Goal: Information Seeking & Learning: Learn about a topic

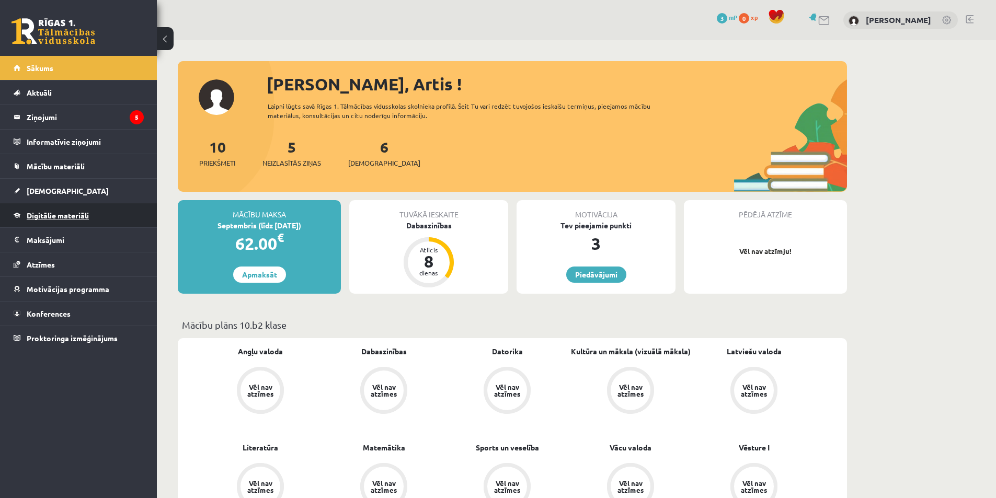
click at [108, 218] on link "Digitālie materiāli" at bounding box center [79, 215] width 130 height 24
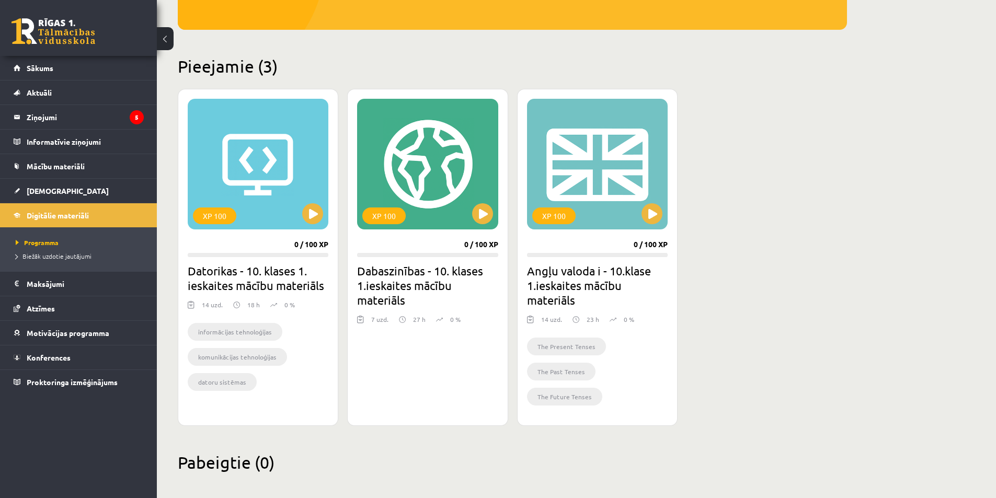
scroll to position [217, 0]
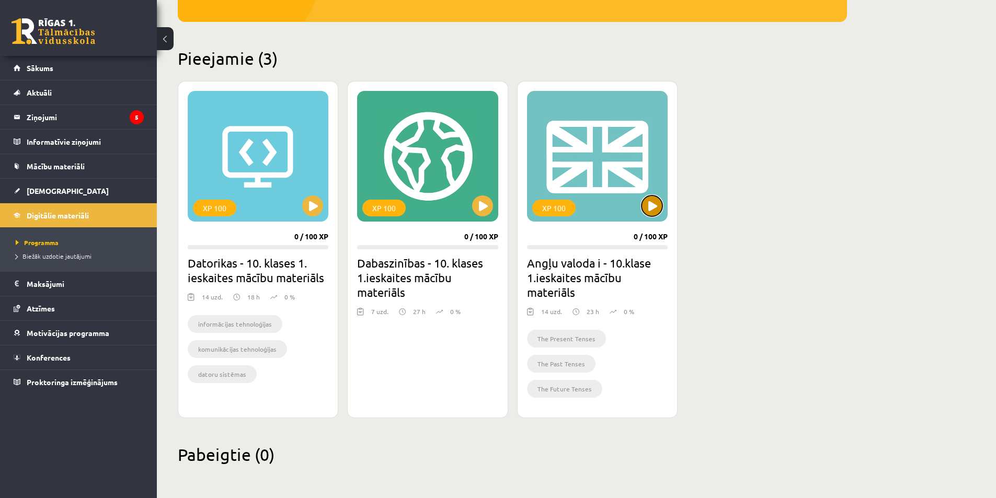
click at [653, 209] on button at bounding box center [652, 206] width 21 height 21
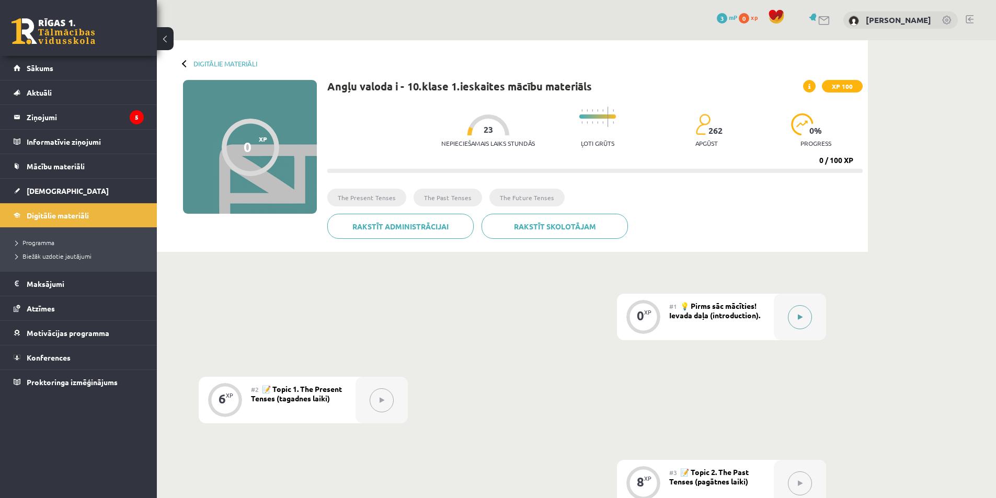
click at [796, 317] on button at bounding box center [800, 317] width 24 height 24
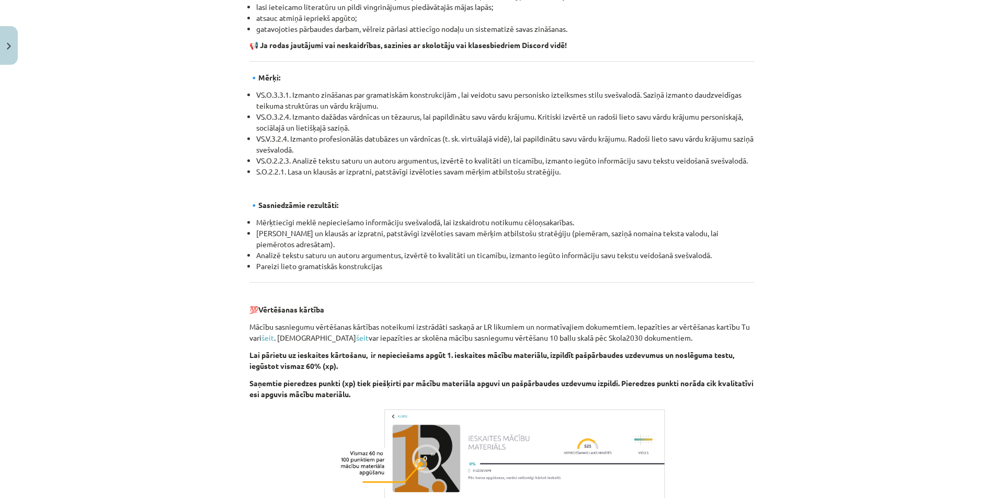
scroll to position [1063, 0]
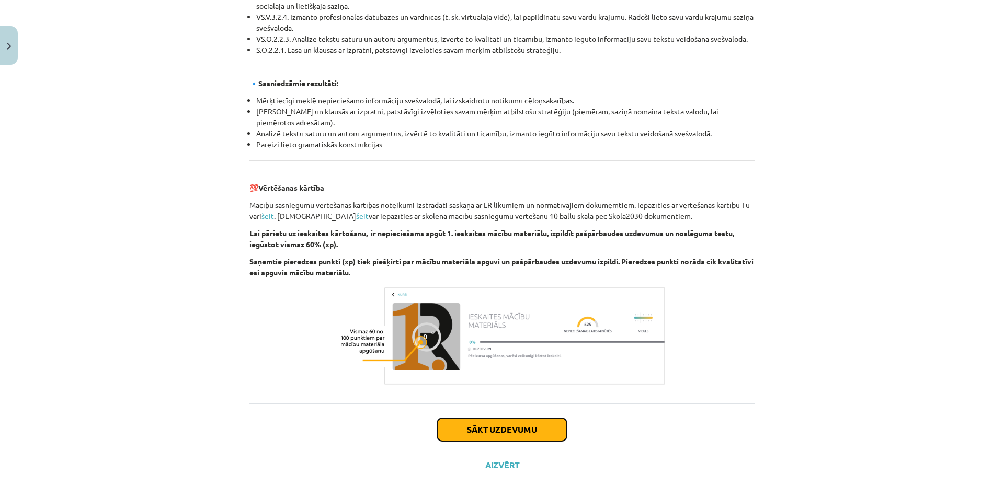
click at [522, 418] on button "Sākt uzdevumu" at bounding box center [502, 429] width 130 height 23
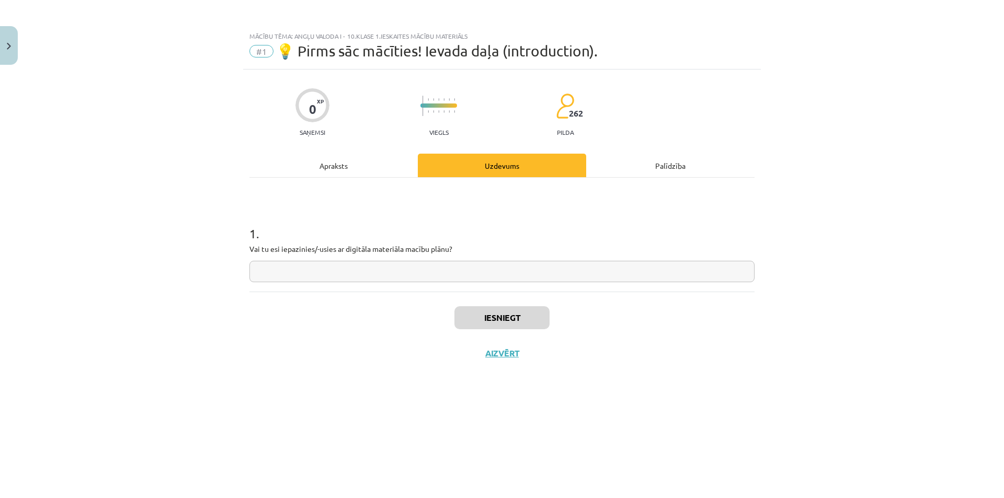
scroll to position [0, 0]
click at [337, 272] on input "text" at bounding box center [501, 271] width 505 height 21
click at [495, 312] on button "Iesniegt" at bounding box center [501, 317] width 95 height 23
click at [481, 169] on div "Uzdevums" at bounding box center [502, 166] width 168 height 24
click at [353, 272] on input "**" at bounding box center [501, 271] width 505 height 21
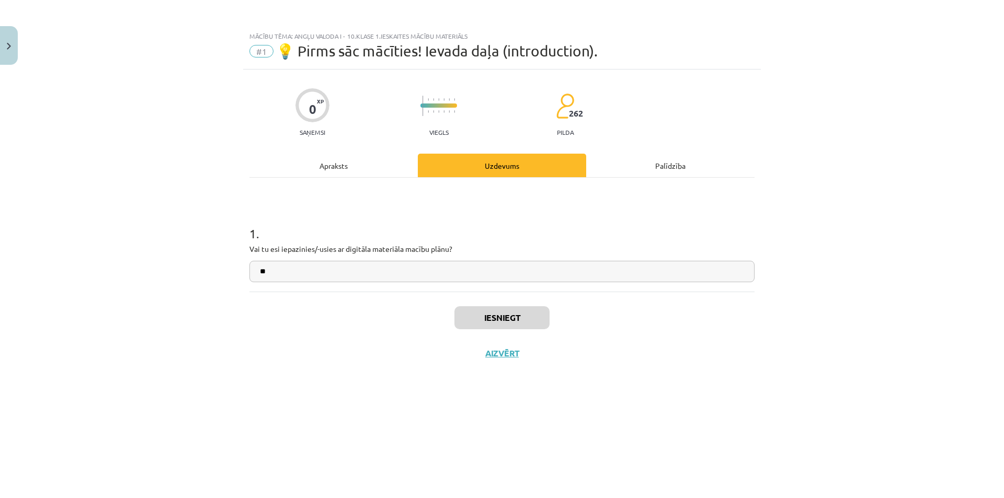
type input "*"
click at [517, 162] on div "Uzdevums" at bounding box center [502, 166] width 168 height 24
click at [505, 172] on div "Uzdevums" at bounding box center [502, 166] width 168 height 24
click at [501, 387] on button "Aizvērt" at bounding box center [502, 387] width 40 height 10
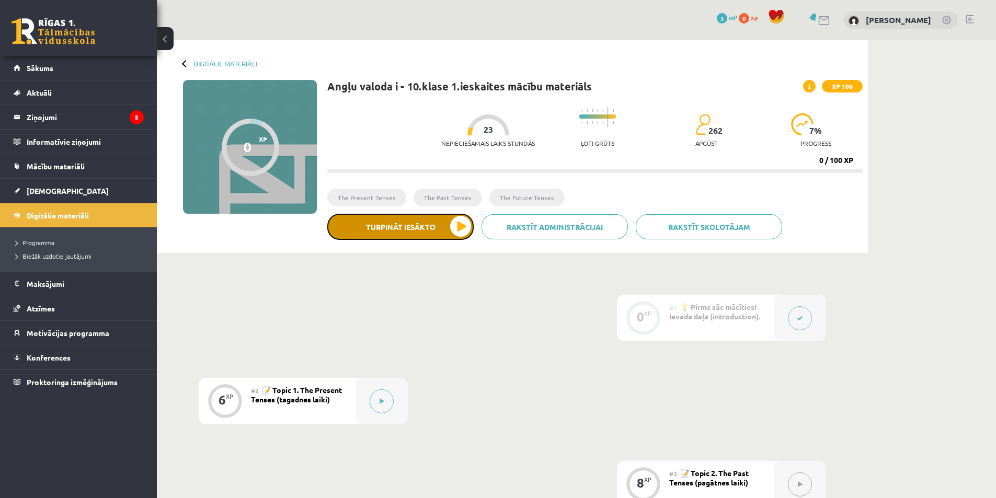
click at [448, 223] on button "Turpināt iesākto" at bounding box center [400, 227] width 146 height 26
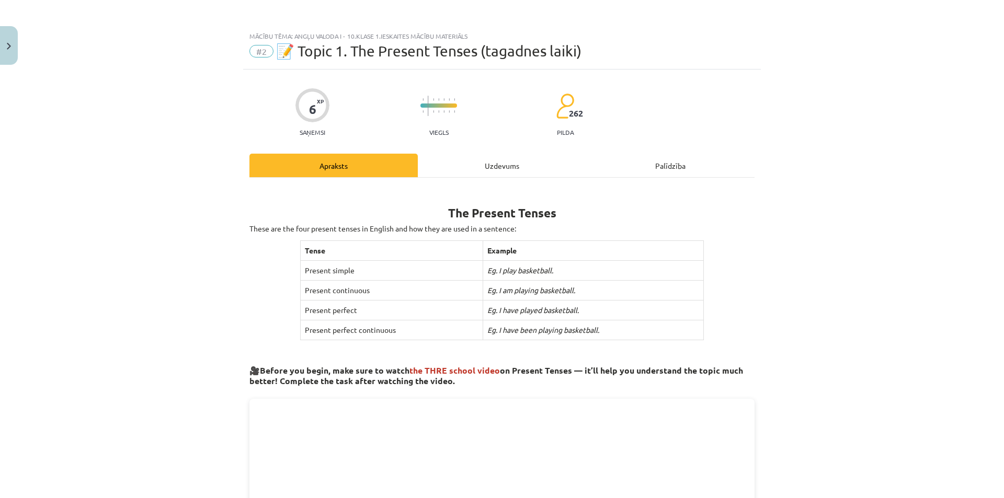
click at [490, 168] on div "Uzdevums" at bounding box center [502, 166] width 168 height 24
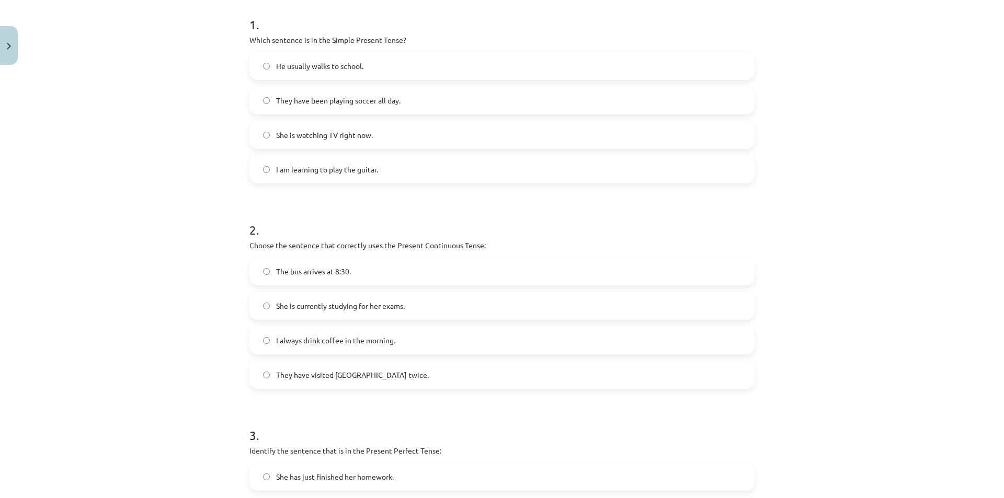
scroll to position [261, 0]
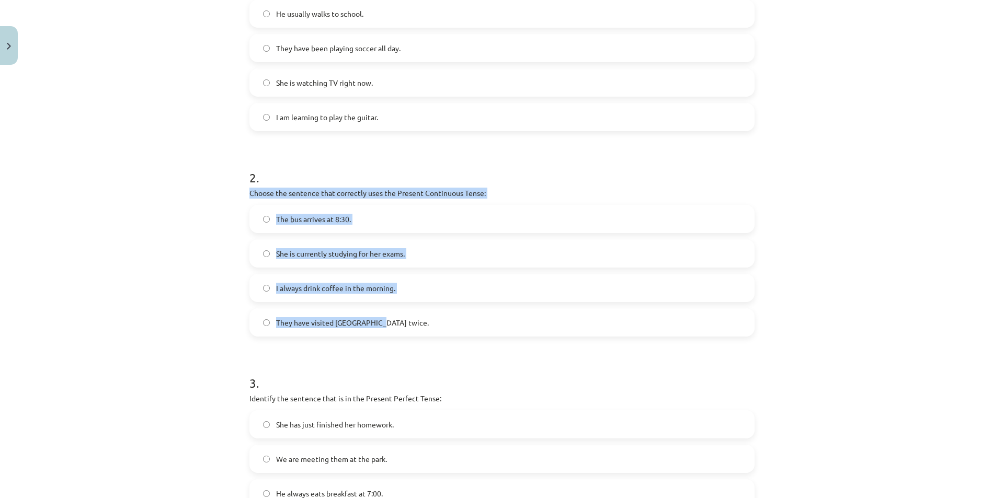
drag, startPoint x: 244, startPoint y: 192, endPoint x: 441, endPoint y: 314, distance: 231.0
click at [441, 314] on div "6 XP Saņemsi Viegls 262 pilda Apraksts Uzdevums Palīdzība 1 . Which sentence is…" at bounding box center [502, 222] width 518 height 829
copy div "Choose the sentence that correctly uses the Present Continuous Tense: The bus a…"
click at [490, 268] on div "The bus arrives at 8:30. She is currently studying for her exams. I always drin…" at bounding box center [501, 271] width 505 height 132
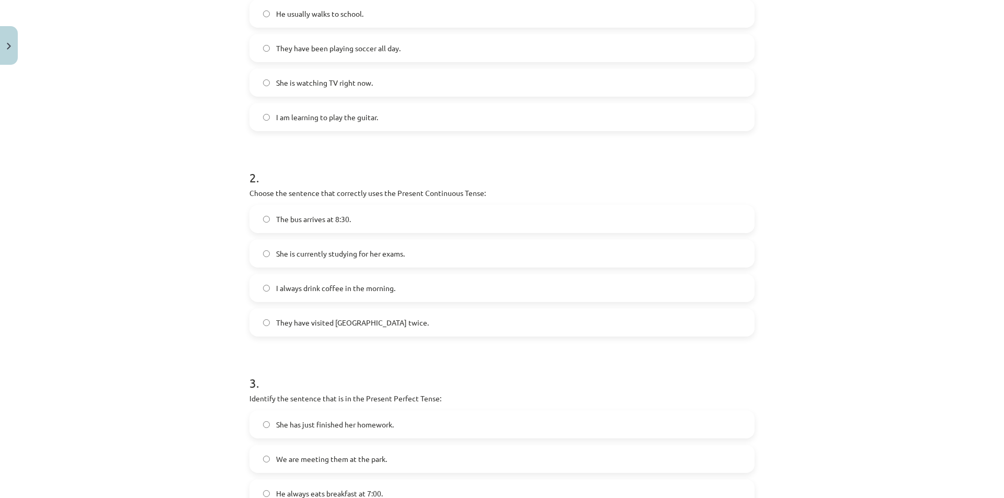
click at [267, 254] on label "She is currently studying for her exams." at bounding box center [501, 254] width 503 height 26
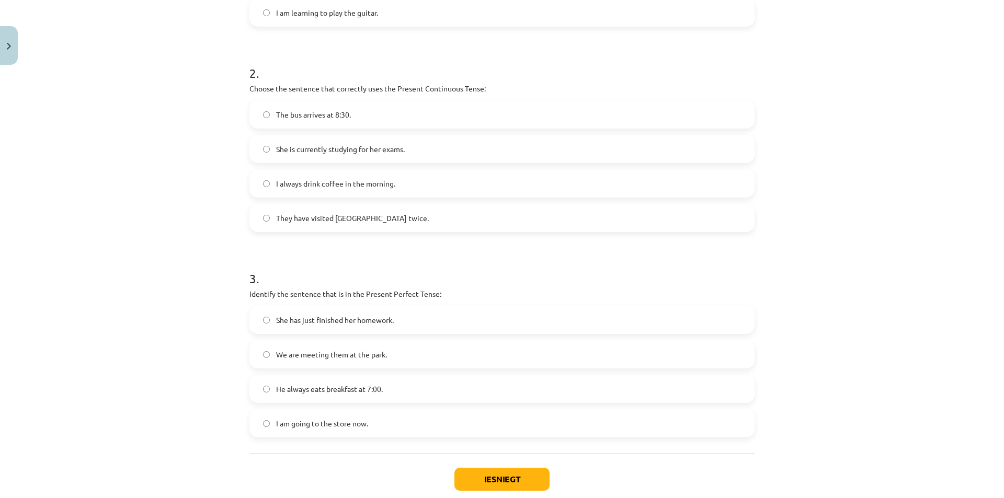
click at [267, 324] on label "She has just finished her homework." at bounding box center [501, 320] width 503 height 26
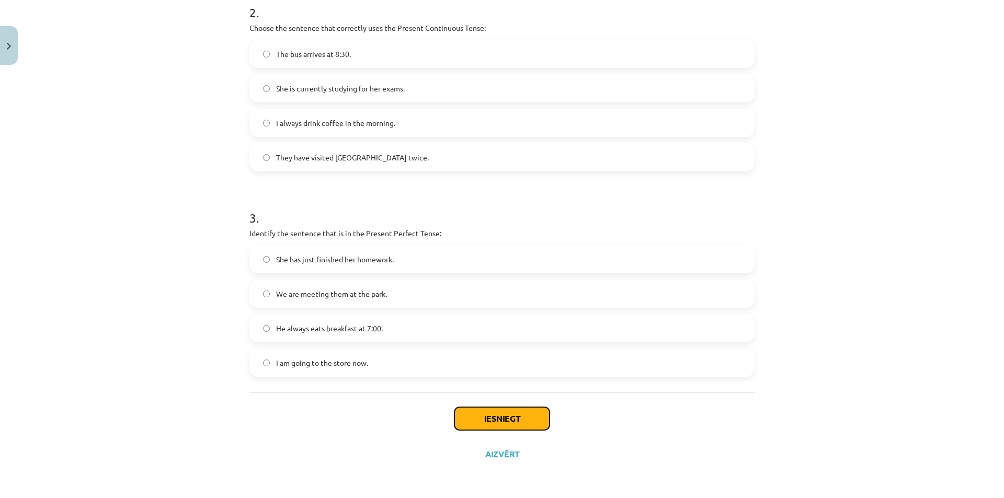
click at [504, 423] on button "Iesniegt" at bounding box center [501, 418] width 95 height 23
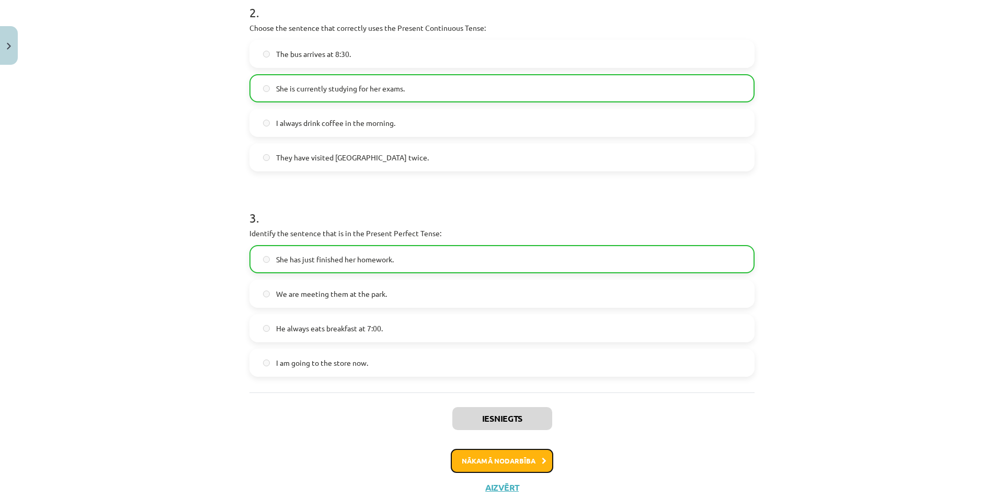
click at [526, 457] on button "Nākamā nodarbība" at bounding box center [502, 461] width 102 height 24
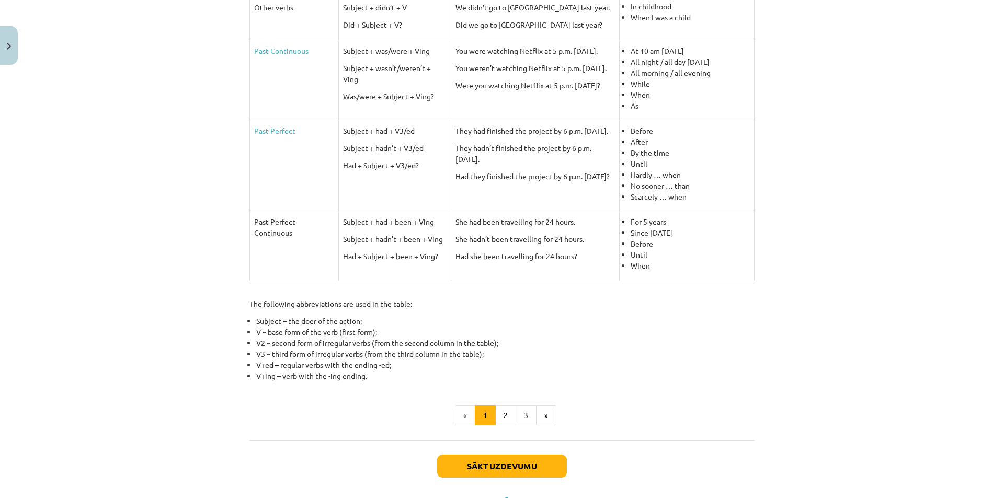
scroll to position [387, 0]
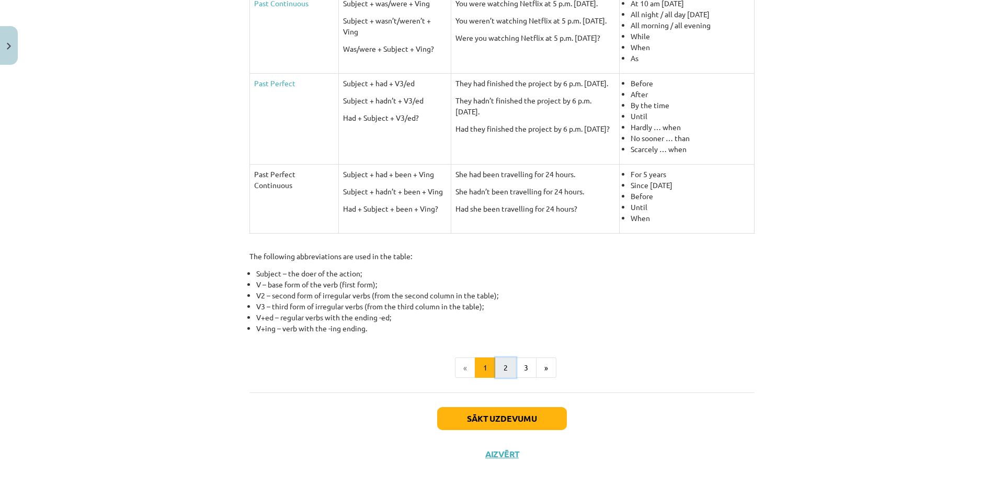
click at [502, 370] on button "2" at bounding box center [505, 368] width 21 height 21
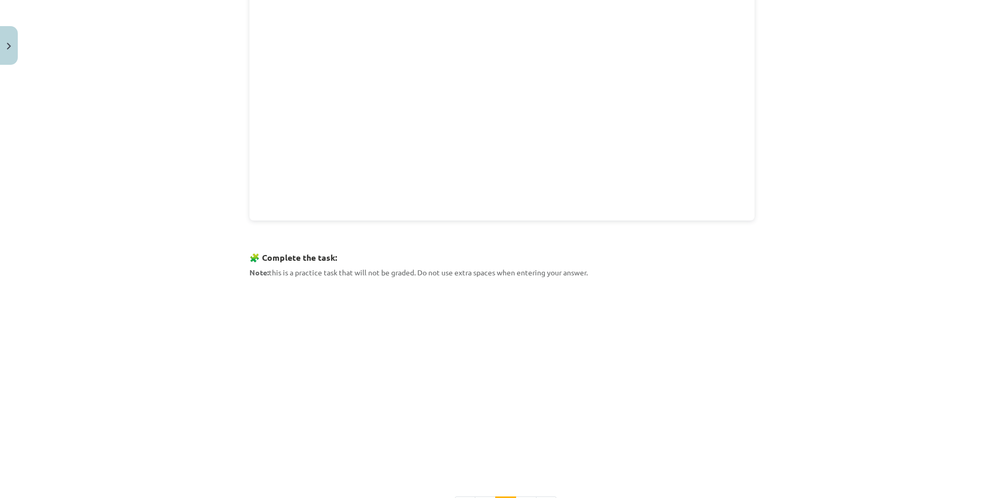
scroll to position [431, 0]
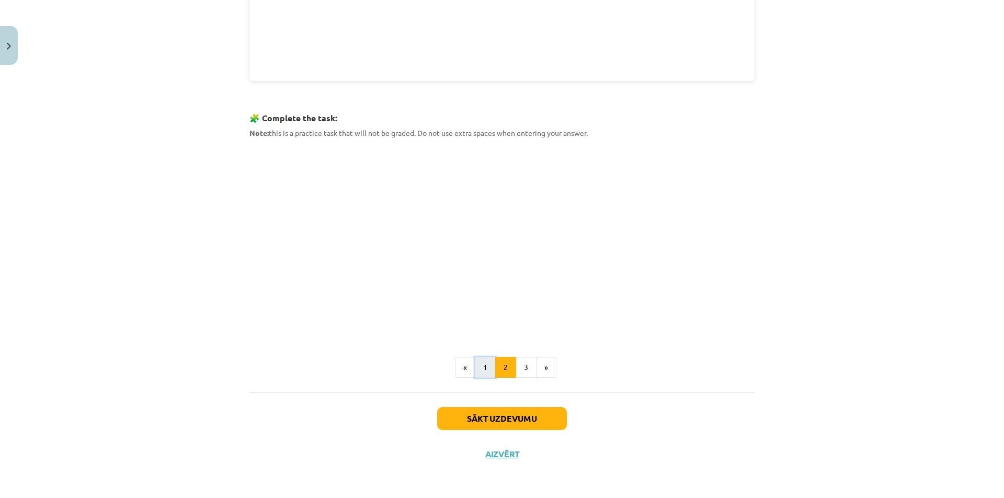
click at [484, 367] on button "1" at bounding box center [485, 367] width 21 height 21
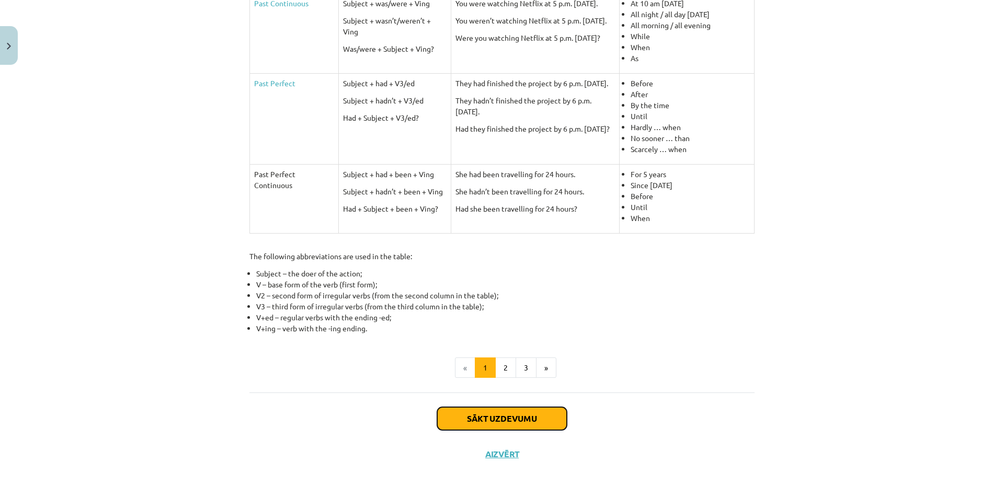
click at [510, 416] on button "Sākt uzdevumu" at bounding box center [502, 418] width 130 height 23
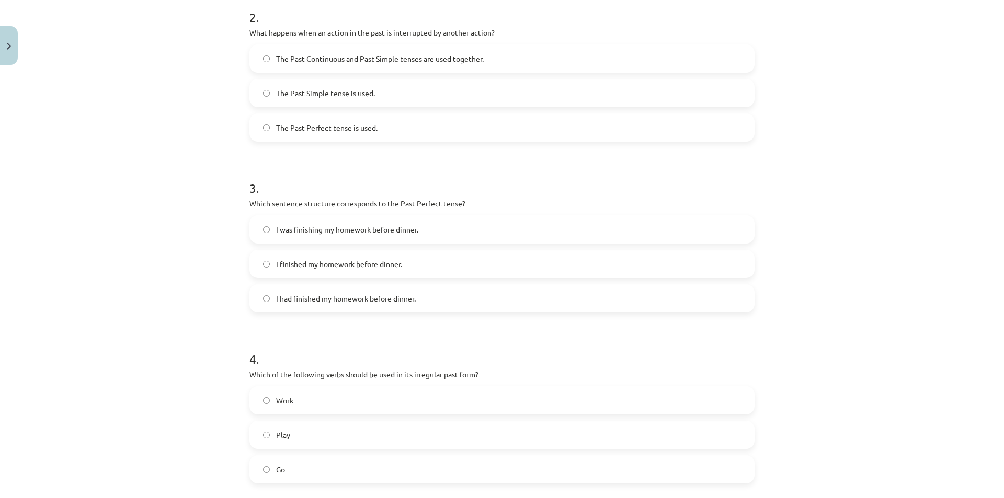
scroll to position [26, 0]
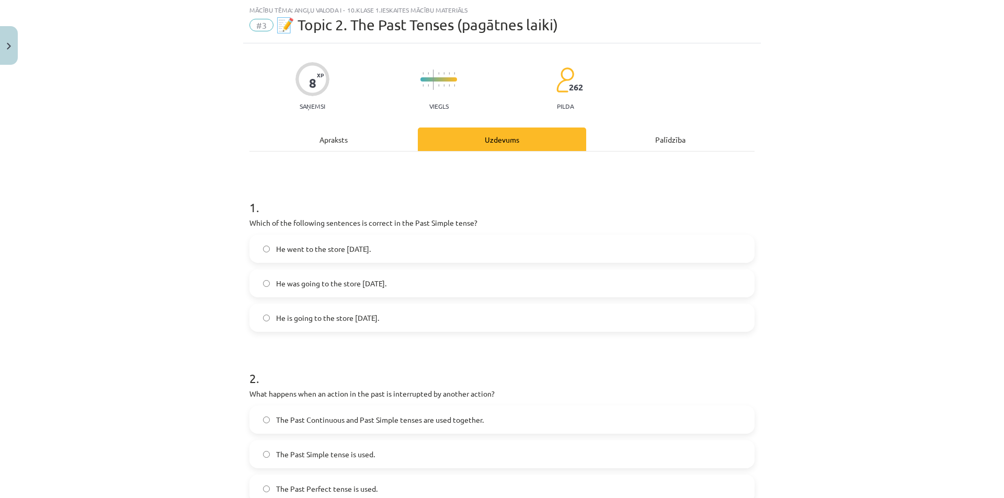
click at [270, 248] on label "He went to the store yesterday." at bounding box center [501, 249] width 503 height 26
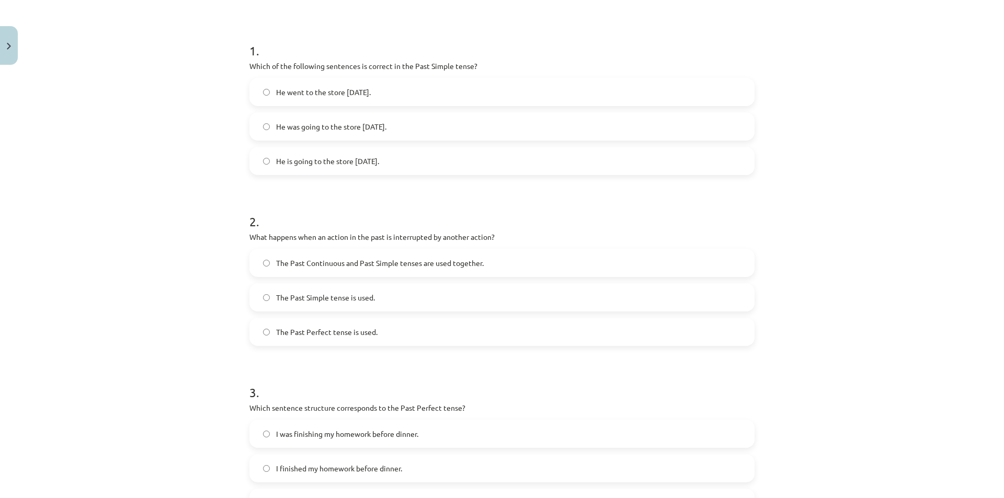
click at [262, 268] on label "The Past Continuous and Past Simple tenses are used together." at bounding box center [501, 263] width 503 height 26
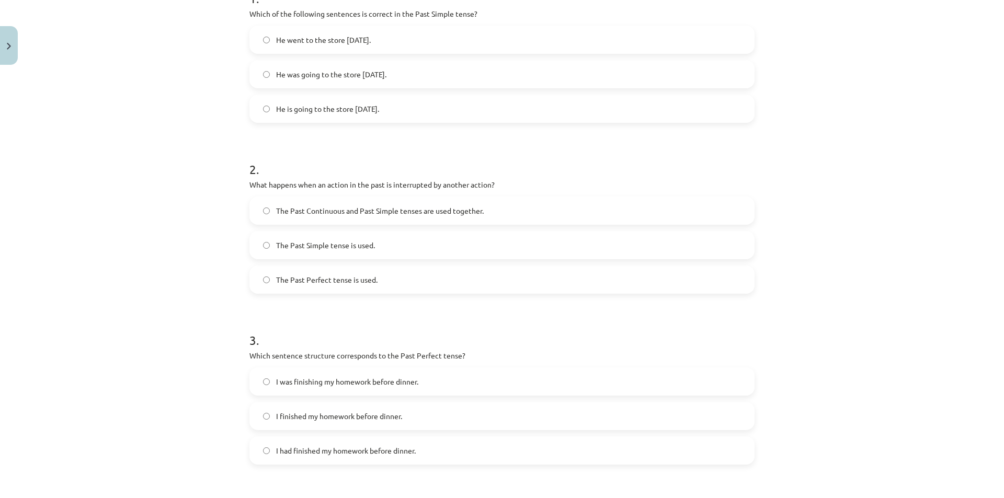
scroll to position [288, 0]
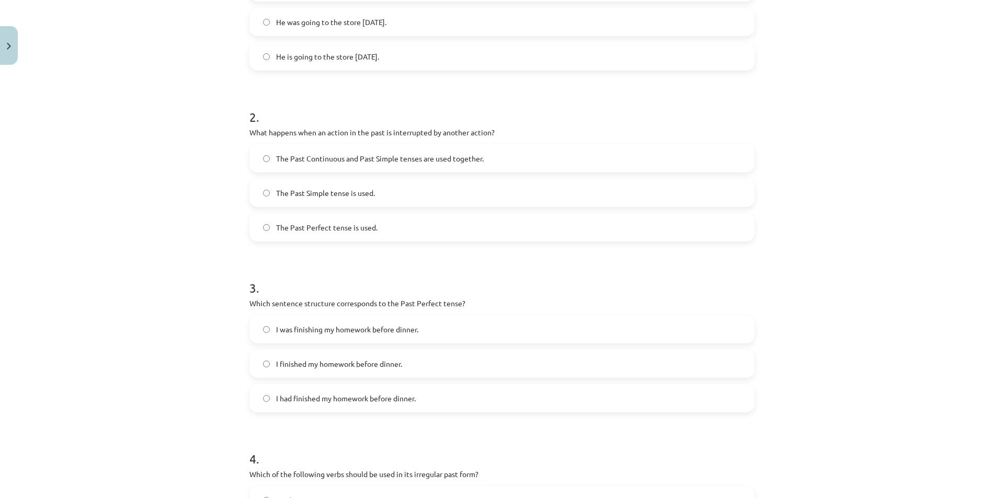
drag, startPoint x: 265, startPoint y: 368, endPoint x: 282, endPoint y: 369, distance: 17.8
click at [265, 368] on label "I finished my homework before dinner." at bounding box center [501, 364] width 503 height 26
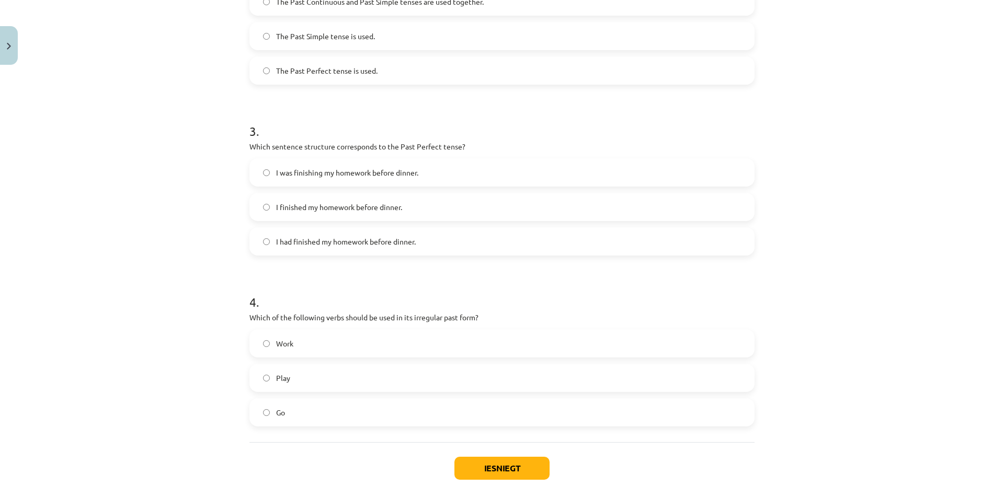
scroll to position [494, 0]
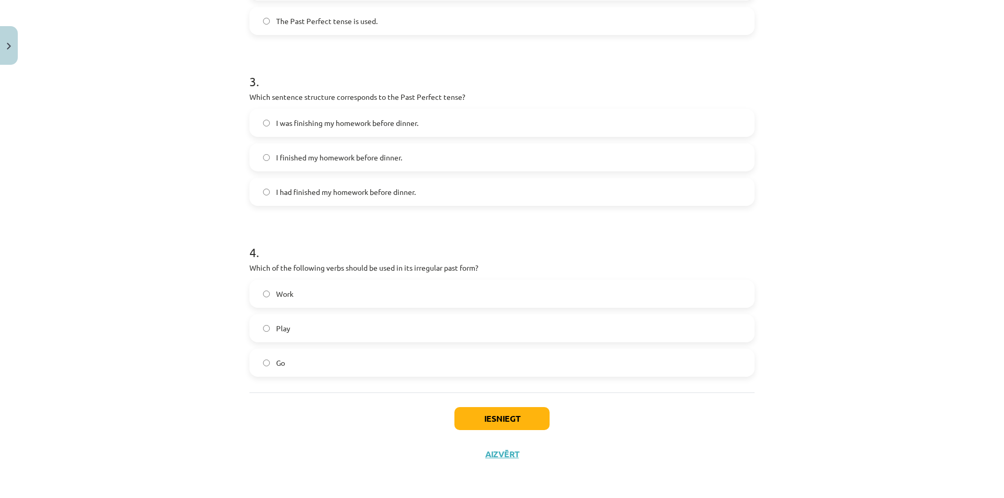
click at [264, 299] on label "Work" at bounding box center [501, 294] width 503 height 26
click at [267, 363] on label "Go" at bounding box center [501, 363] width 503 height 26
click at [511, 424] on button "Iesniegt" at bounding box center [501, 418] width 95 height 23
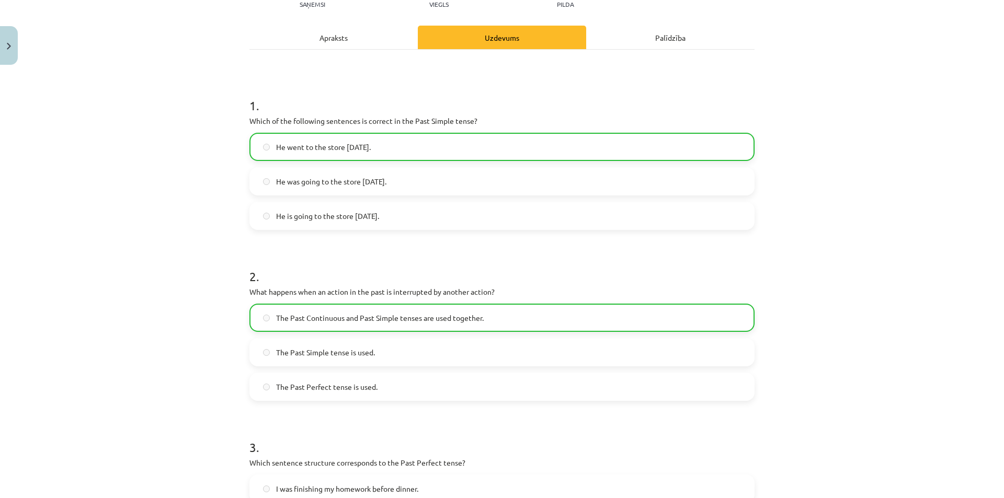
scroll to position [285, 0]
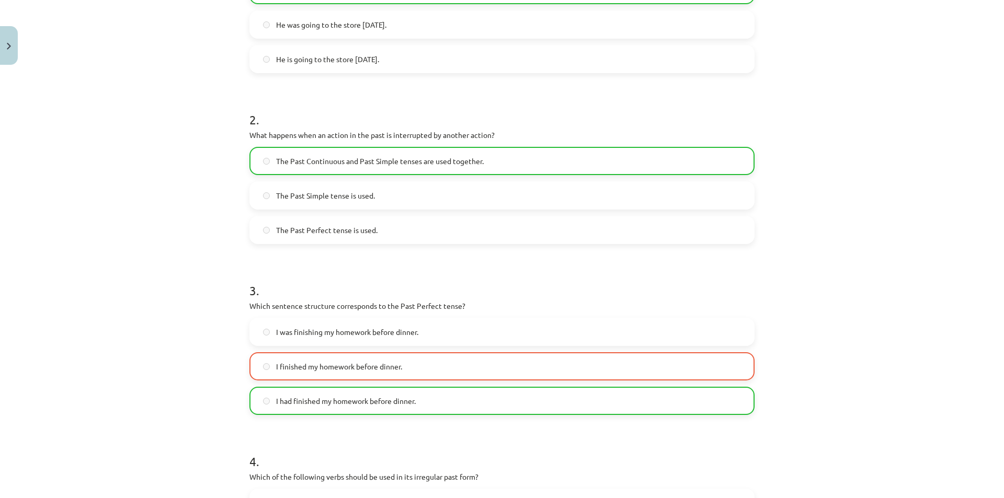
click at [381, 373] on label "I finished my homework before dinner." at bounding box center [501, 366] width 503 height 26
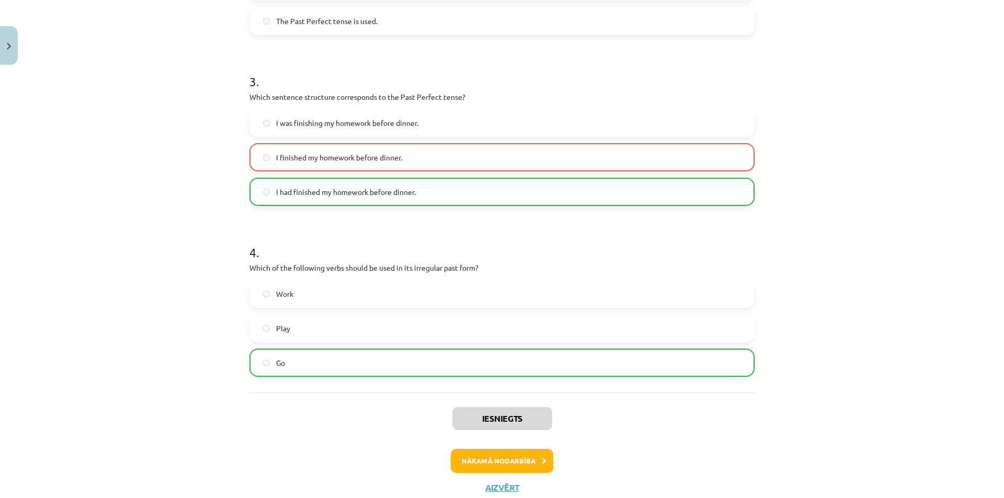
scroll to position [528, 0]
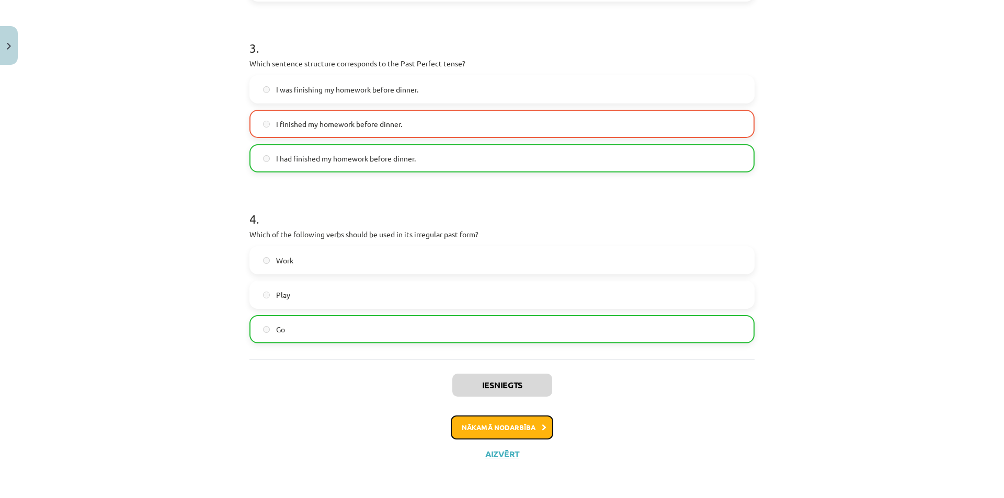
click at [529, 423] on button "Nākamā nodarbība" at bounding box center [502, 428] width 102 height 24
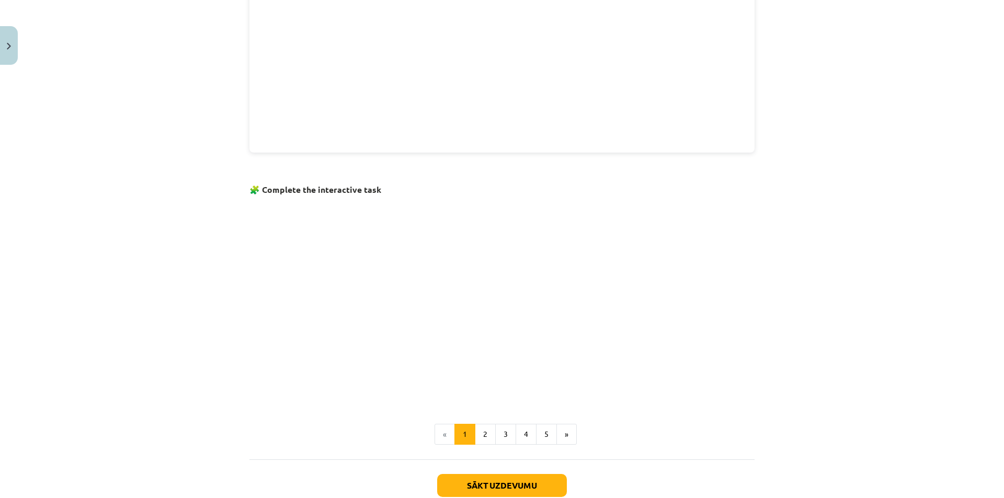
scroll to position [549, 0]
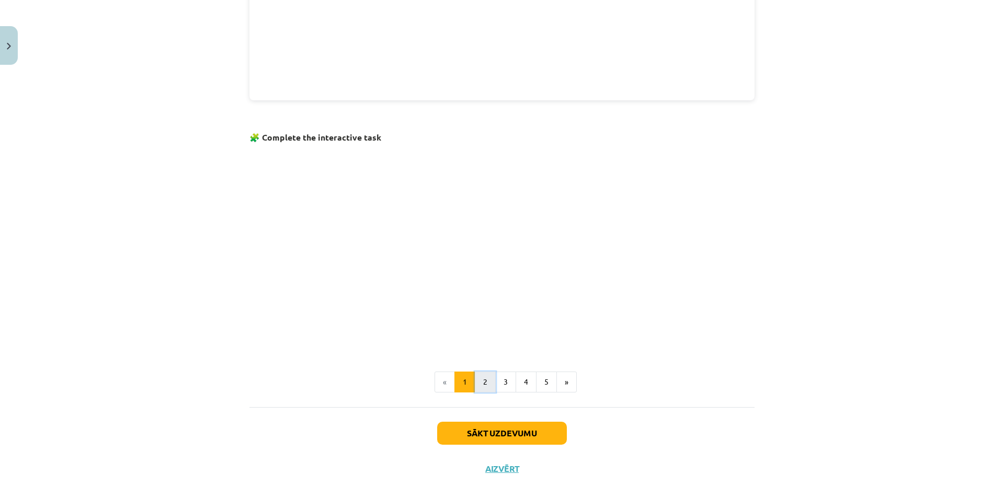
click at [484, 372] on button "2" at bounding box center [485, 382] width 21 height 21
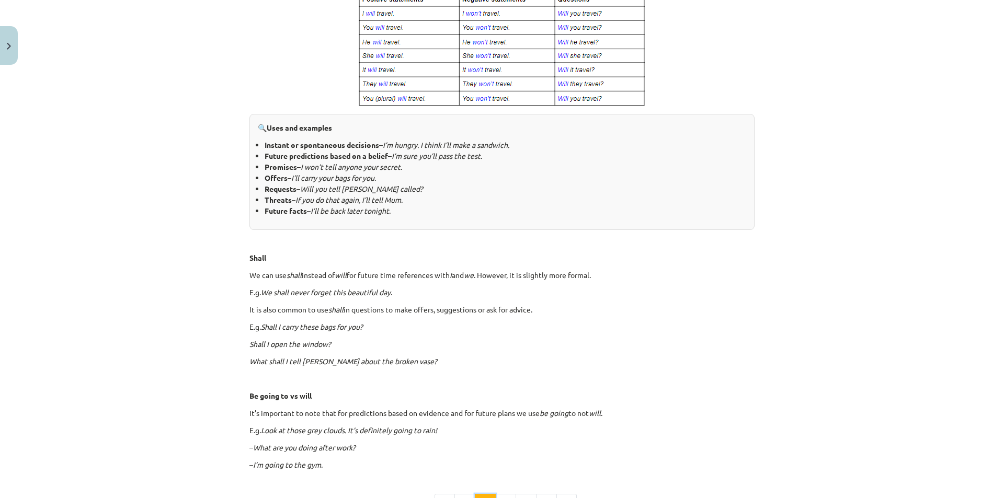
scroll to position [503, 0]
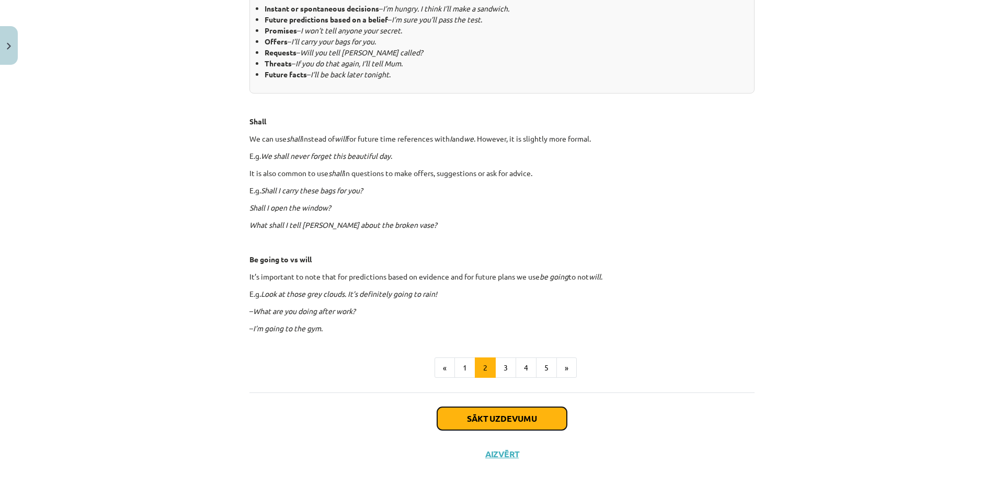
click at [527, 419] on button "Sākt uzdevumu" at bounding box center [502, 418] width 130 height 23
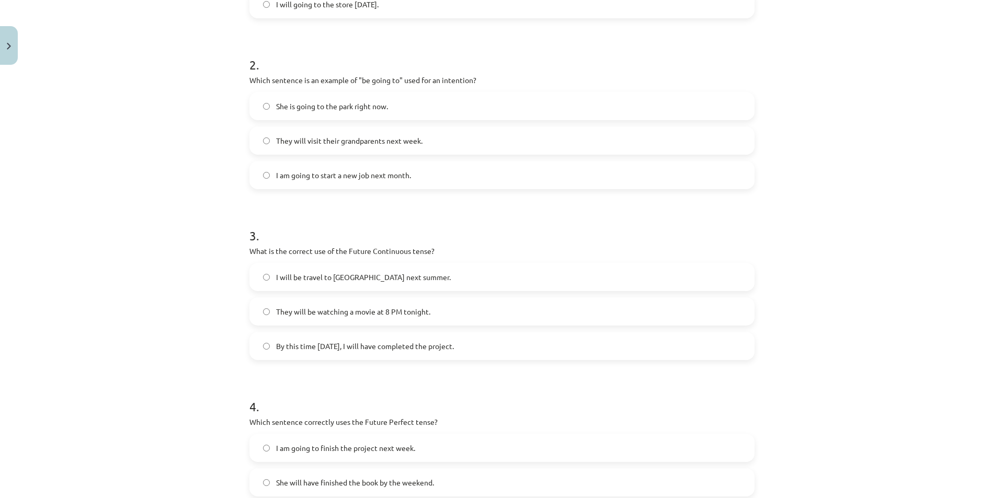
scroll to position [494, 0]
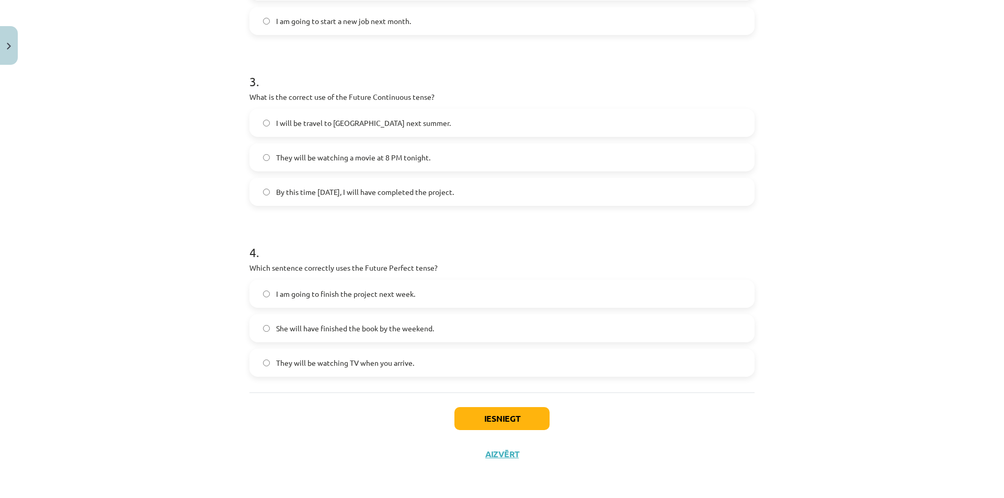
click at [267, 325] on label "She will have finished the book by the weekend." at bounding box center [501, 328] width 503 height 26
click at [505, 409] on button "Iesniegt" at bounding box center [501, 418] width 95 height 23
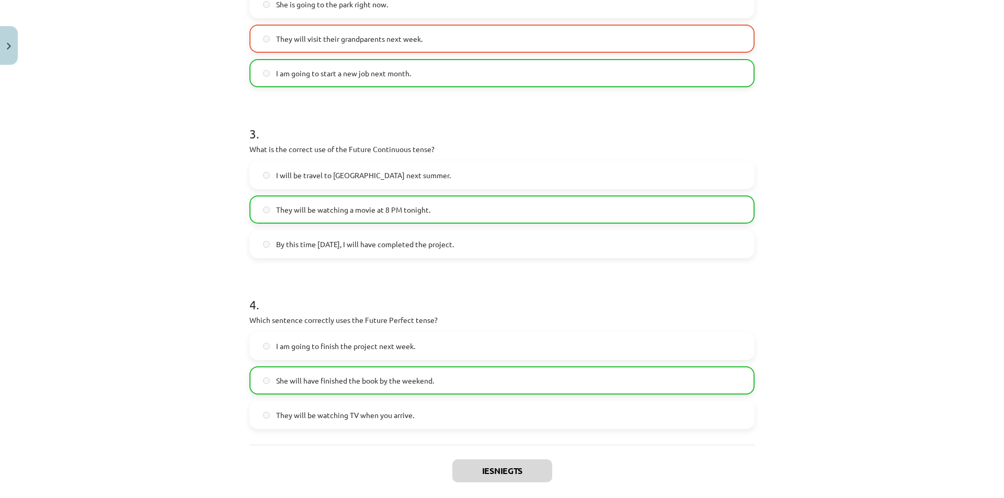
scroll to position [528, 0]
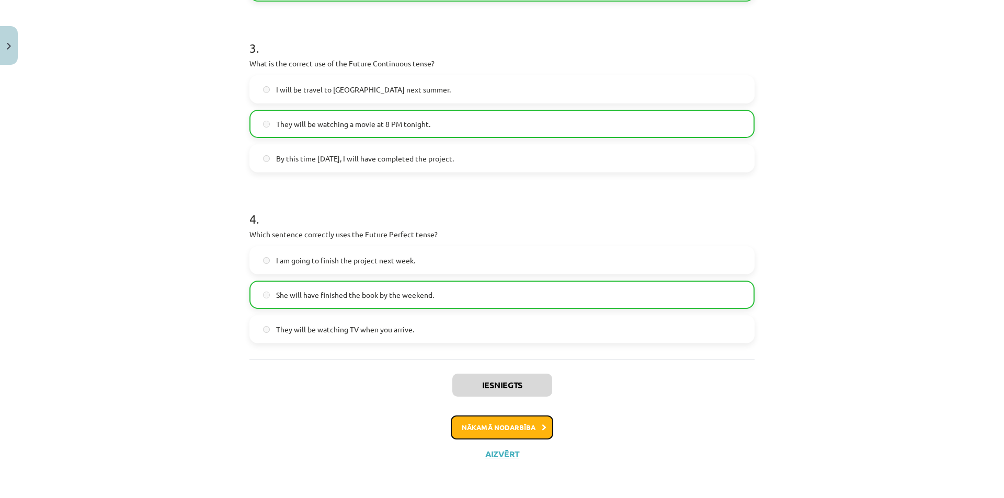
click at [533, 428] on button "Nākamā nodarbība" at bounding box center [502, 428] width 102 height 24
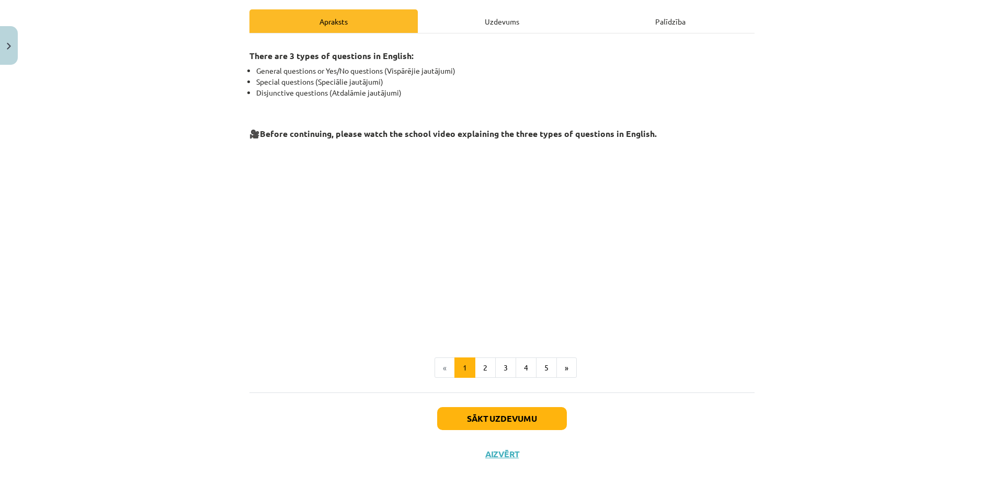
scroll to position [0, 0]
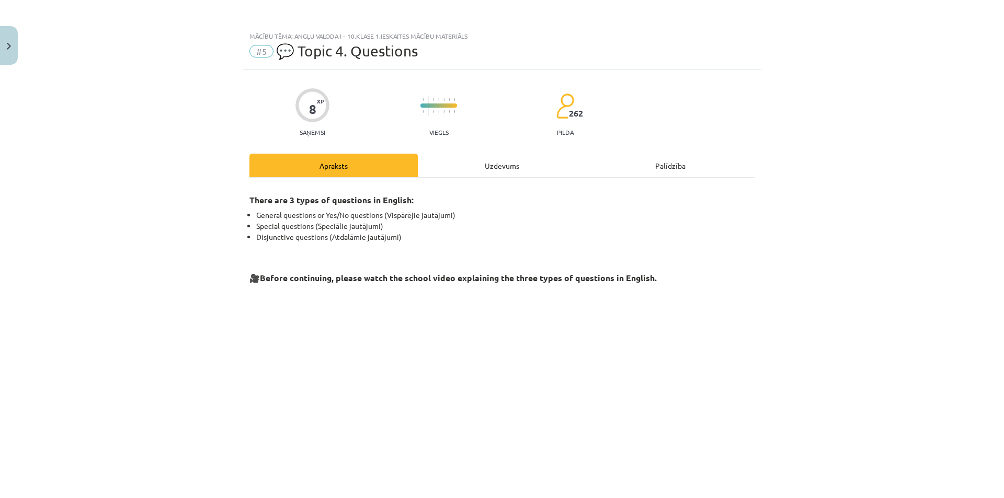
click at [493, 166] on div "Uzdevums" at bounding box center [502, 166] width 168 height 24
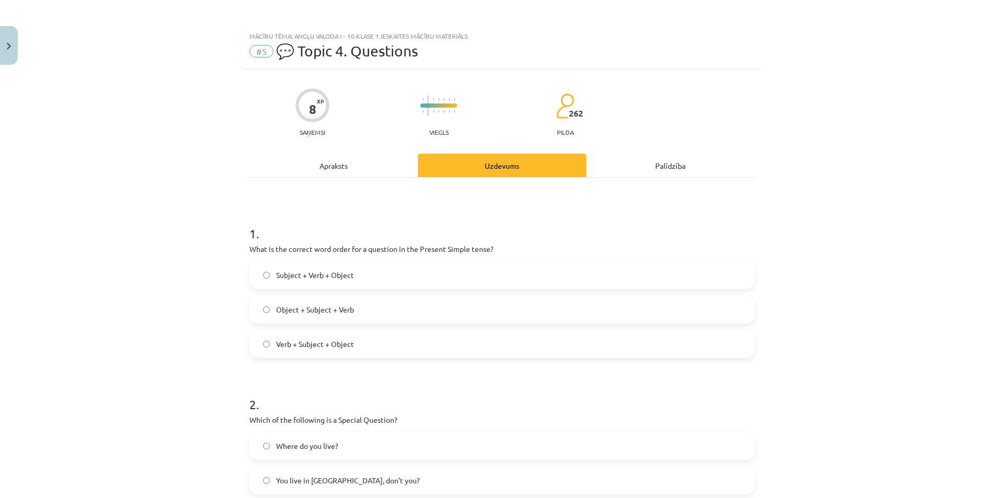
scroll to position [26, 0]
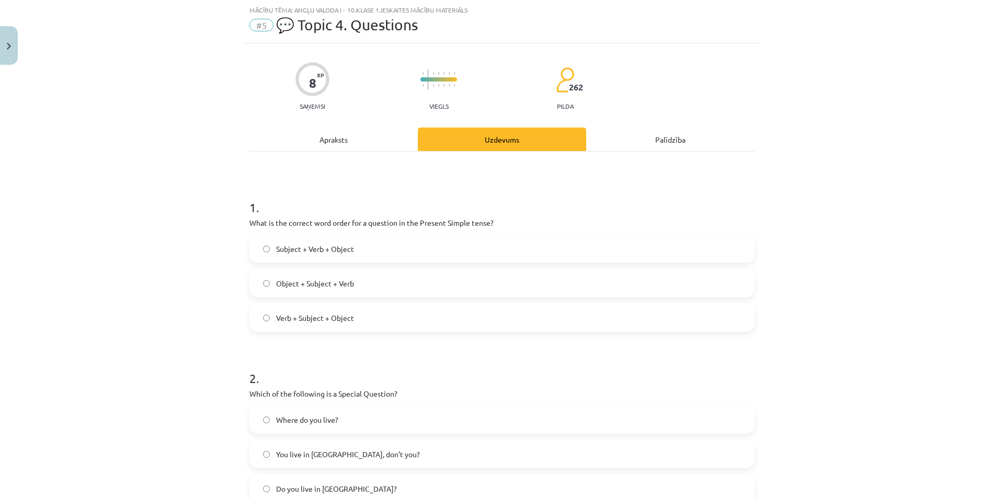
click at [330, 144] on div "Apraksts" at bounding box center [333, 140] width 168 height 24
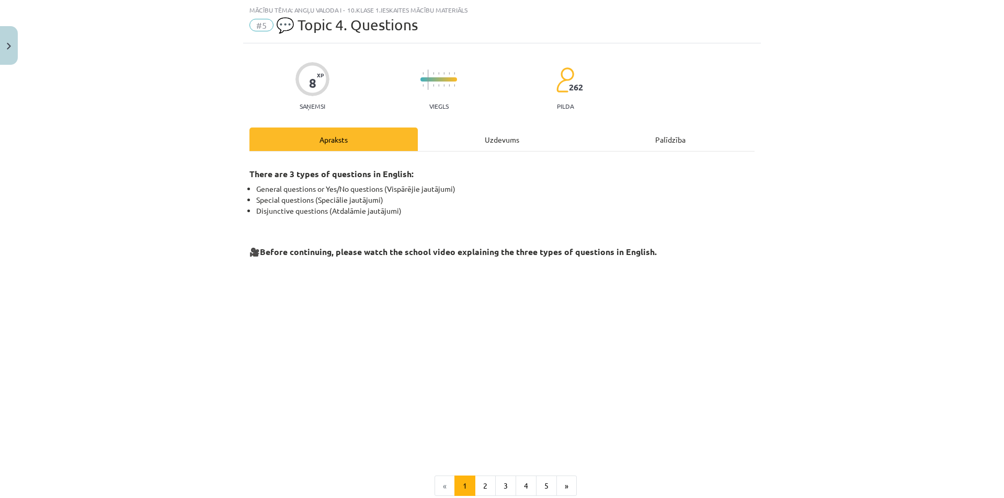
scroll to position [144, 0]
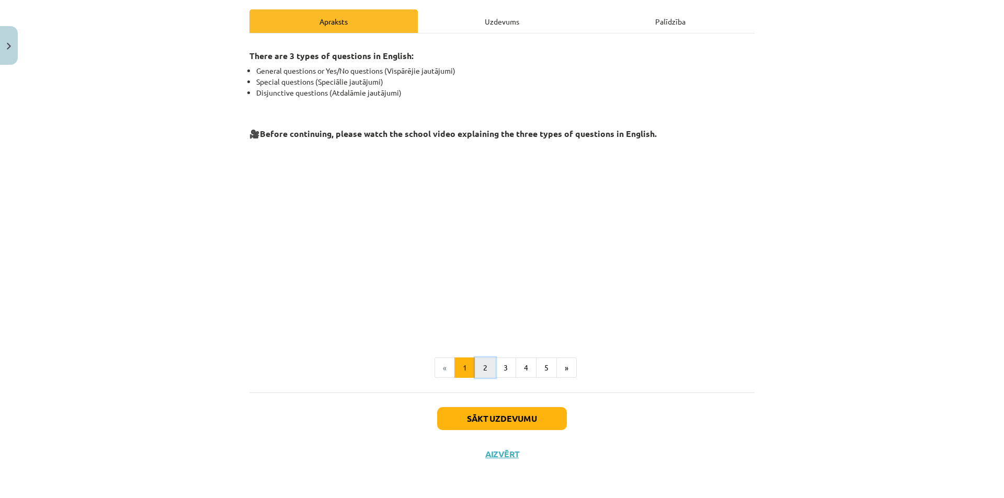
click at [483, 376] on button "2" at bounding box center [485, 368] width 21 height 21
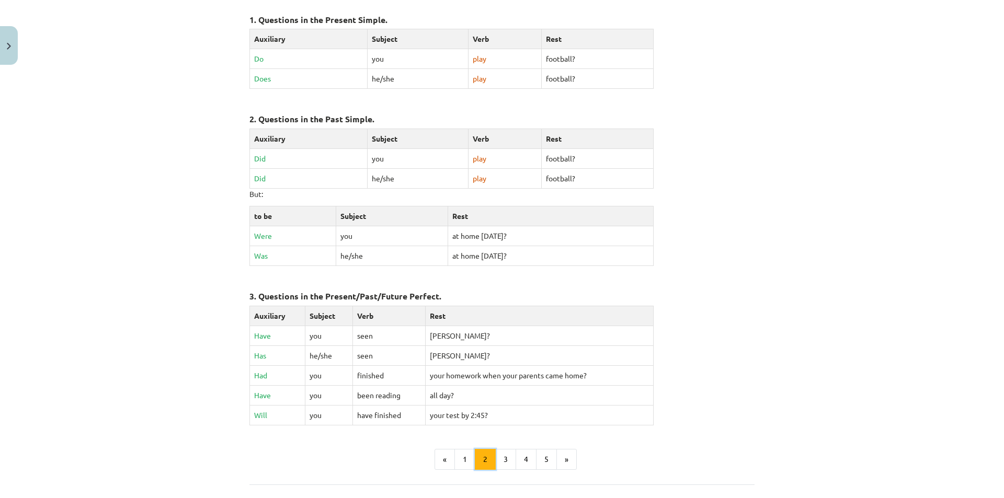
scroll to position [393, 0]
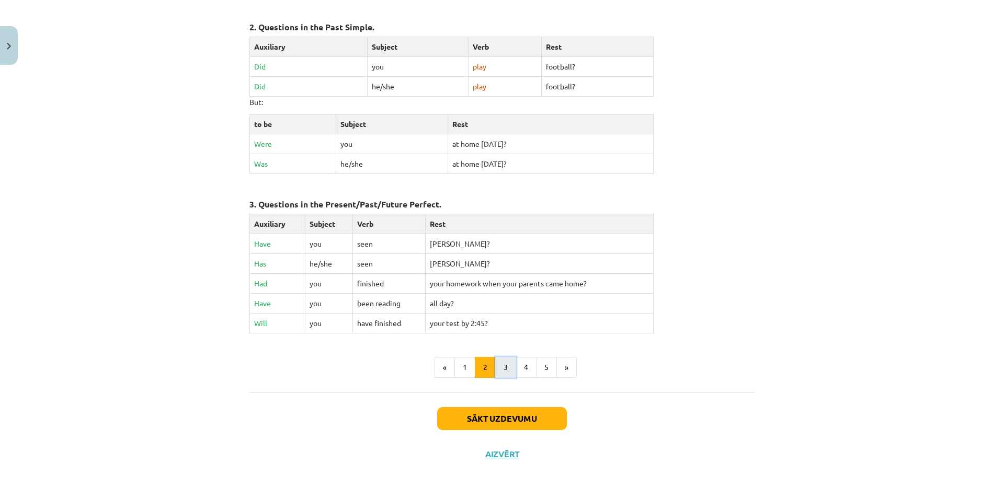
click at [497, 373] on button "3" at bounding box center [505, 367] width 21 height 21
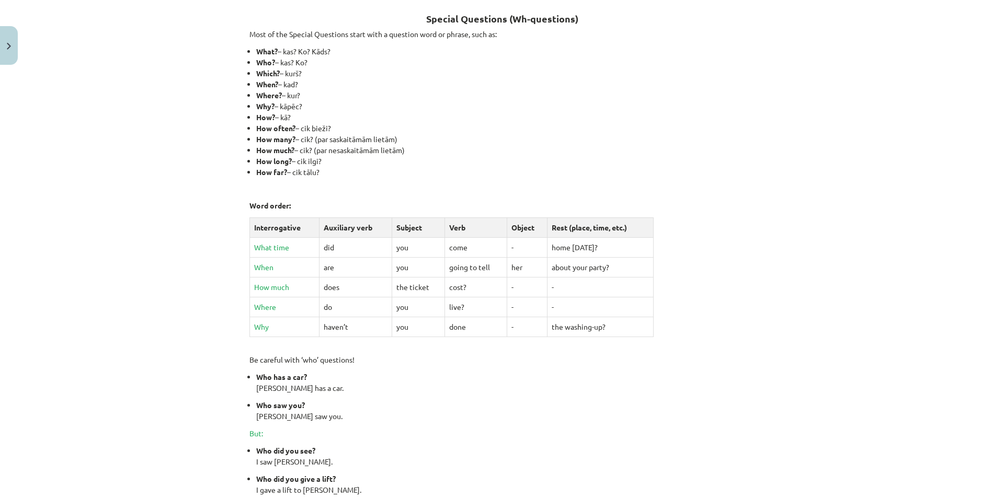
scroll to position [349, 0]
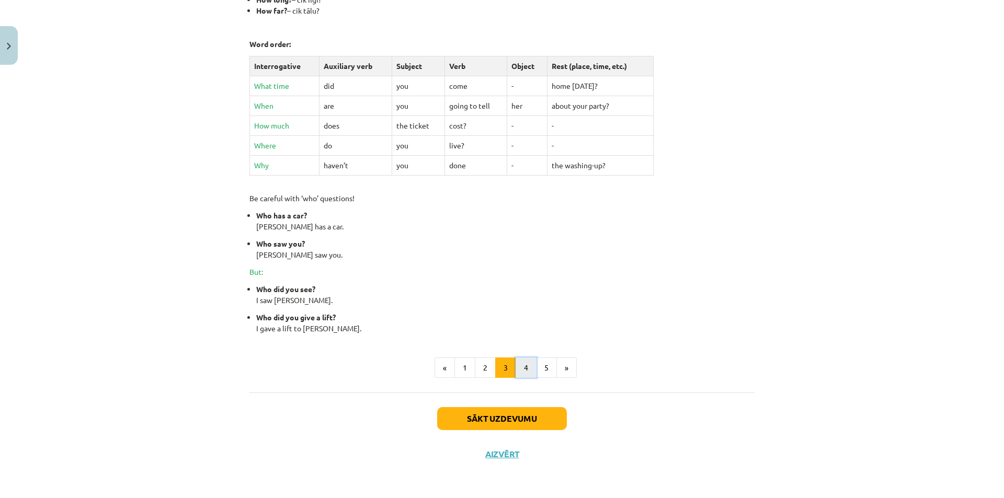
click at [522, 369] on button "4" at bounding box center [526, 368] width 21 height 21
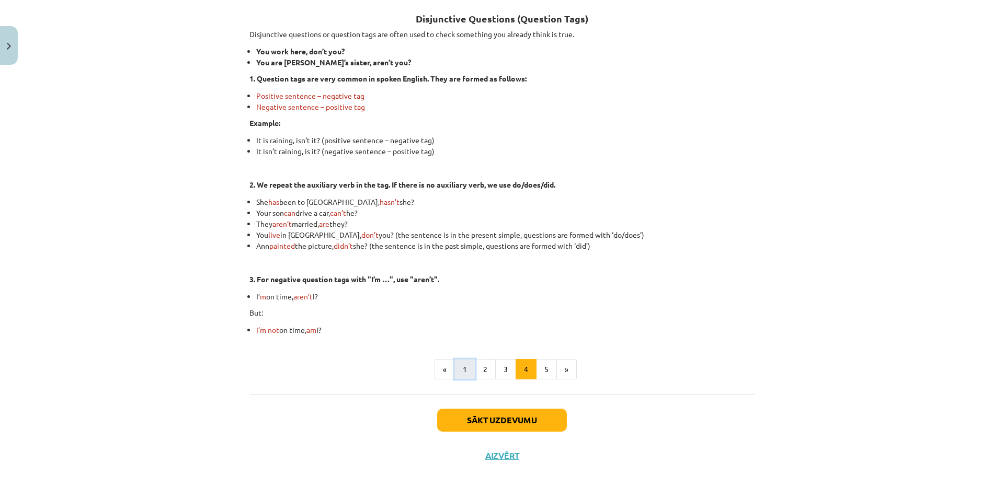
click at [465, 370] on button "1" at bounding box center [464, 369] width 21 height 21
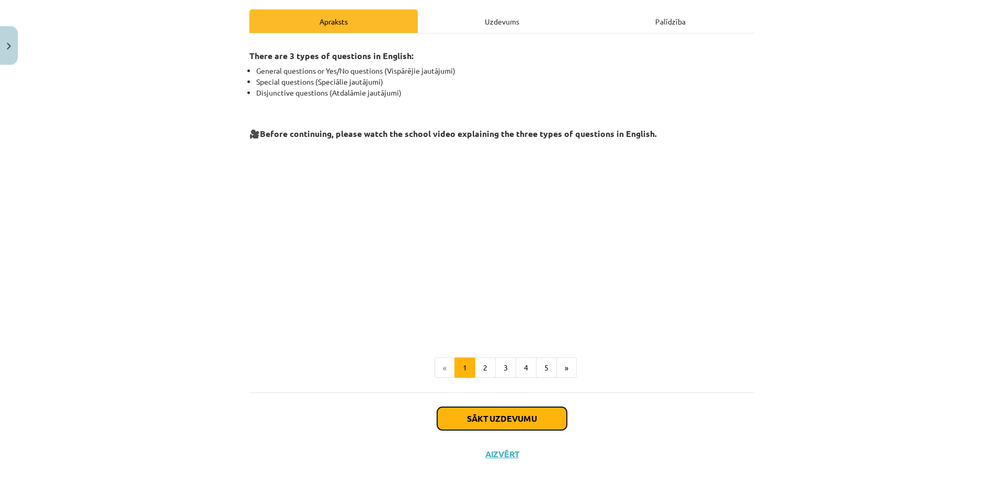
click at [497, 413] on button "Sākt uzdevumu" at bounding box center [502, 418] width 130 height 23
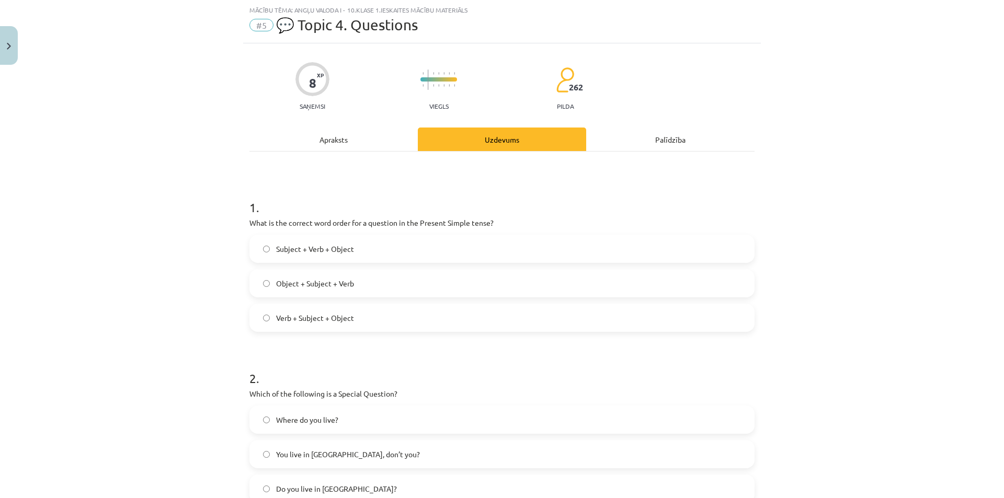
click at [265, 322] on label "Verb + Subject + Object" at bounding box center [501, 318] width 503 height 26
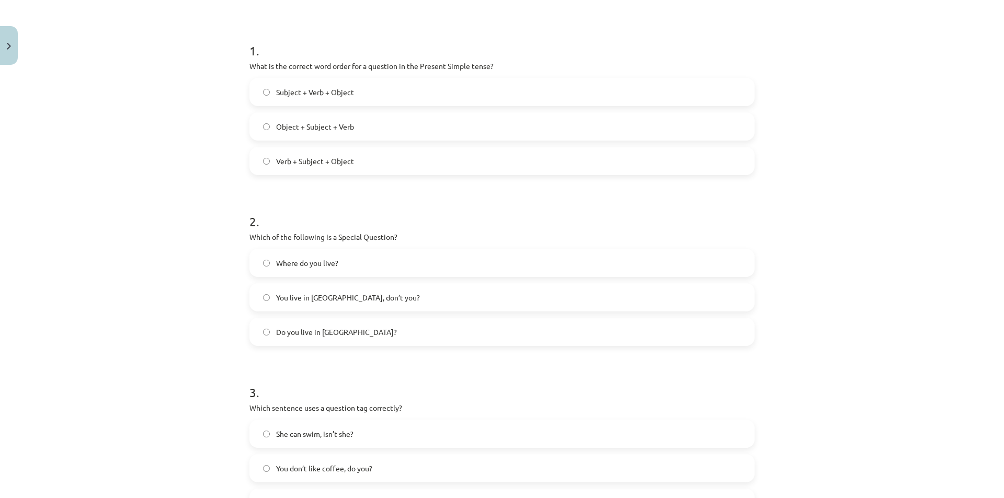
scroll to position [340, 0]
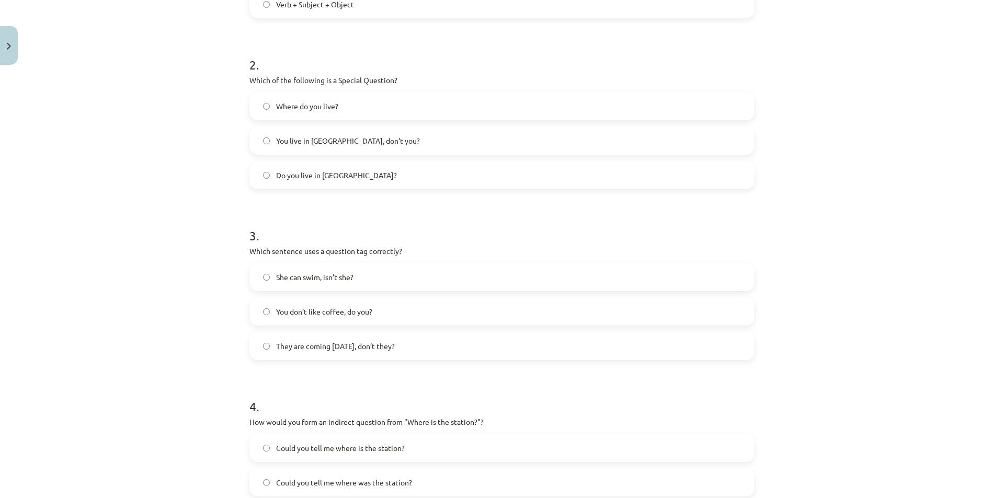
click at [271, 314] on label "You don’t like coffee, do you?" at bounding box center [501, 312] width 503 height 26
click at [267, 349] on label "They are coming tomorrow, don’t they?" at bounding box center [501, 346] width 503 height 26
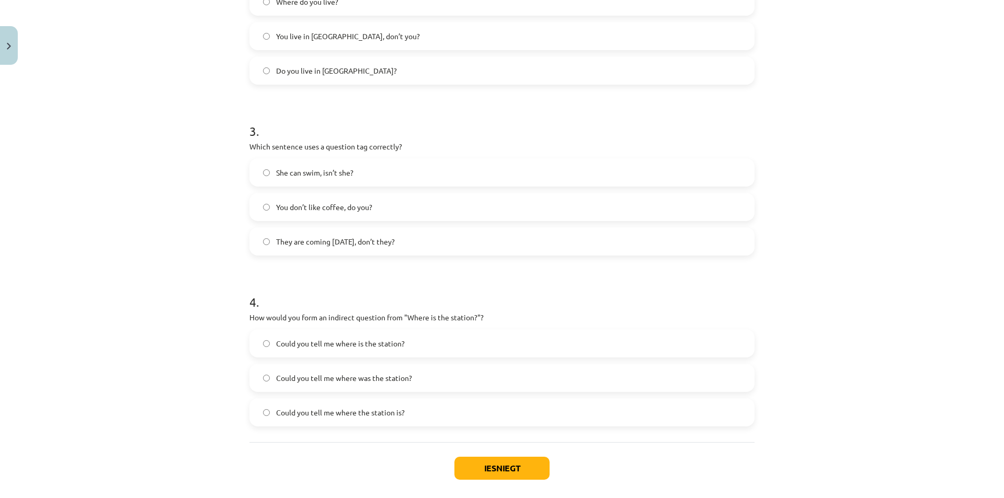
click at [270, 212] on label "You don’t like coffee, do you?" at bounding box center [501, 207] width 503 height 26
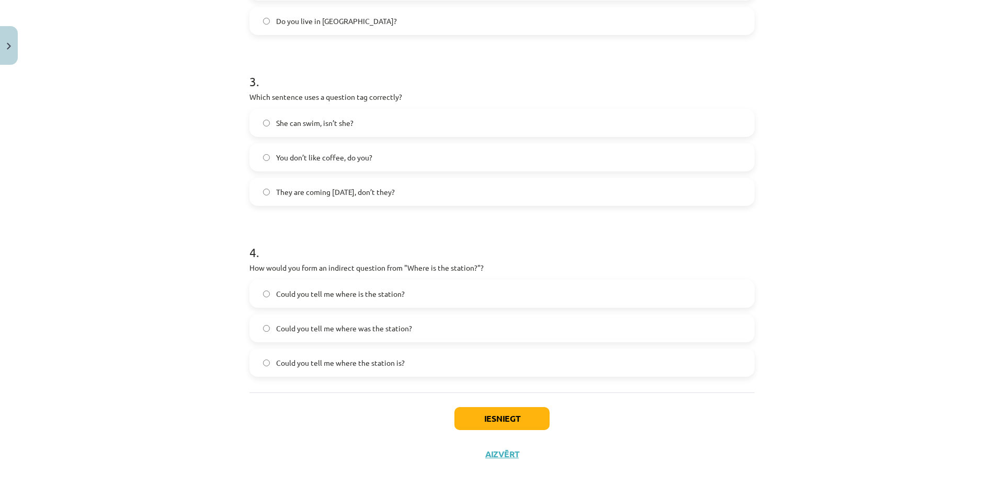
click at [267, 292] on label "Could you tell me where is the station?" at bounding box center [501, 294] width 503 height 26
click at [501, 421] on button "Iesniegt" at bounding box center [501, 418] width 95 height 23
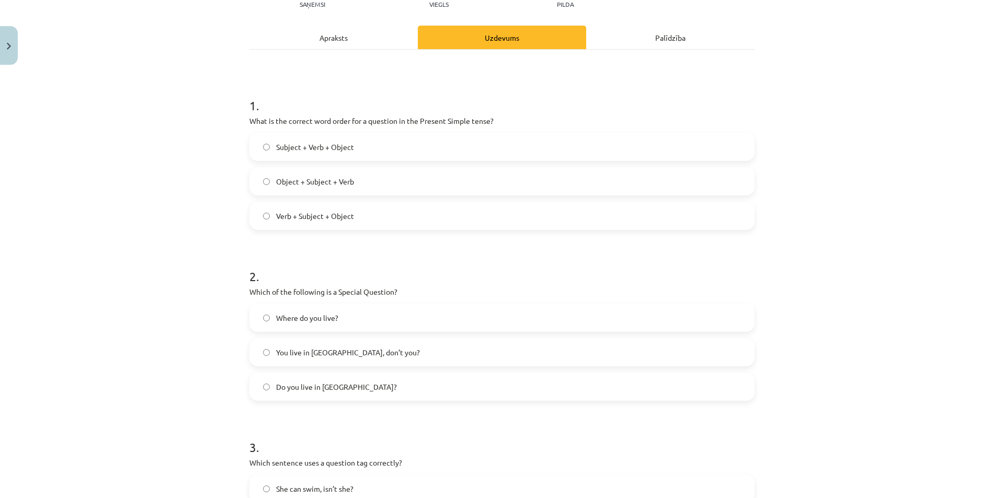
scroll to position [180, 0]
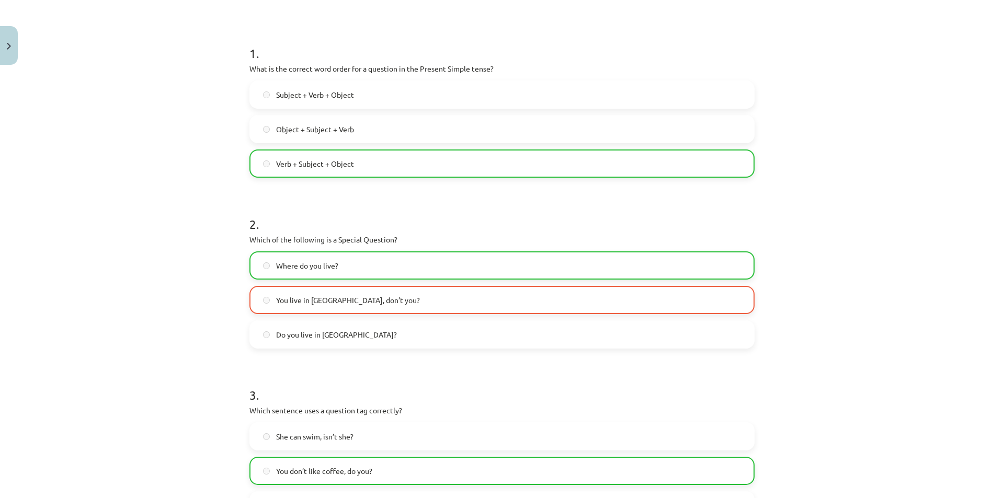
click at [376, 299] on label "You live in Riga, don’t you?" at bounding box center [501, 300] width 503 height 26
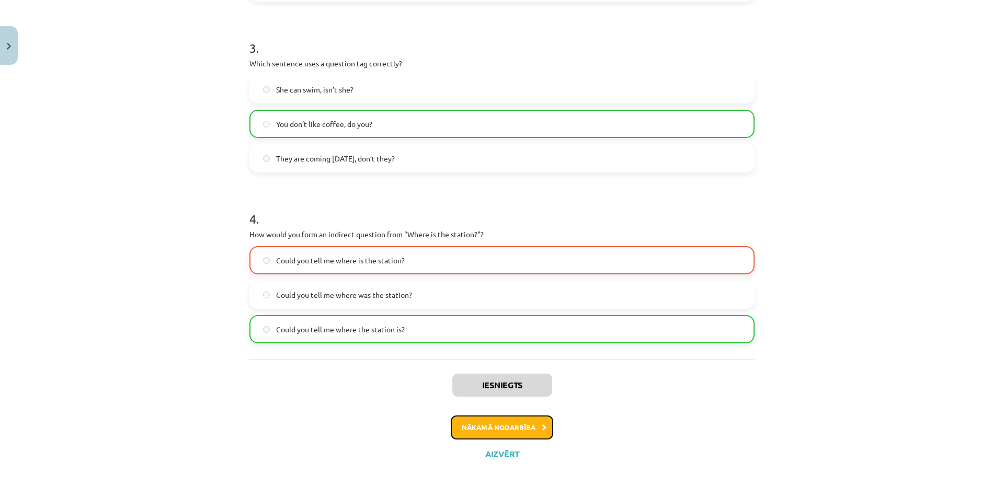
click at [512, 430] on button "Nākamā nodarbība" at bounding box center [502, 428] width 102 height 24
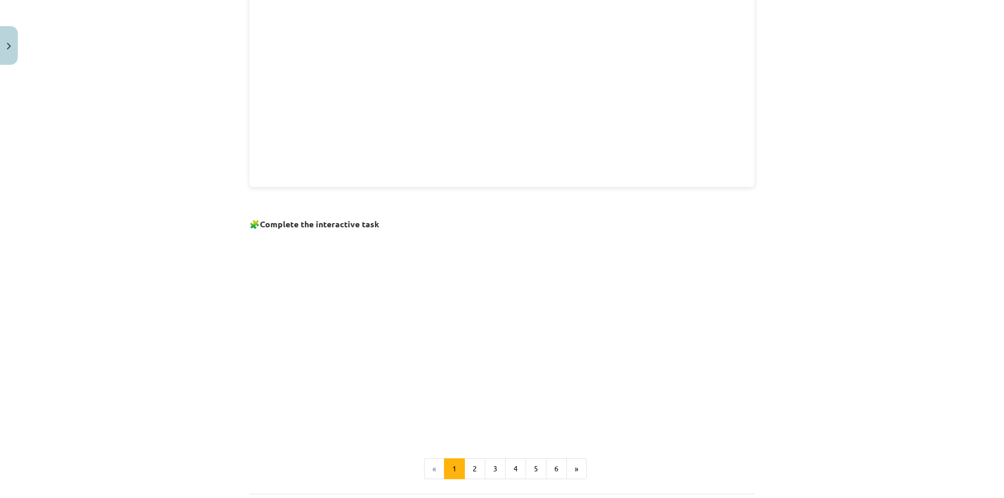
scroll to position [598, 0]
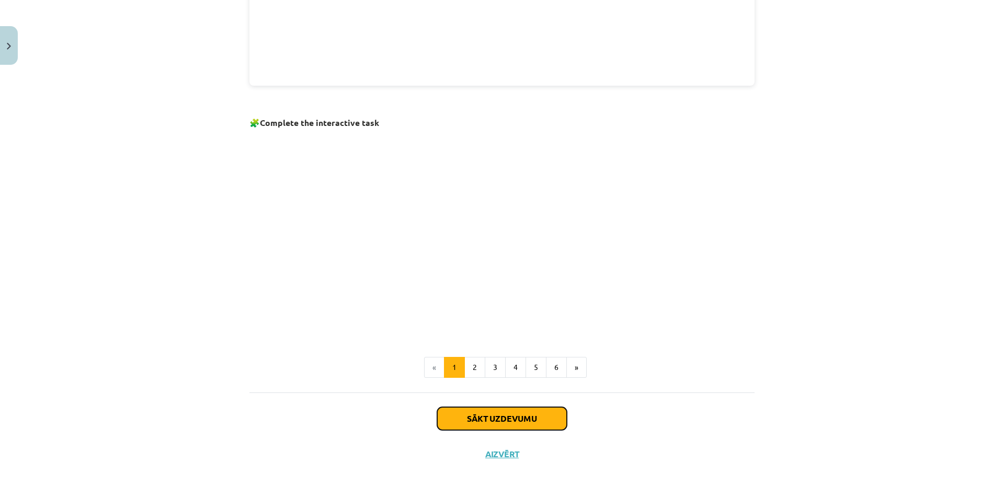
click at [499, 411] on button "Sākt uzdevumu" at bounding box center [502, 418] width 130 height 23
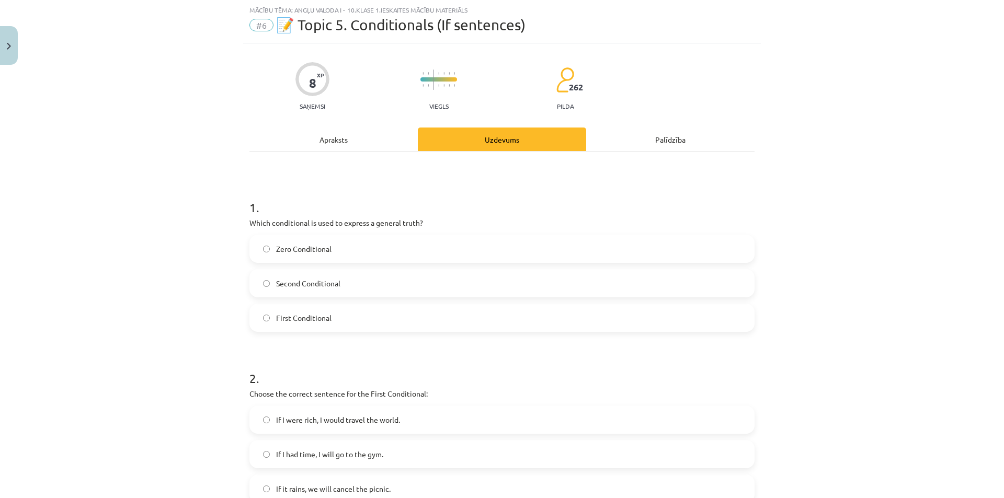
click at [267, 318] on label "First Conditional" at bounding box center [501, 318] width 503 height 26
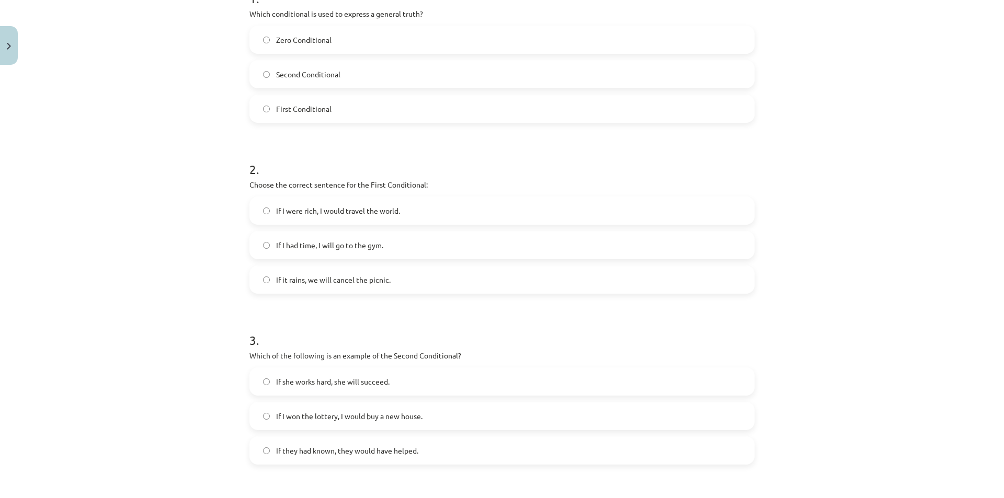
scroll to position [288, 0]
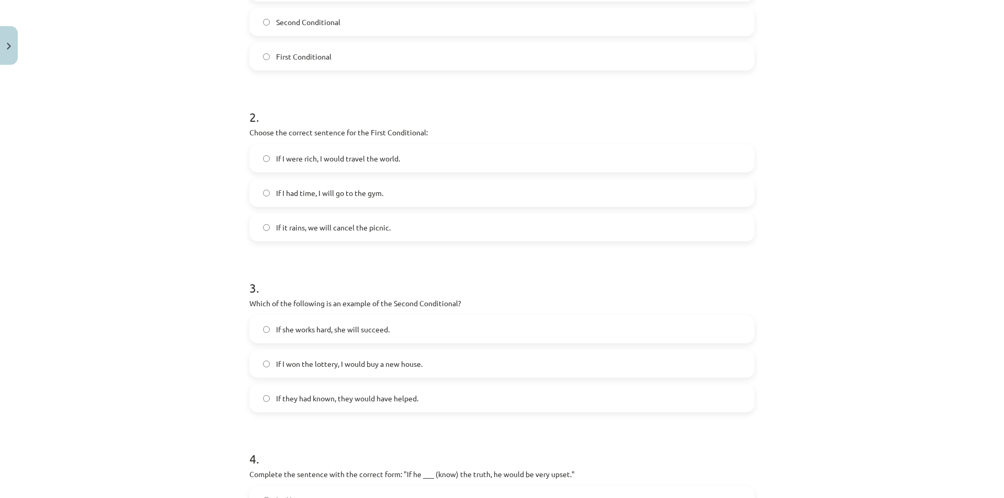
click at [266, 332] on label "If she works hard, she will succeed." at bounding box center [501, 329] width 503 height 26
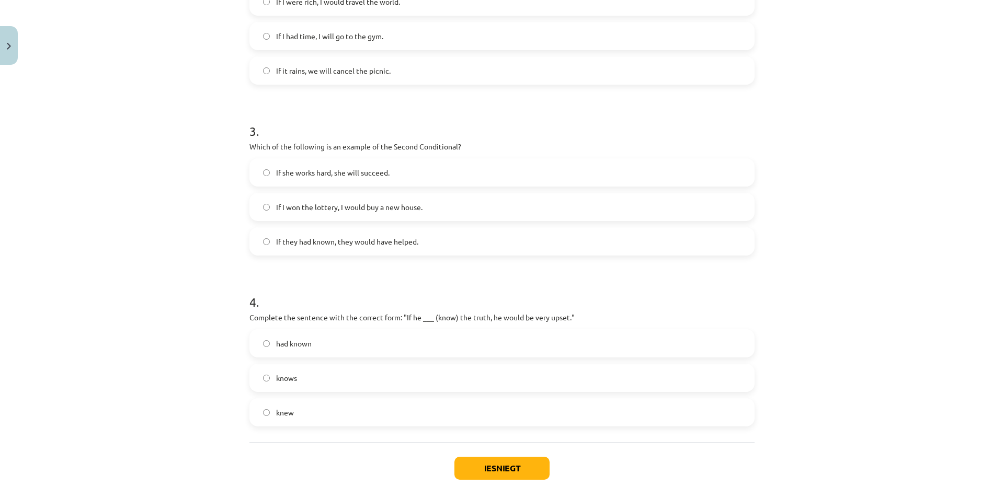
click at [263, 348] on label "had known" at bounding box center [501, 343] width 503 height 26
click at [490, 466] on button "Iesniegt" at bounding box center [501, 468] width 95 height 23
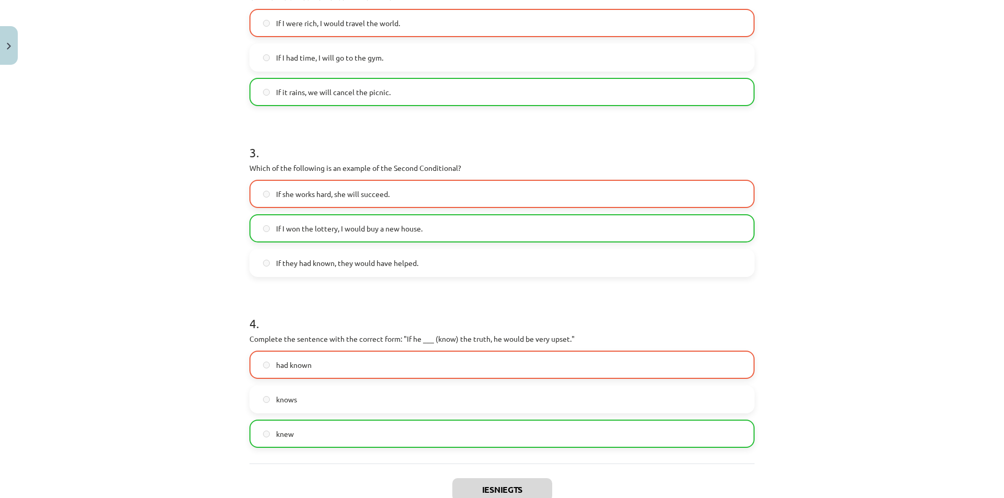
scroll to position [528, 0]
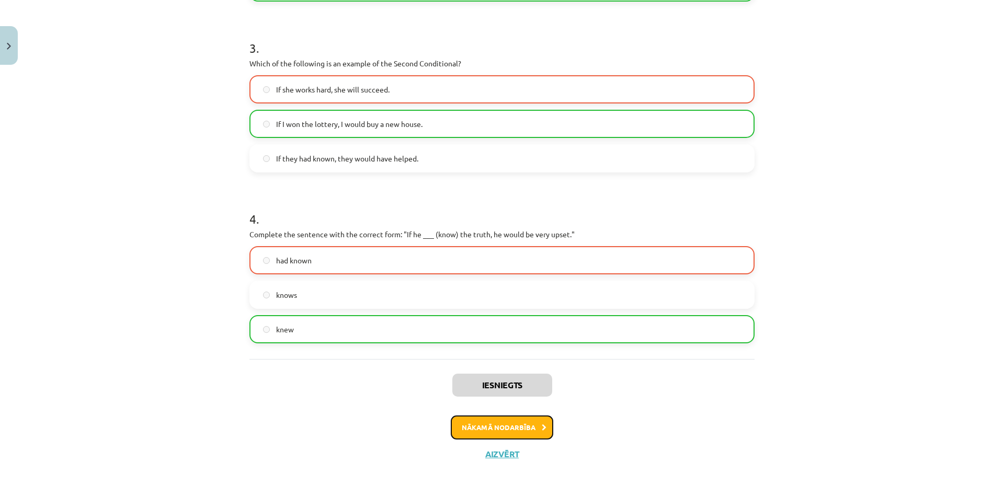
click at [487, 431] on button "Nākamā nodarbība" at bounding box center [502, 428] width 102 height 24
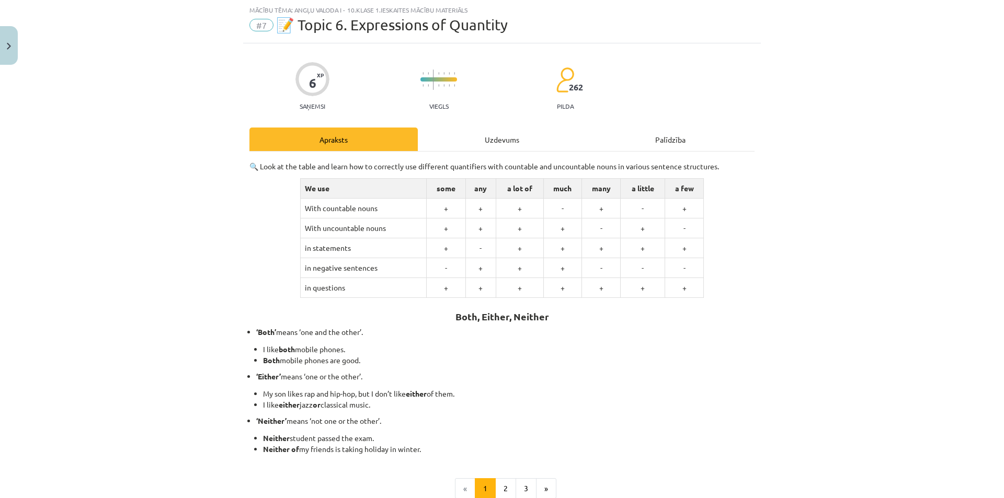
scroll to position [147, 0]
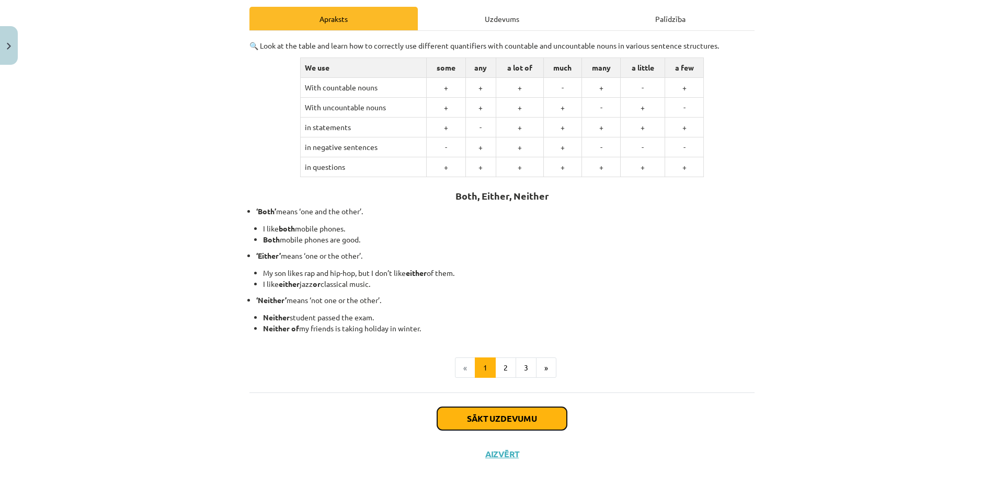
click at [499, 420] on button "Sākt uzdevumu" at bounding box center [502, 418] width 130 height 23
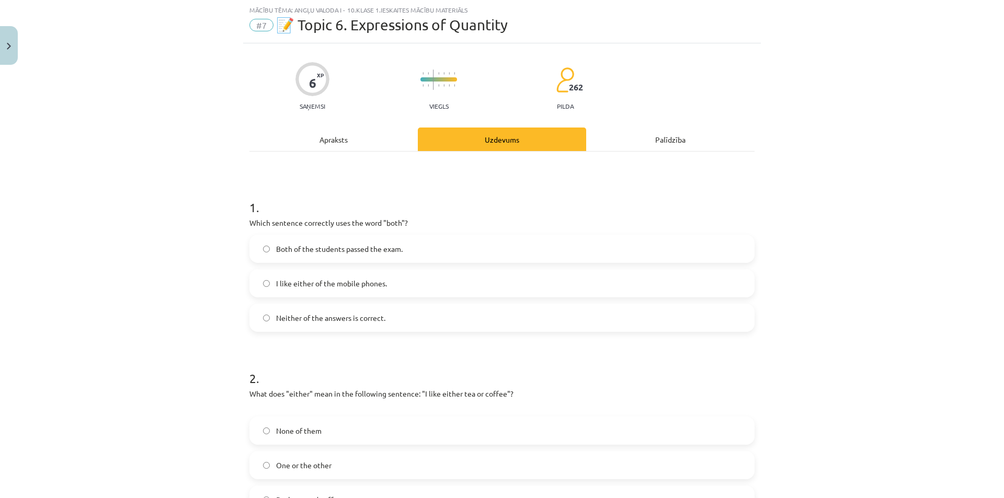
click at [276, 252] on span "Both of the students passed the exam." at bounding box center [339, 249] width 127 height 11
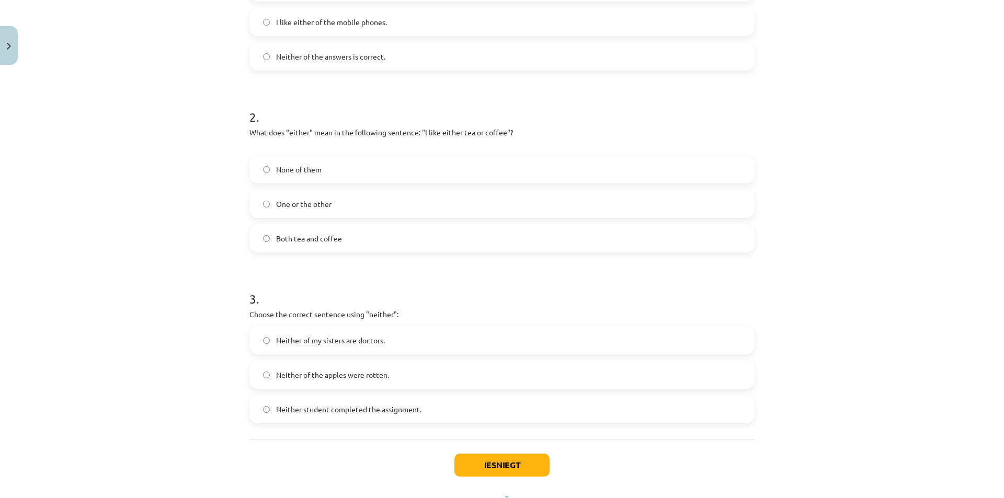
scroll to position [334, 0]
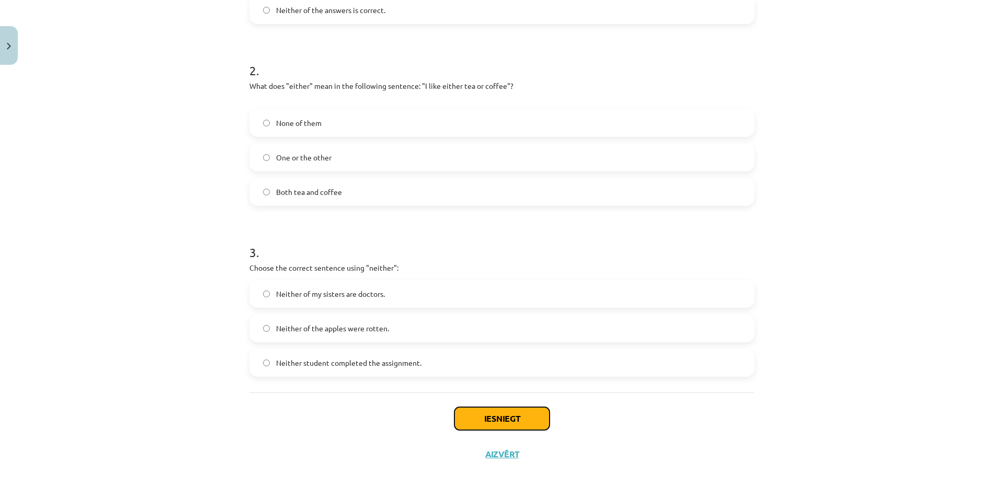
click at [504, 424] on button "Iesniegt" at bounding box center [501, 418] width 95 height 23
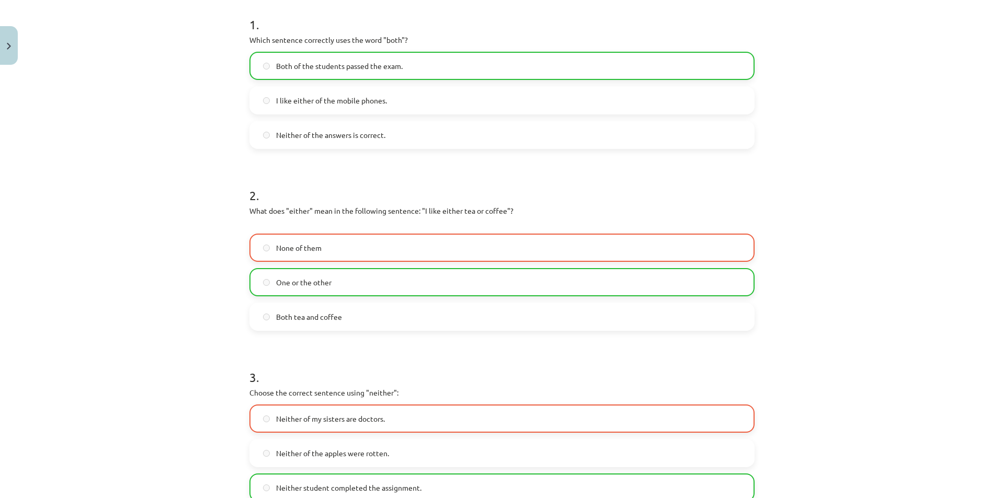
scroll to position [368, 0]
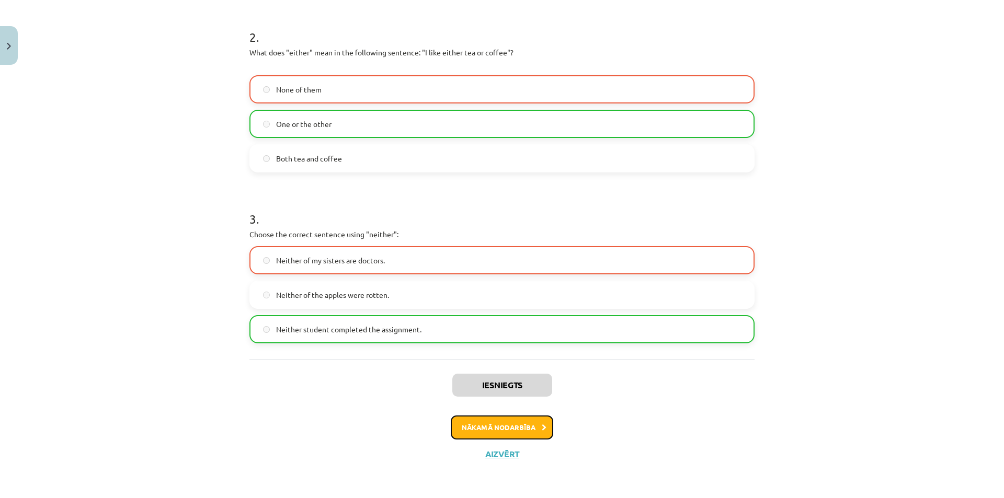
click at [523, 425] on button "Nākamā nodarbība" at bounding box center [502, 428] width 102 height 24
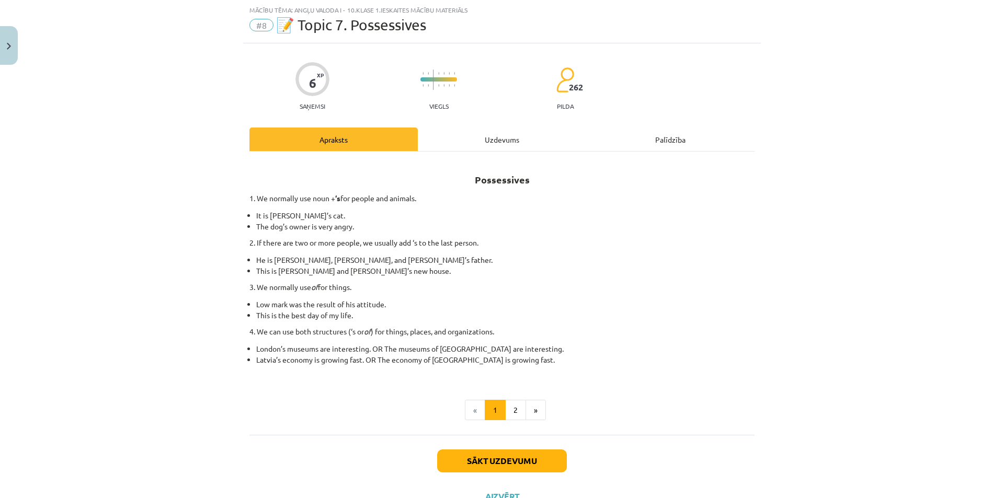
scroll to position [69, 0]
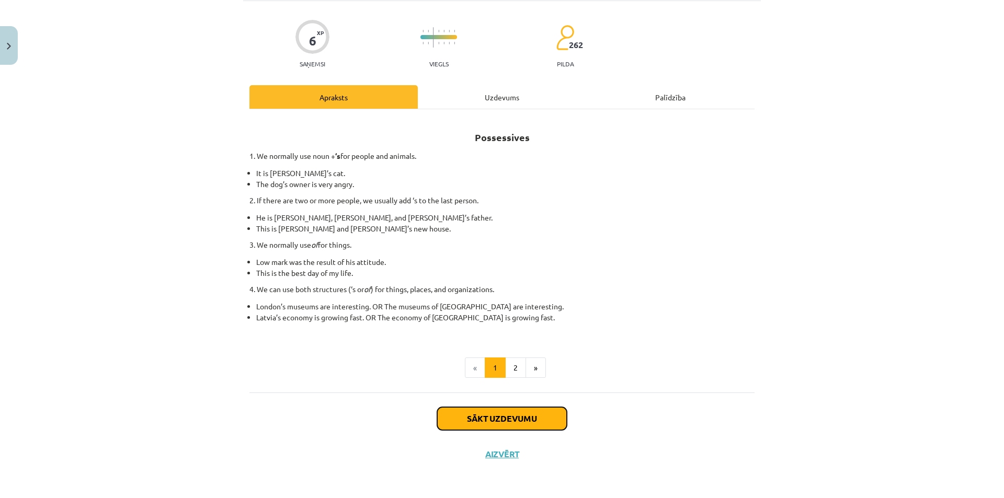
click at [483, 410] on button "Sākt uzdevumu" at bounding box center [502, 418] width 130 height 23
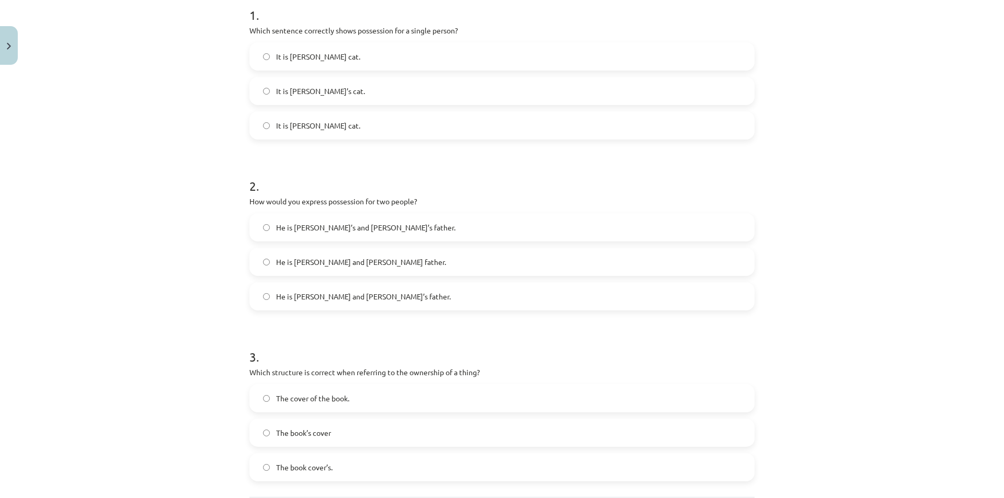
scroll to position [323, 0]
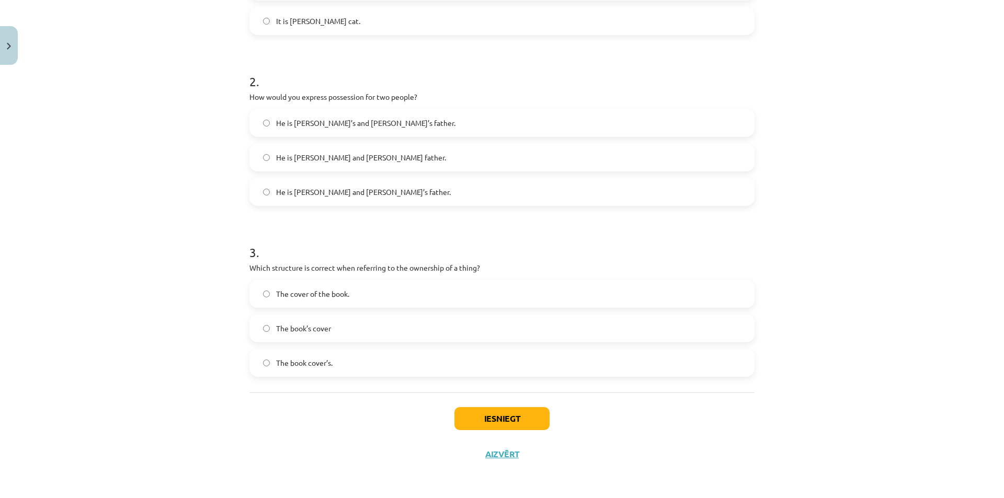
click at [271, 298] on label "The cover of the book." at bounding box center [501, 294] width 503 height 26
click at [496, 424] on button "Iesniegt" at bounding box center [501, 418] width 95 height 23
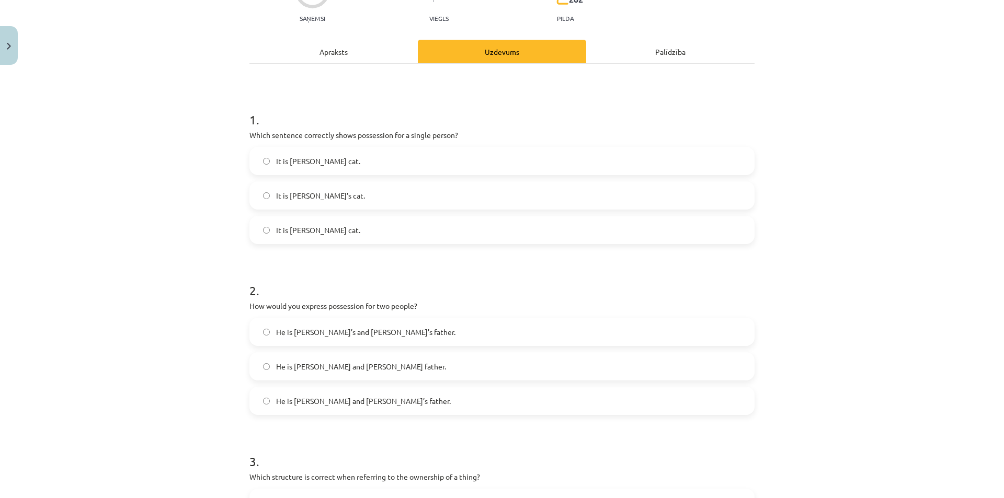
scroll to position [271, 0]
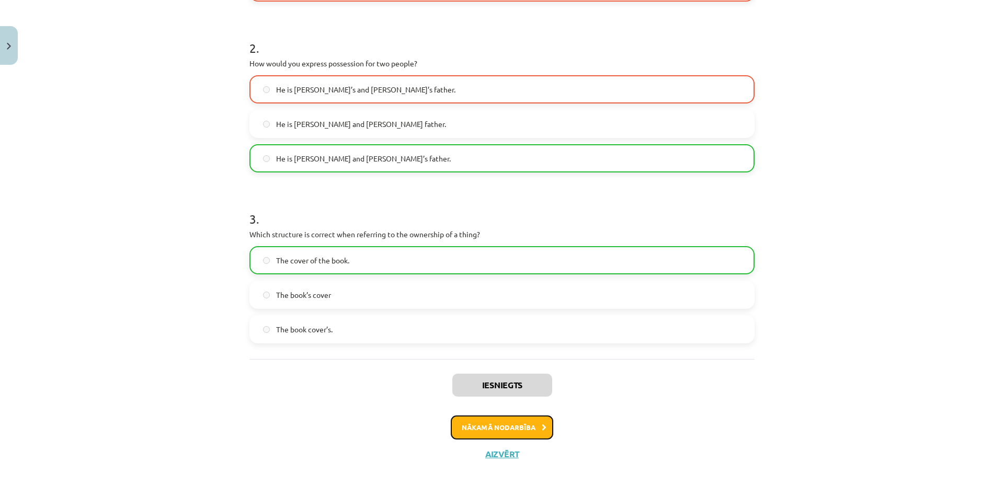
click at [524, 437] on button "Nākamā nodarbība" at bounding box center [502, 428] width 102 height 24
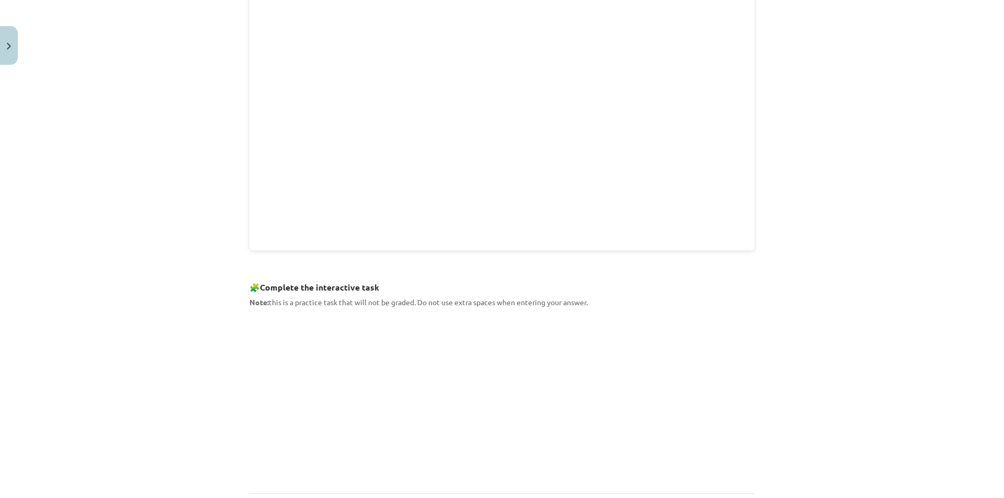
scroll to position [389, 0]
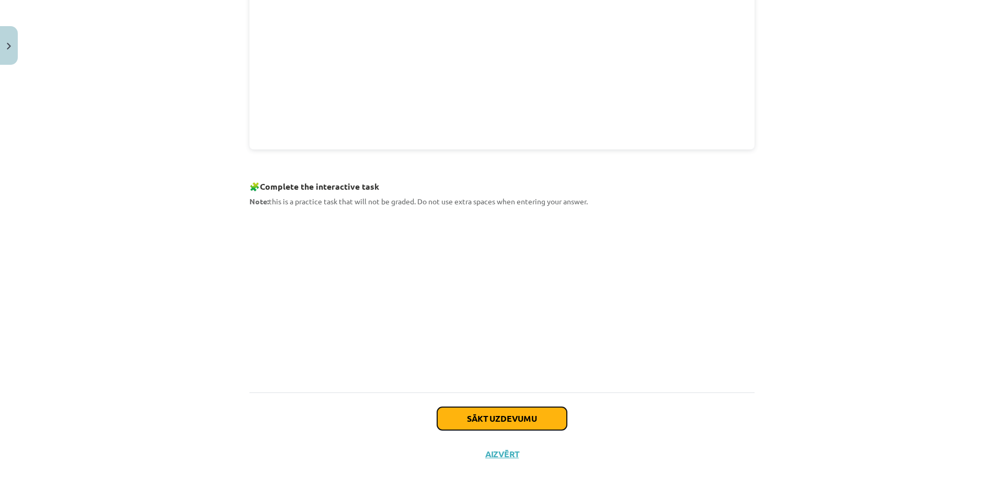
click at [504, 418] on button "Sākt uzdevumu" at bounding box center [502, 418] width 130 height 23
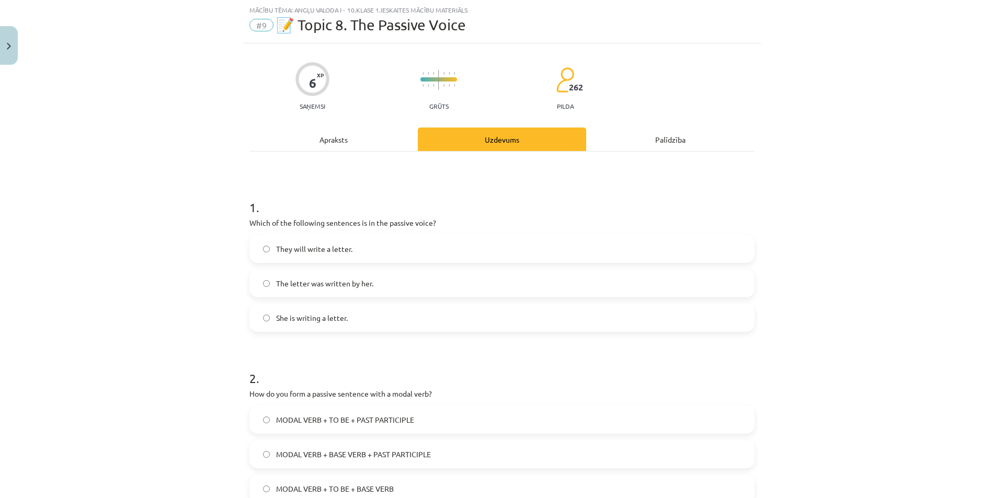
click at [267, 321] on label "She is writing a letter." at bounding box center [501, 318] width 503 height 26
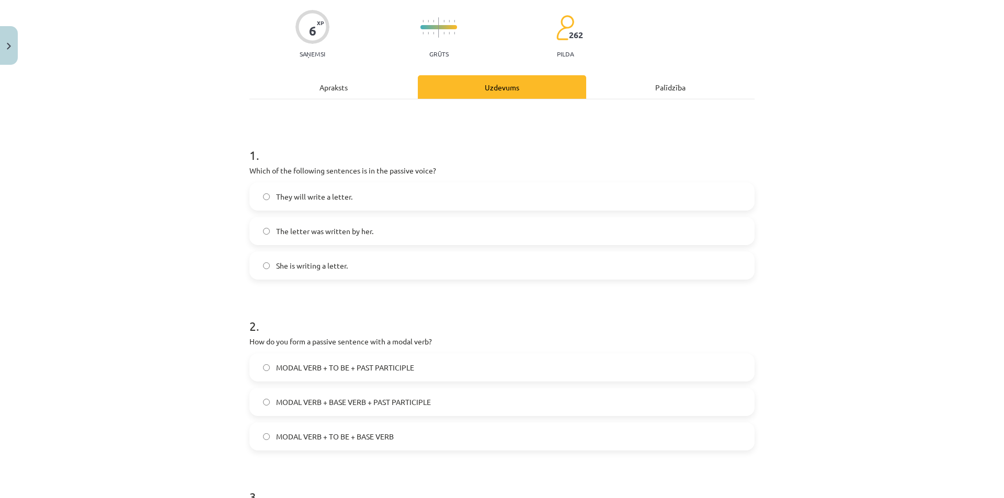
click at [268, 440] on label "MODAL VERB + TO BE + BASE VERB" at bounding box center [501, 437] width 503 height 26
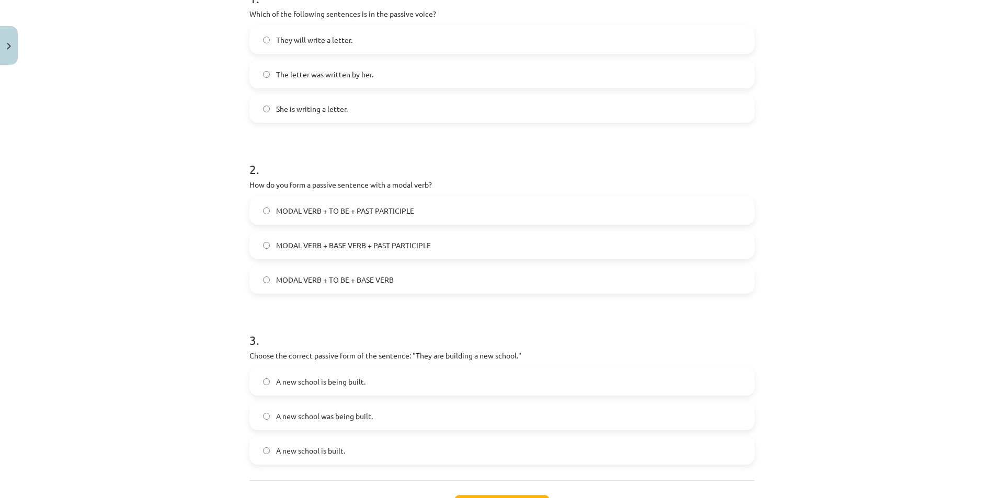
scroll to position [183, 0]
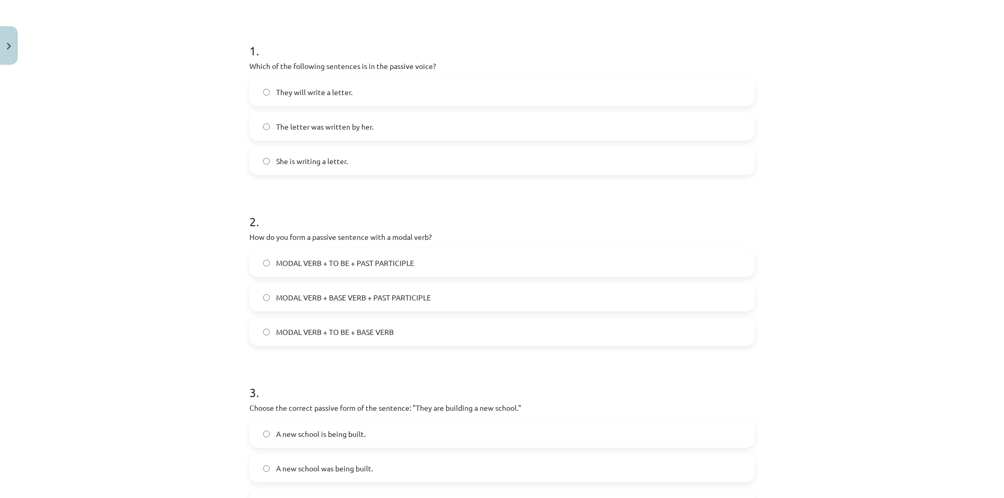
click at [264, 271] on label "MODAL VERB + TO BE + PAST PARTICIPLE" at bounding box center [501, 263] width 503 height 26
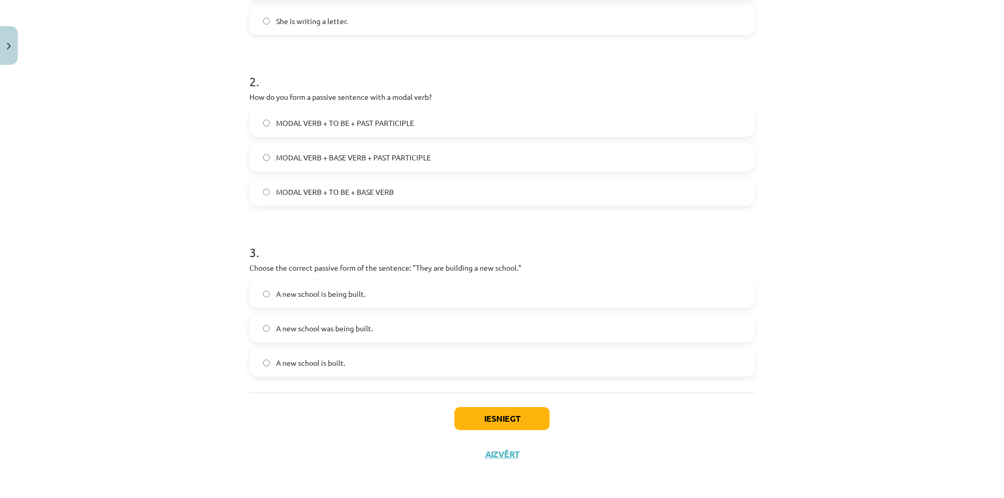
click at [264, 164] on label "MODAL VERB + BASE VERB + PAST PARTICIPLE" at bounding box center [501, 157] width 503 height 26
click at [276, 296] on span "A new school is being built." at bounding box center [320, 294] width 89 height 11
click at [505, 421] on button "Iesniegt" at bounding box center [501, 418] width 95 height 23
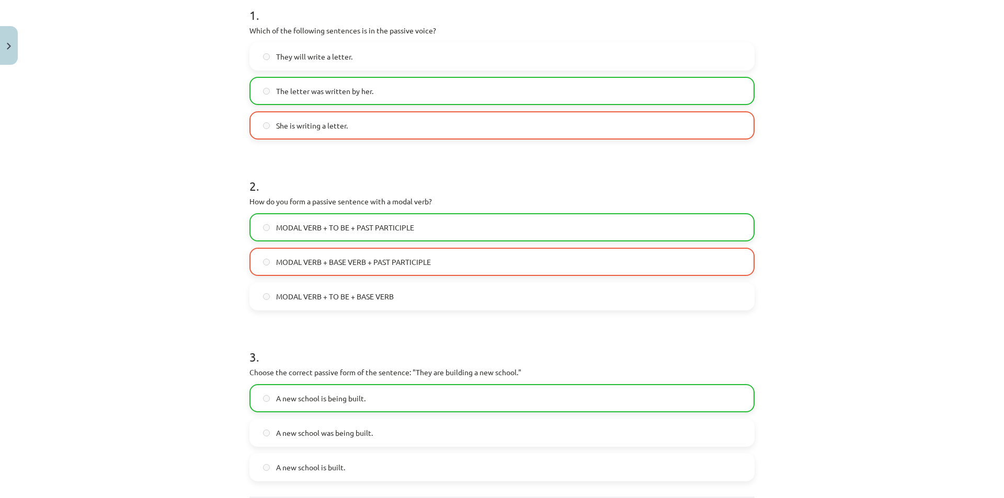
scroll to position [114, 0]
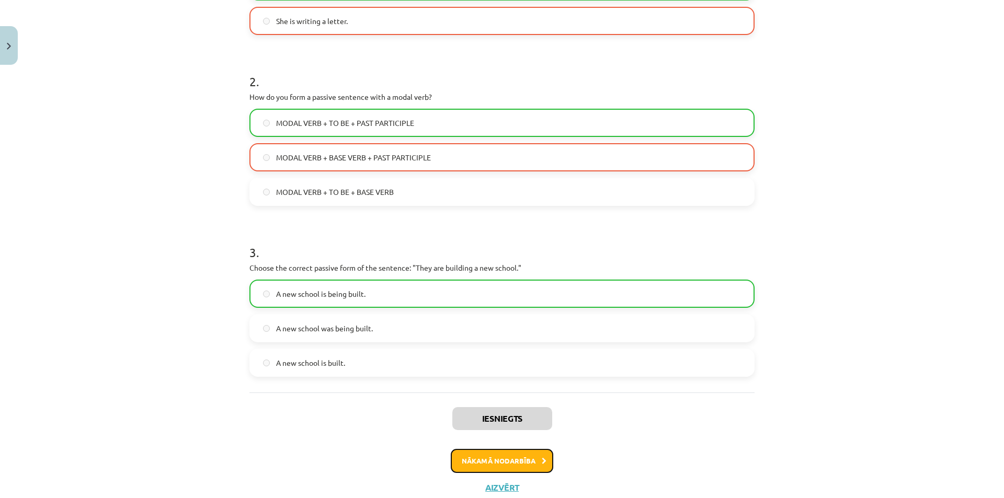
click at [520, 462] on button "Nākamā nodarbība" at bounding box center [502, 461] width 102 height 24
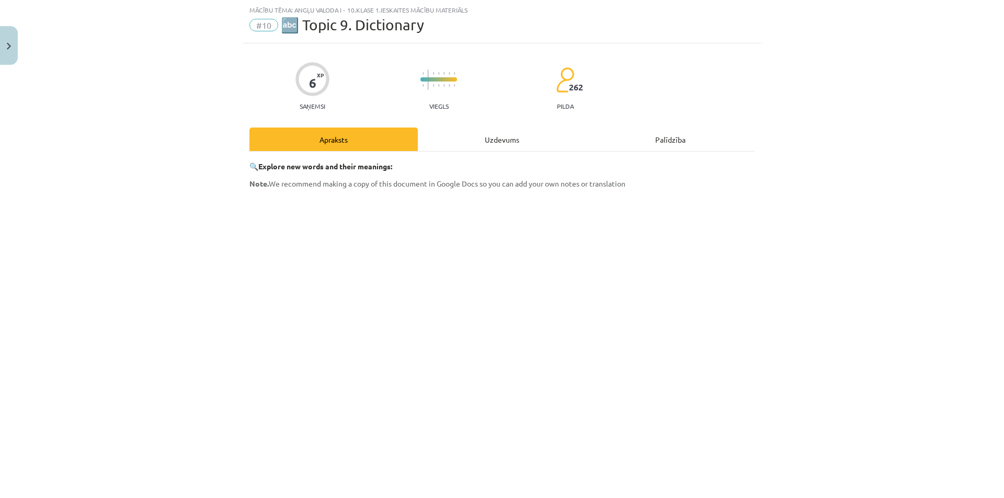
scroll to position [131, 0]
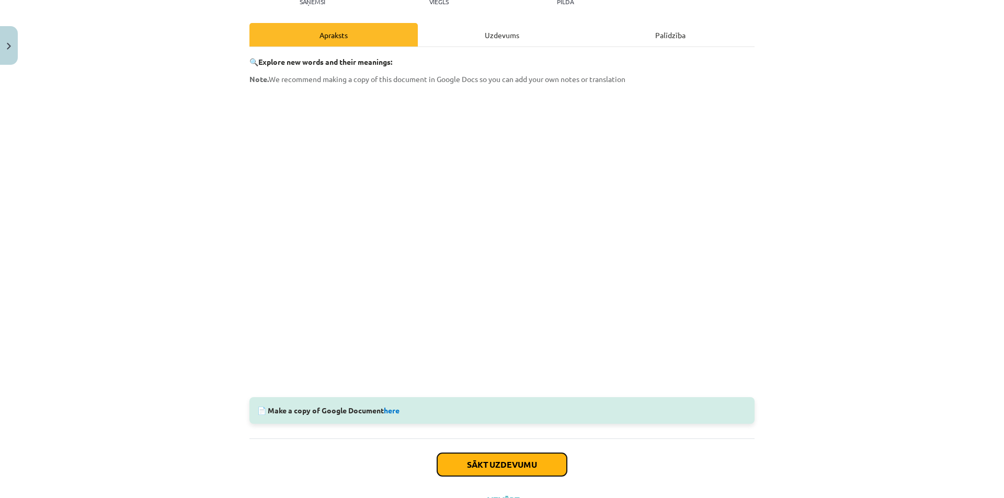
click at [480, 462] on button "Sākt uzdevumu" at bounding box center [502, 464] width 130 height 23
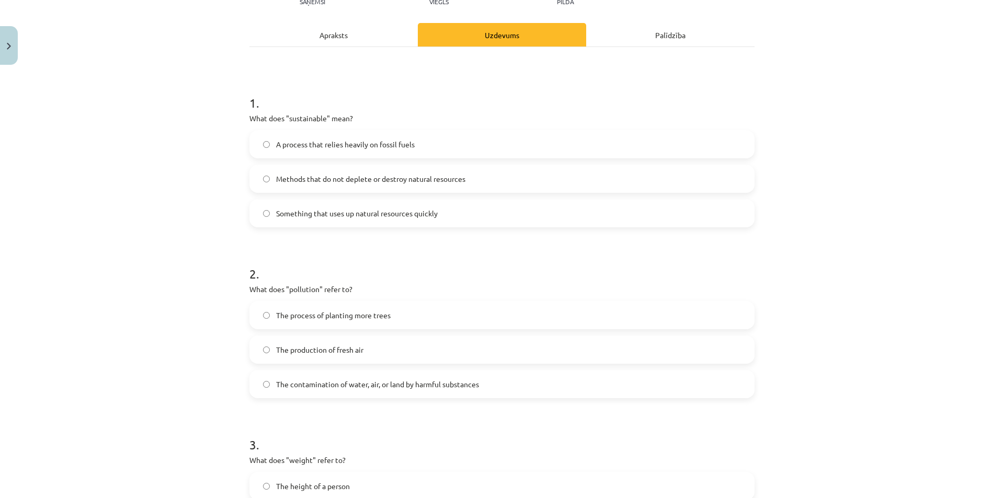
scroll to position [26, 0]
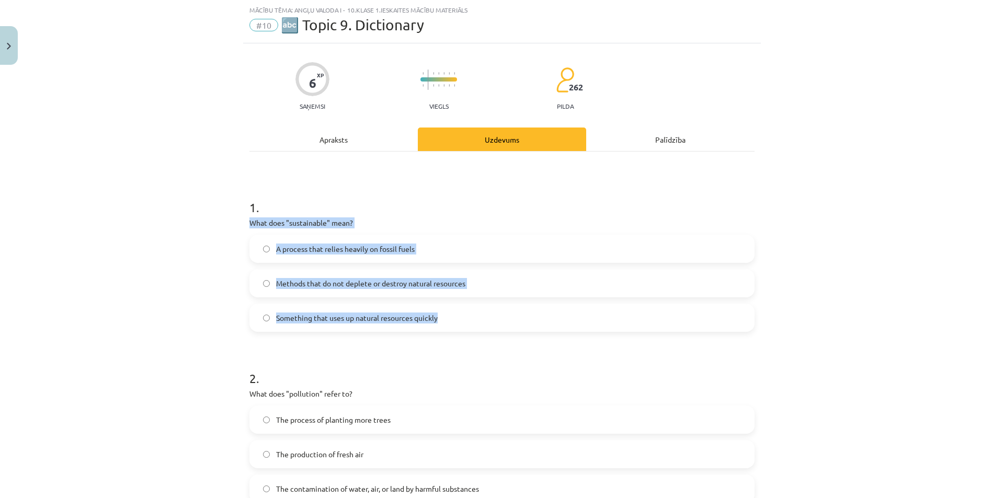
drag, startPoint x: 247, startPoint y: 223, endPoint x: 464, endPoint y: 320, distance: 238.1
click at [464, 320] on div "1 . What does "sustainable" mean? A process that relies heavily on fossil fuels…" at bounding box center [501, 257] width 505 height 150
copy div "What does "sustainable" mean? A process that relies heavily on fossil fuels Met…"
click at [575, 270] on label "Methods that do not deplete or destroy natural resources" at bounding box center [501, 283] width 503 height 26
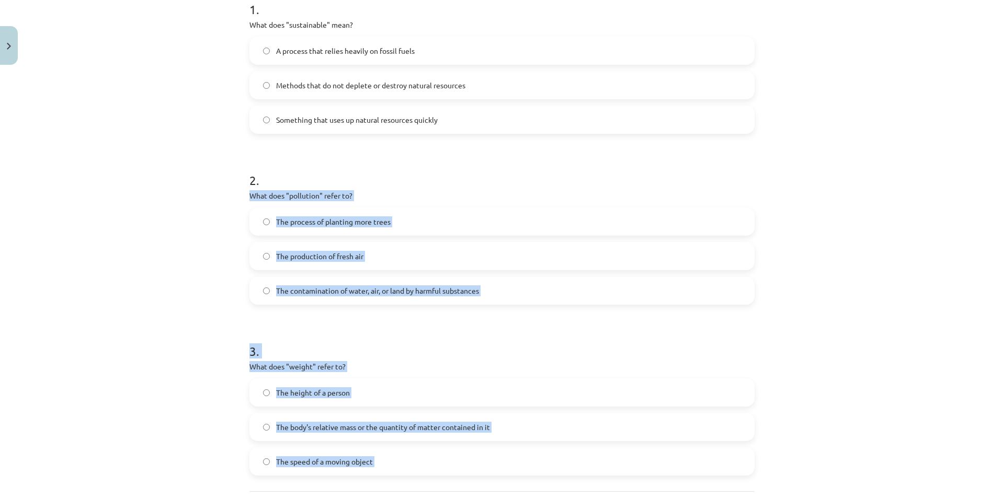
scroll to position [237, 0]
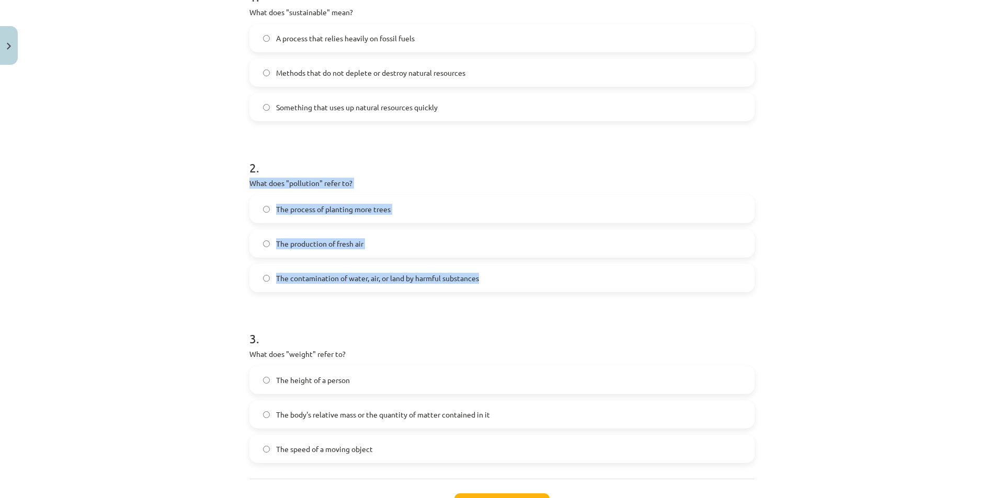
drag, startPoint x: 246, startPoint y: 393, endPoint x: 499, endPoint y: 279, distance: 277.8
click at [499, 279] on div "2 . What does "pollution" refer to? The process of planting more trees The prod…" at bounding box center [501, 217] width 505 height 150
copy div "What does "pollution" refer to? The process of planting more trees The producti…"
click at [233, 289] on div "Mācību tēma: Angļu valoda i - 10.klase 1.ieskaites mācību materiāls #10 🔤 Topic…" at bounding box center [502, 249] width 1004 height 498
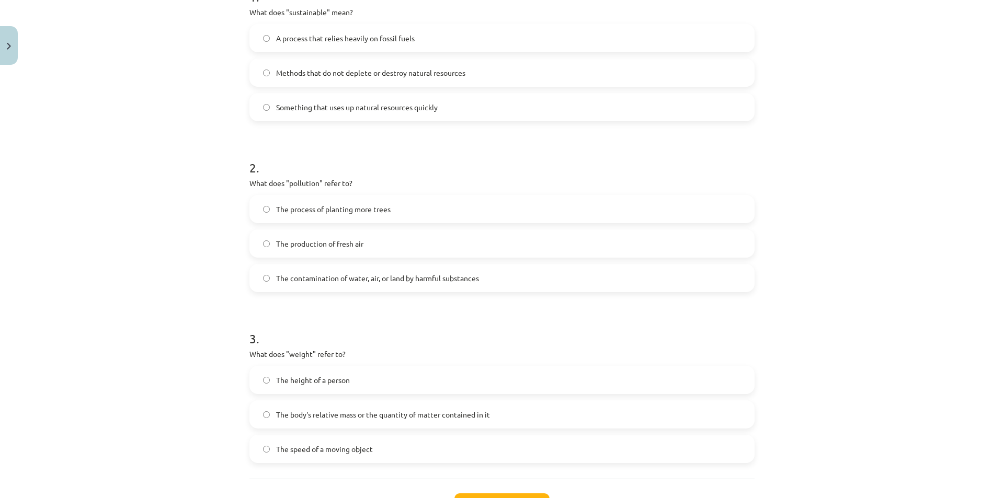
click at [257, 278] on label "The contamination of water, air, or land by harmful substances" at bounding box center [501, 278] width 503 height 26
click at [267, 414] on label "The body's relative mass or the quantity of matter contained in it" at bounding box center [501, 415] width 503 height 26
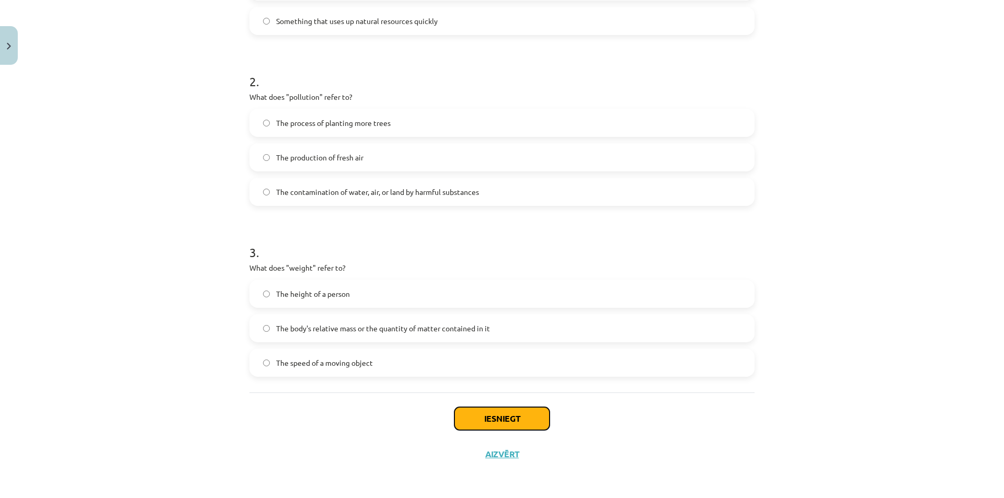
click at [518, 420] on button "Iesniegt" at bounding box center [501, 418] width 95 height 23
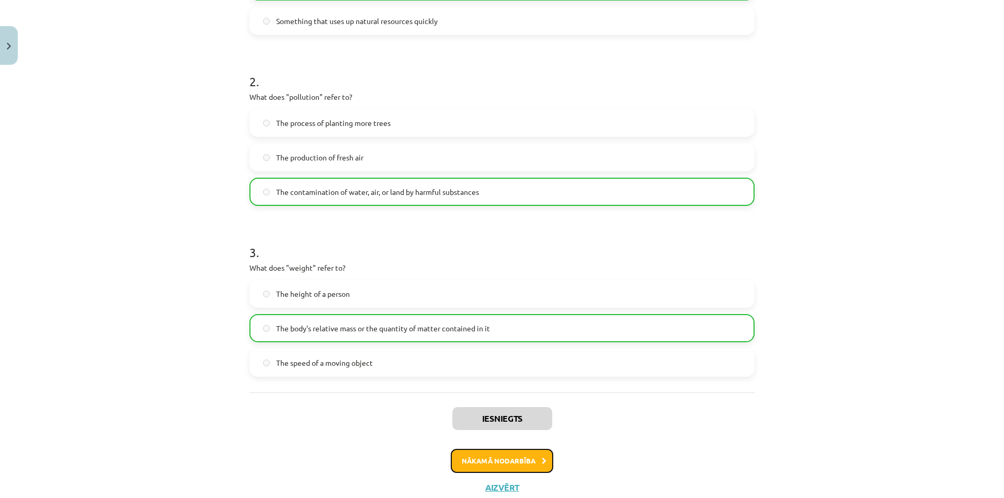
click at [528, 455] on button "Nākamā nodarbība" at bounding box center [502, 461] width 102 height 24
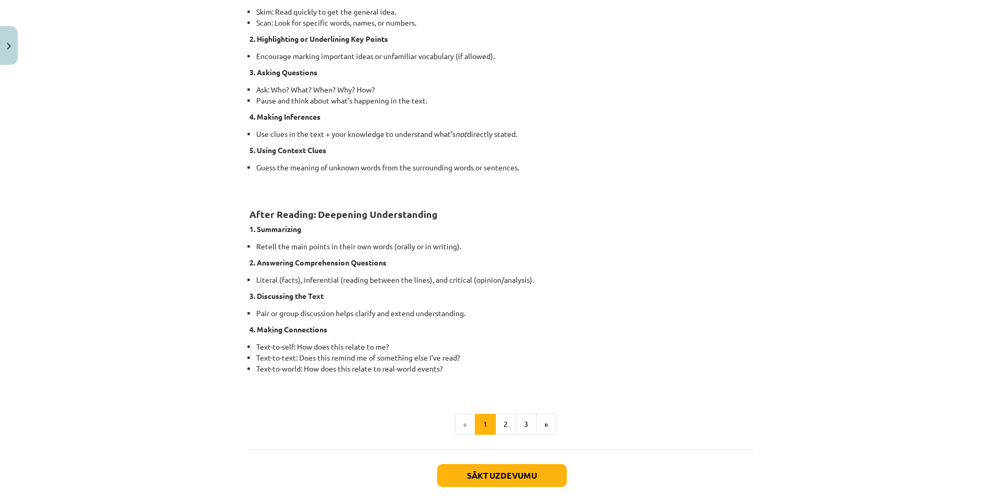
scroll to position [706, 0]
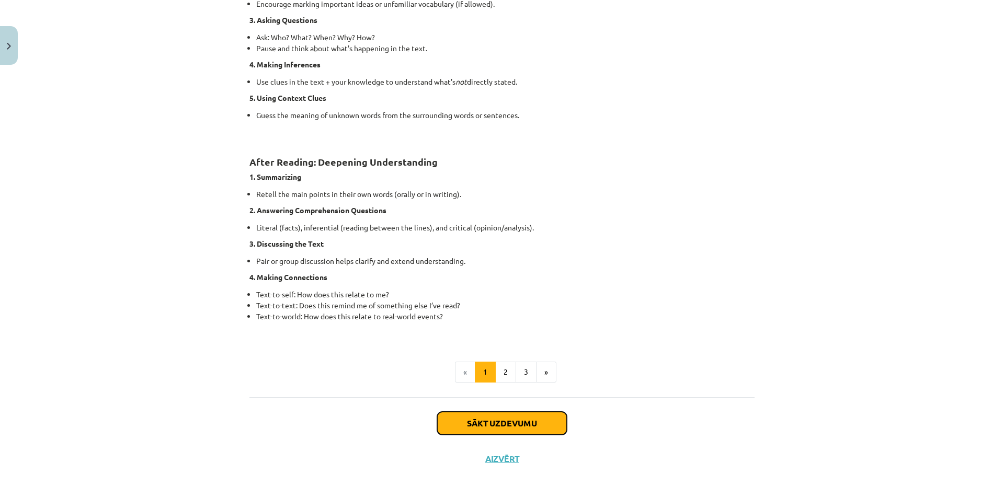
click at [495, 419] on button "Sākt uzdevumu" at bounding box center [502, 423] width 130 height 23
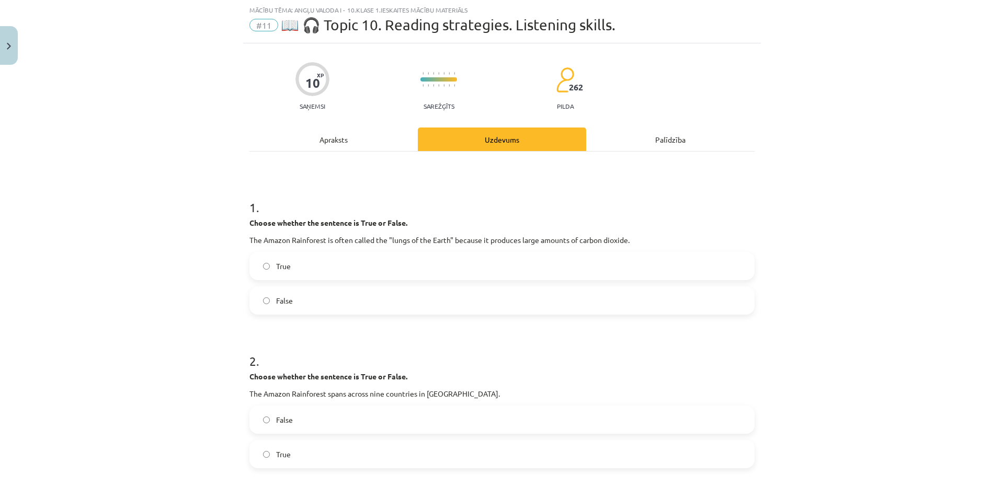
click at [259, 270] on label "True" at bounding box center [501, 266] width 503 height 26
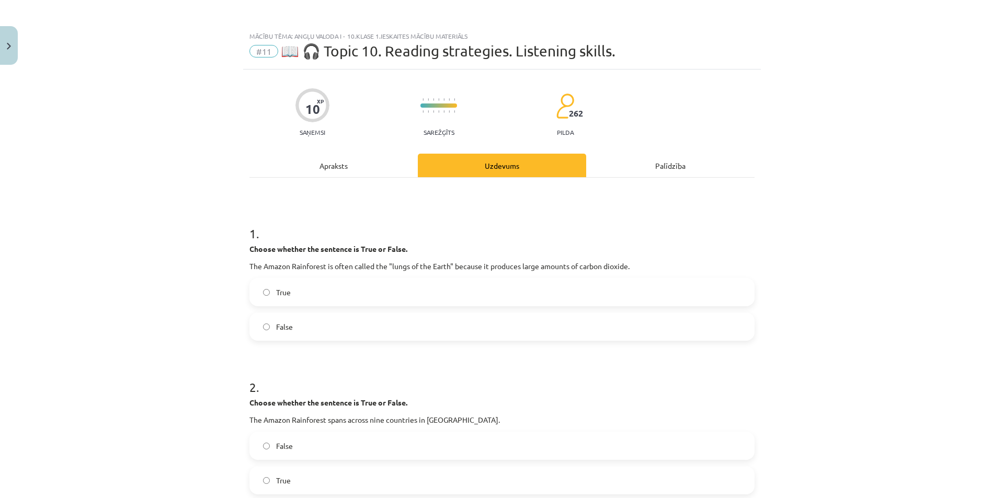
scroll to position [105, 0]
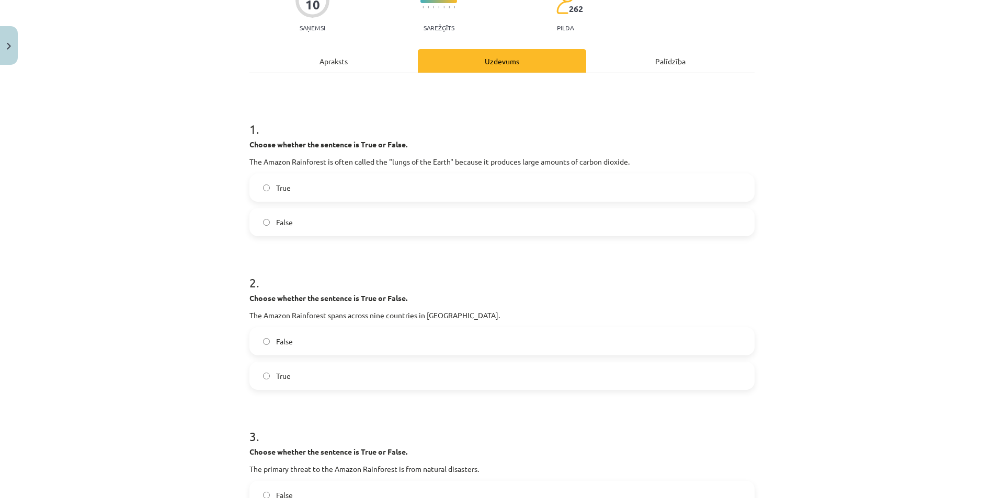
click at [268, 342] on label "False" at bounding box center [501, 341] width 503 height 26
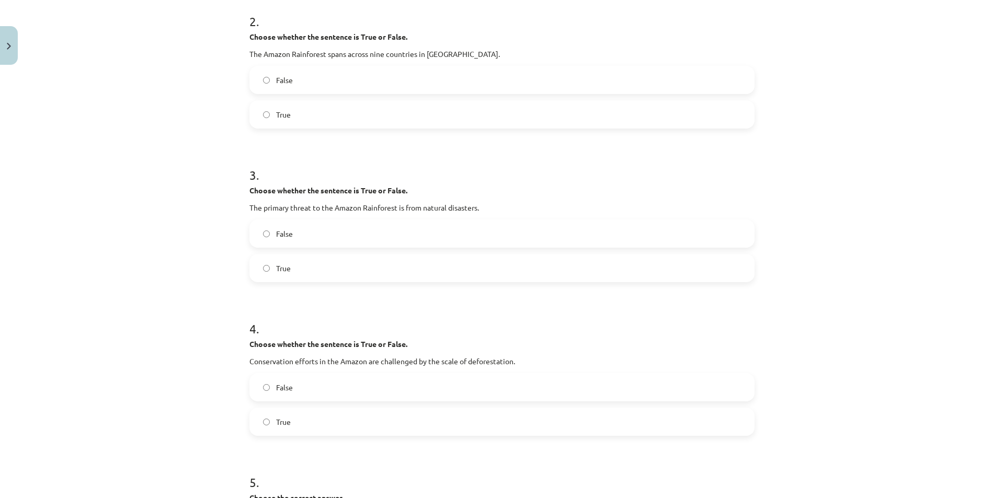
scroll to position [418, 0]
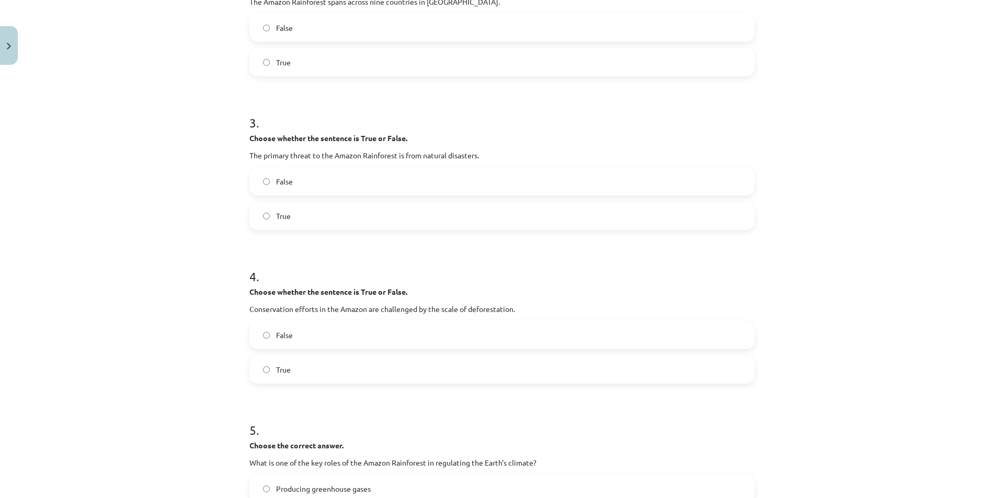
click at [271, 334] on label "False" at bounding box center [501, 335] width 503 height 26
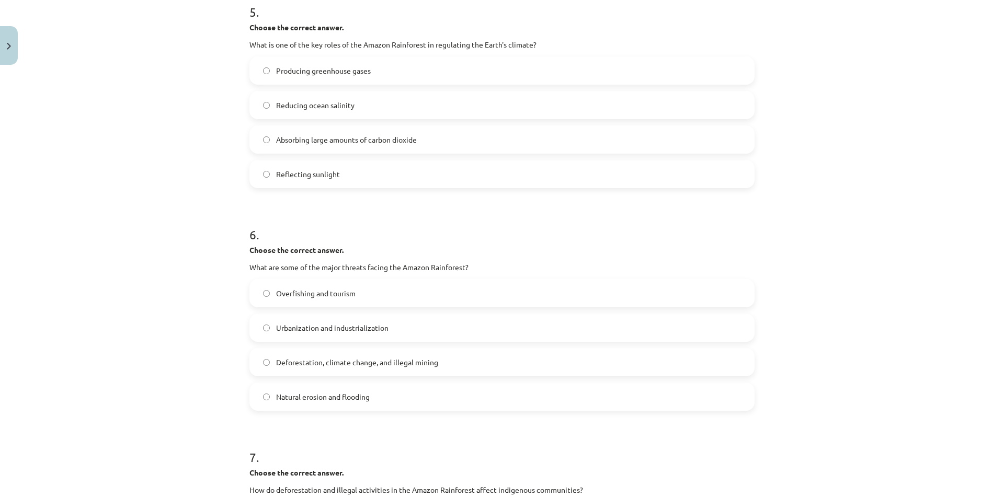
scroll to position [1046, 0]
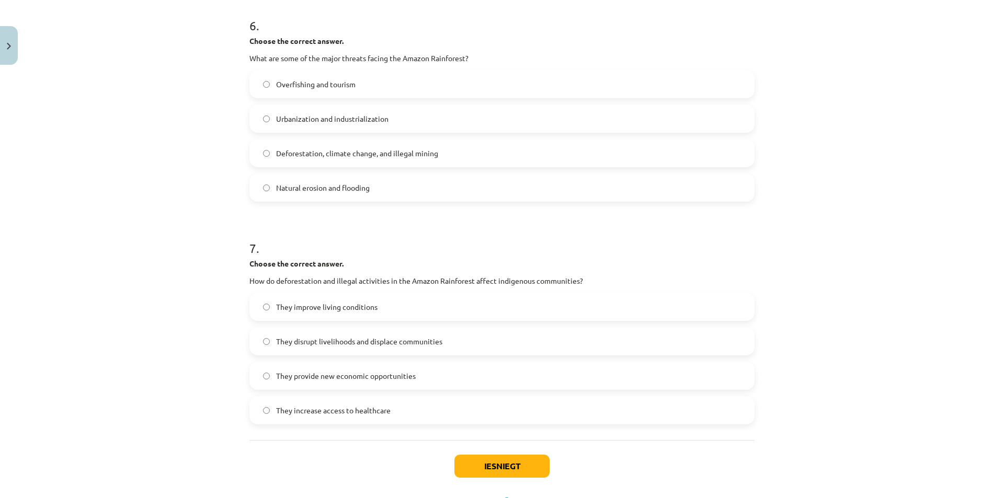
click at [268, 114] on label "Urbanization and industrialization" at bounding box center [501, 119] width 503 height 26
click at [270, 154] on label "Deforestation, climate change, and illegal mining" at bounding box center [501, 153] width 503 height 26
click at [270, 409] on label "They increase access to healthcare" at bounding box center [501, 410] width 503 height 26
click at [476, 457] on button "Iesniegt" at bounding box center [501, 466] width 95 height 23
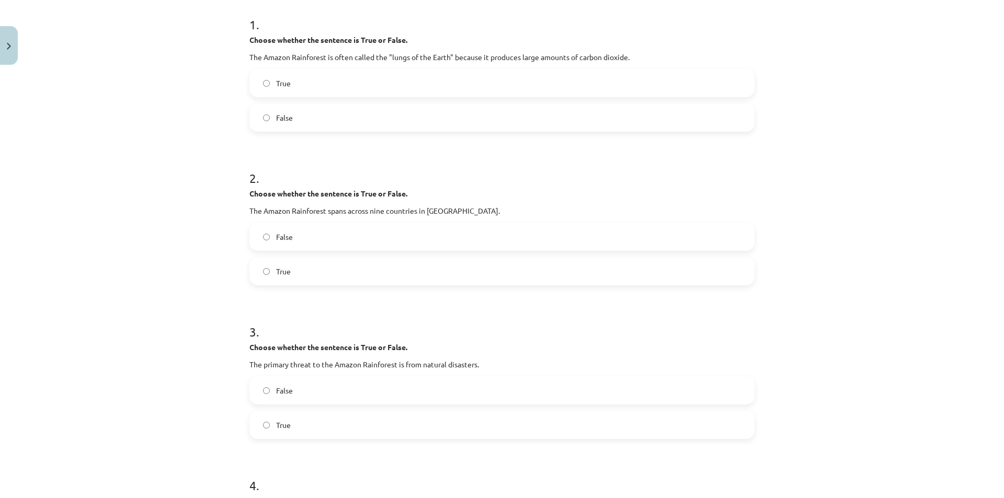
scroll to position [52, 0]
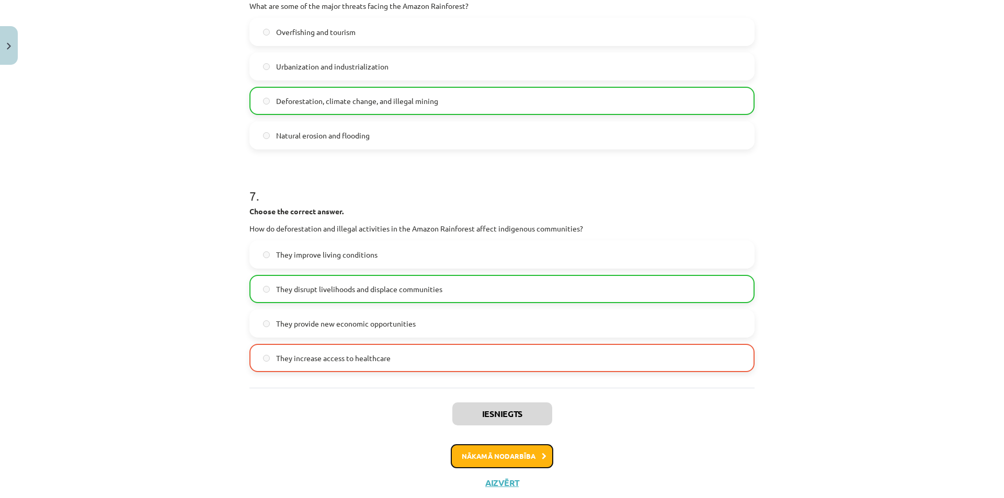
click at [478, 454] on button "Nākamā nodarbība" at bounding box center [502, 456] width 102 height 24
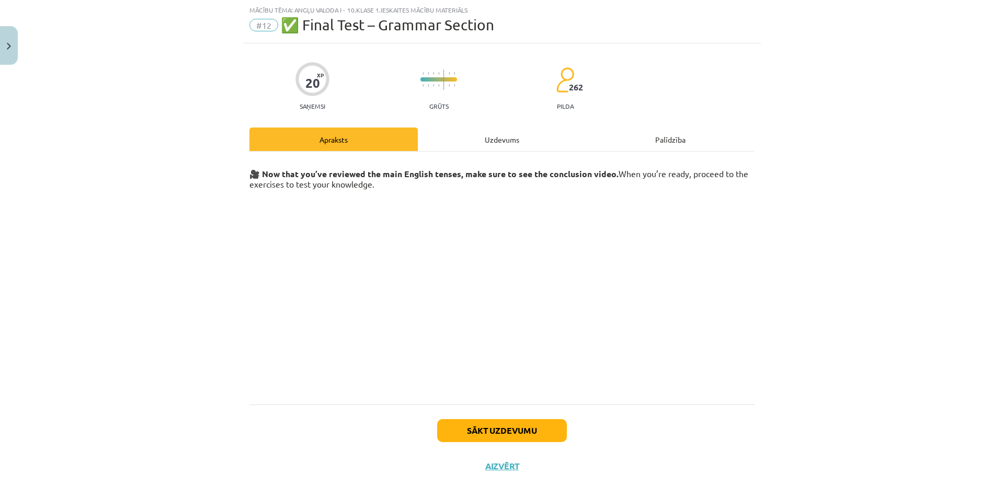
scroll to position [38, 0]
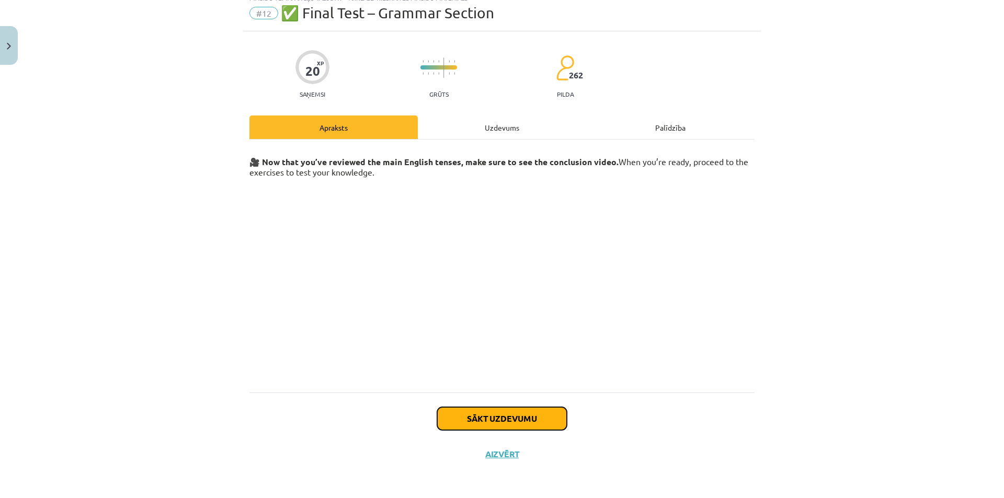
click at [481, 413] on button "Sākt uzdevumu" at bounding box center [502, 418] width 130 height 23
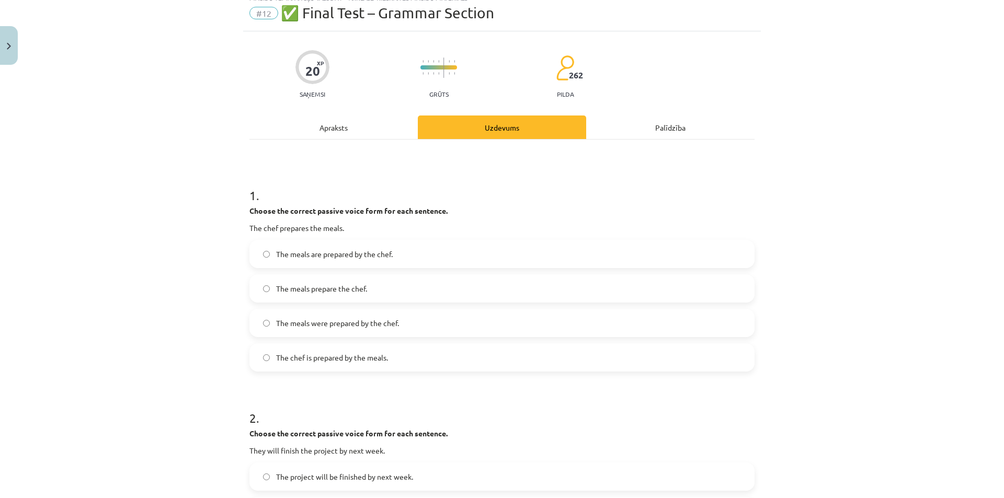
scroll to position [26, 0]
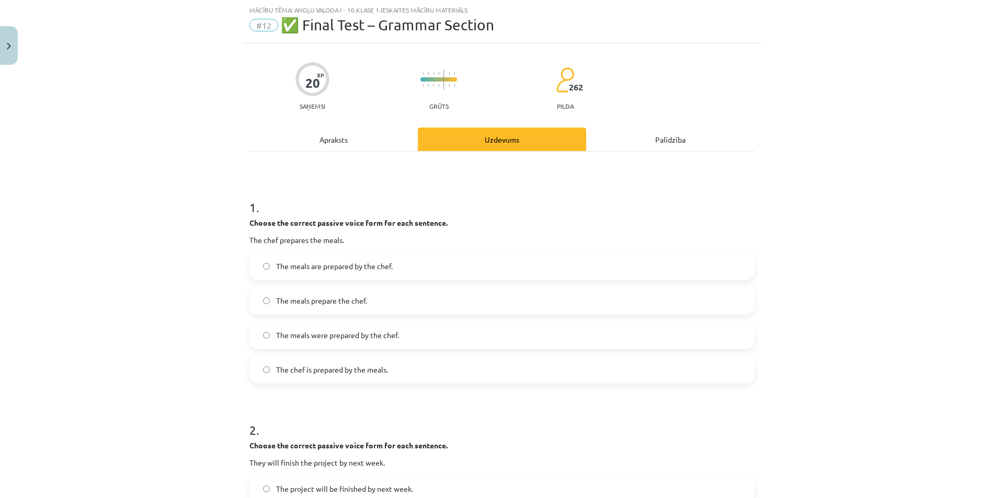
click at [269, 336] on label "The meals were prepared by the chef." at bounding box center [501, 335] width 503 height 26
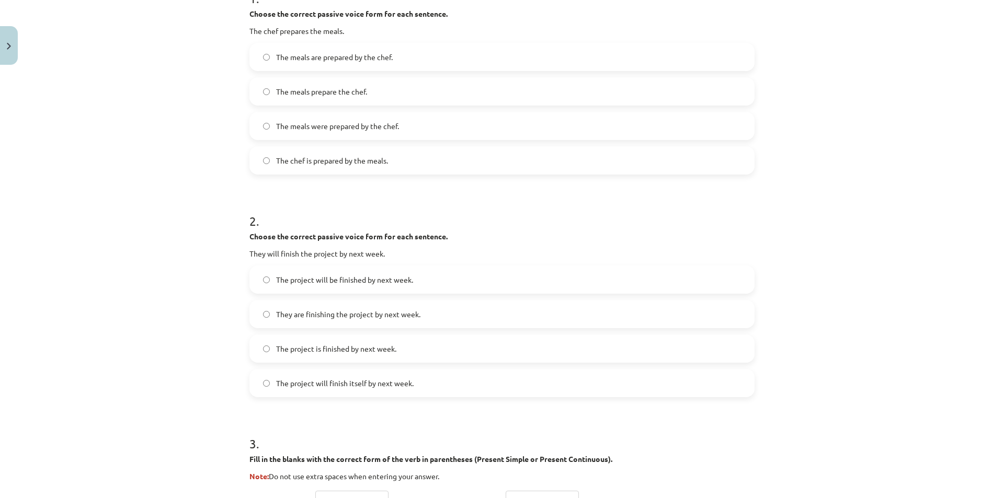
click at [276, 280] on span "The project will be finished by next week." at bounding box center [344, 280] width 137 height 11
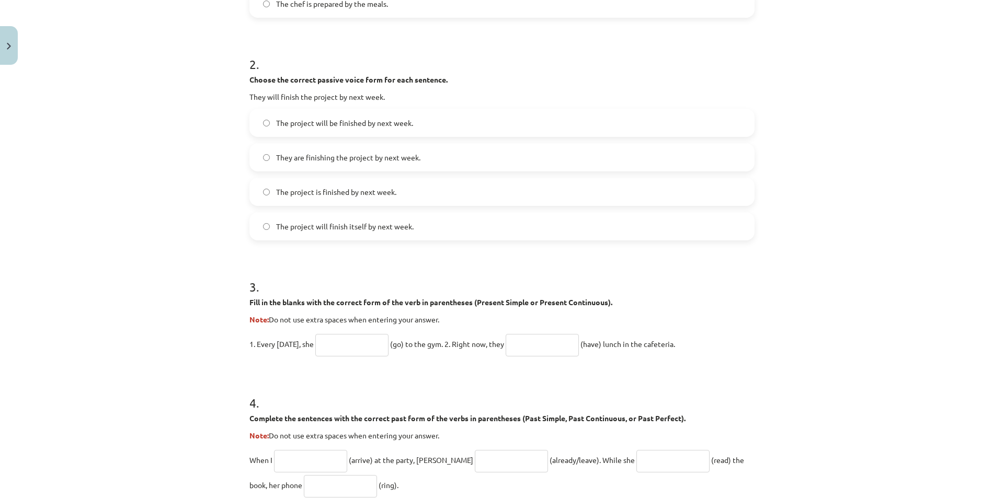
scroll to position [444, 0]
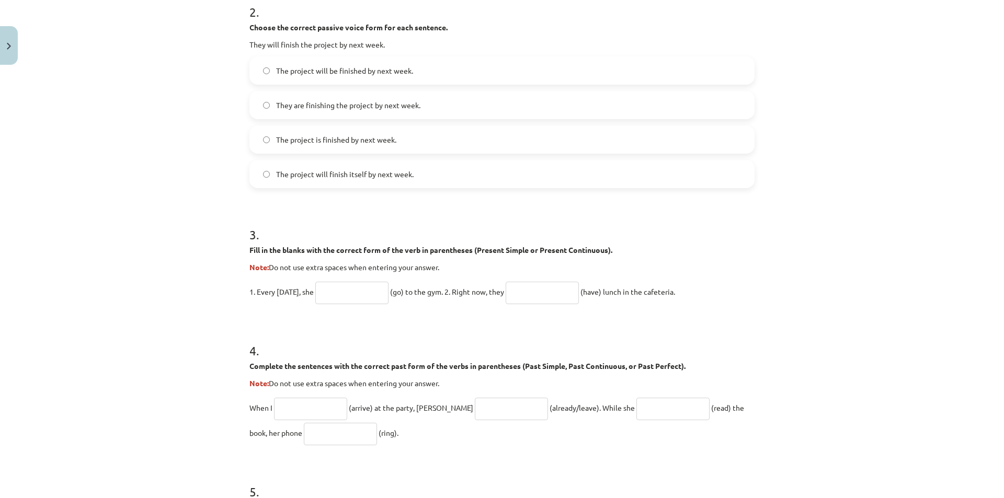
click at [337, 291] on input "text" at bounding box center [351, 293] width 73 height 22
type input "****"
click at [545, 295] on input "text" at bounding box center [542, 293] width 73 height 22
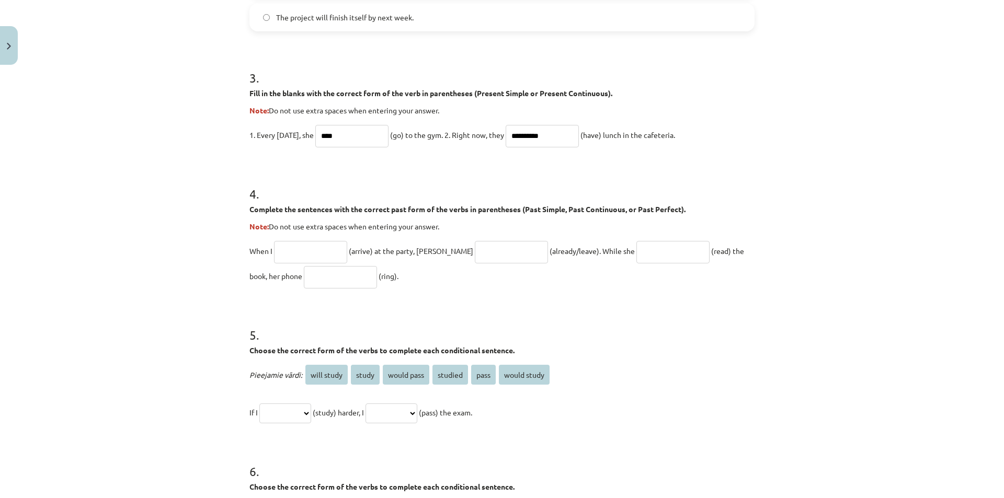
type input "**********"
click at [295, 249] on input "text" at bounding box center [310, 252] width 73 height 22
type input "******"
click at [475, 257] on input "text" at bounding box center [511, 252] width 73 height 22
type input "**********"
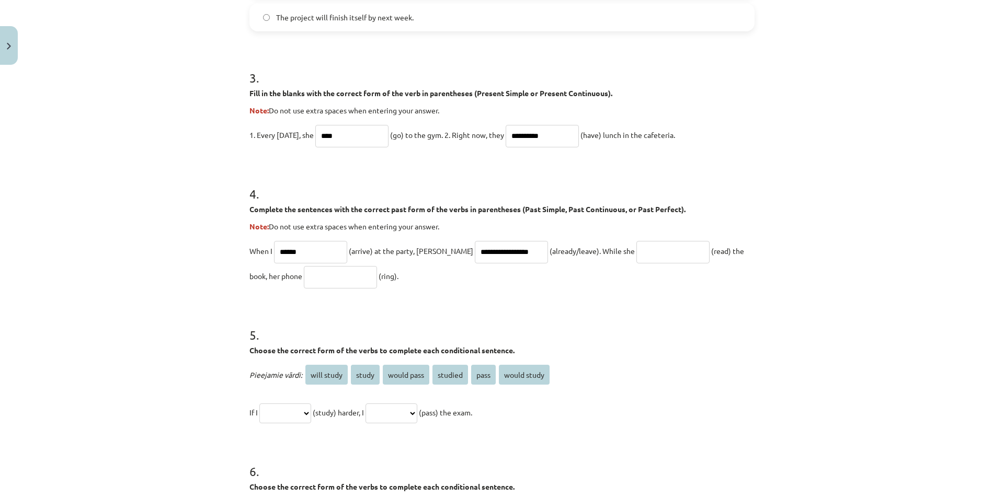
click at [639, 253] on input "text" at bounding box center [672, 252] width 73 height 22
type input "**********"
click at [310, 271] on input "text" at bounding box center [340, 277] width 73 height 22
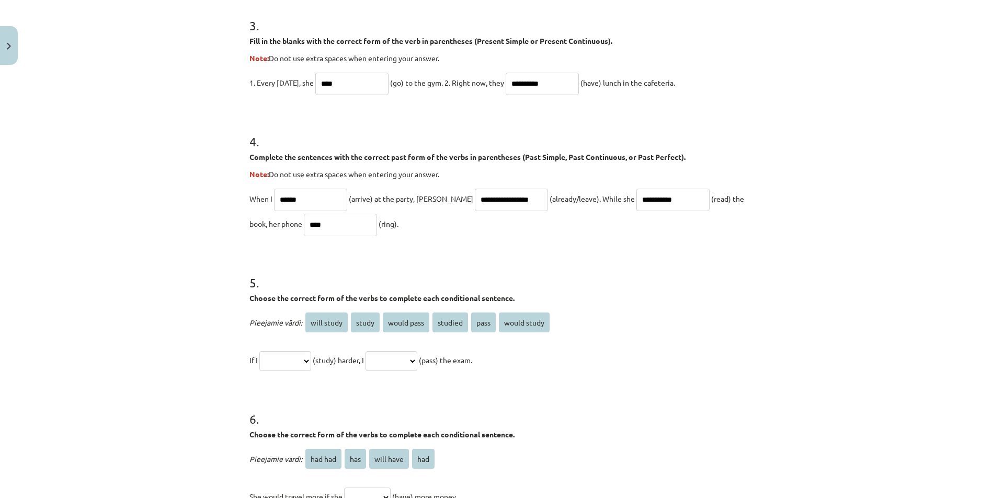
type input "****"
click at [280, 357] on select "**********" at bounding box center [285, 361] width 52 height 20
click at [289, 362] on select "**********" at bounding box center [285, 361] width 52 height 20
click at [300, 360] on select "**********" at bounding box center [285, 361] width 52 height 20
select select "*******"
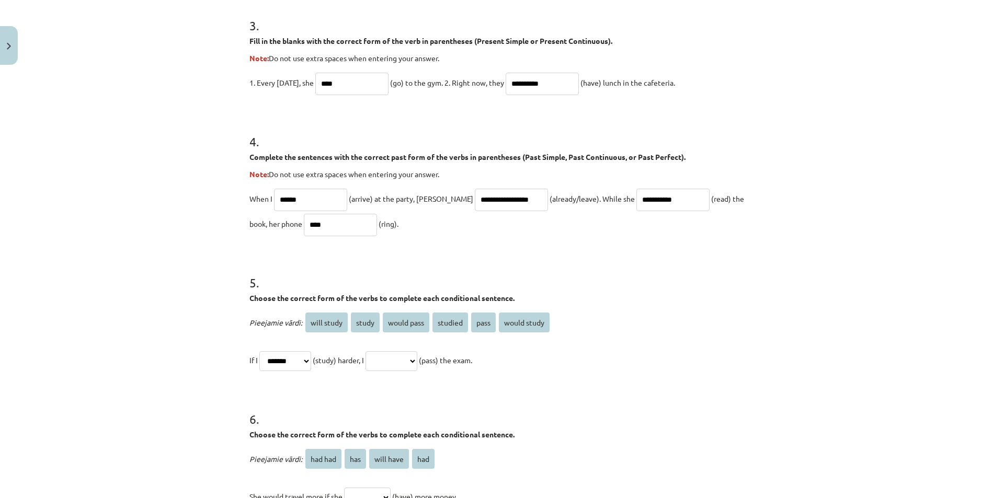
click at [259, 351] on select "**********" at bounding box center [285, 361] width 52 height 20
click at [413, 369] on select "**********" at bounding box center [392, 361] width 52 height 20
select select "**********"
click at [374, 351] on select "**********" at bounding box center [392, 361] width 52 height 20
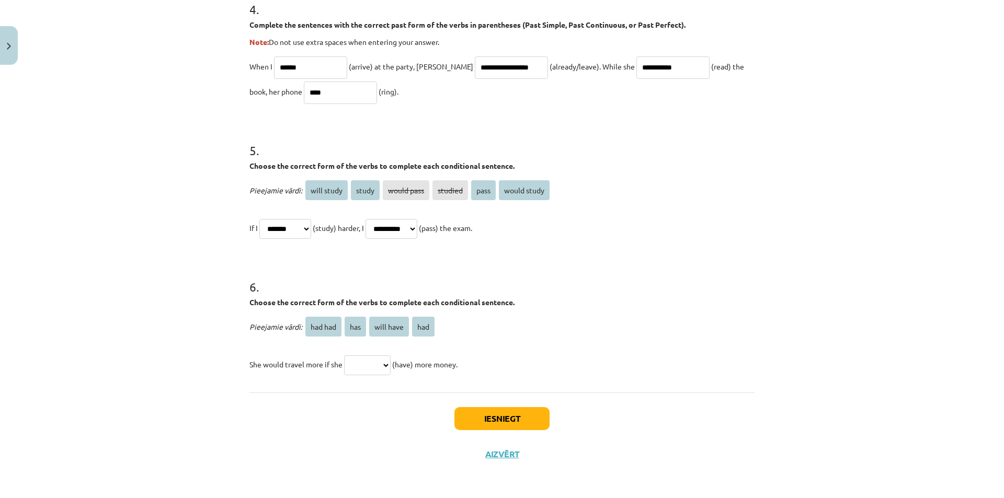
click at [358, 370] on select "******* *** ********* ***" at bounding box center [367, 366] width 47 height 20
select select "***"
click at [344, 356] on select "******* *** ********* ***" at bounding box center [367, 366] width 47 height 20
click at [375, 364] on select "******* *** ********* ***" at bounding box center [367, 366] width 47 height 20
click at [344, 356] on select "******* *** ********* ***" at bounding box center [367, 366] width 47 height 20
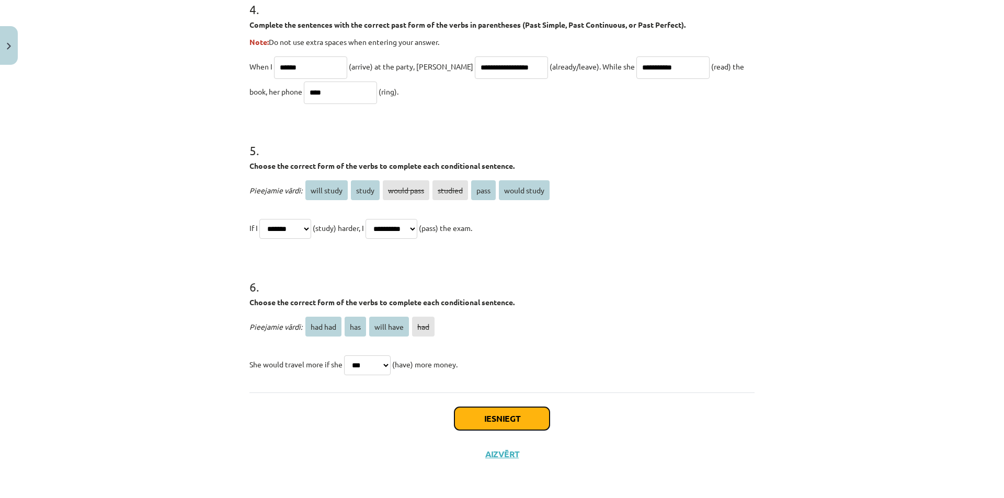
click at [485, 423] on button "Iesniegt" at bounding box center [501, 418] width 95 height 23
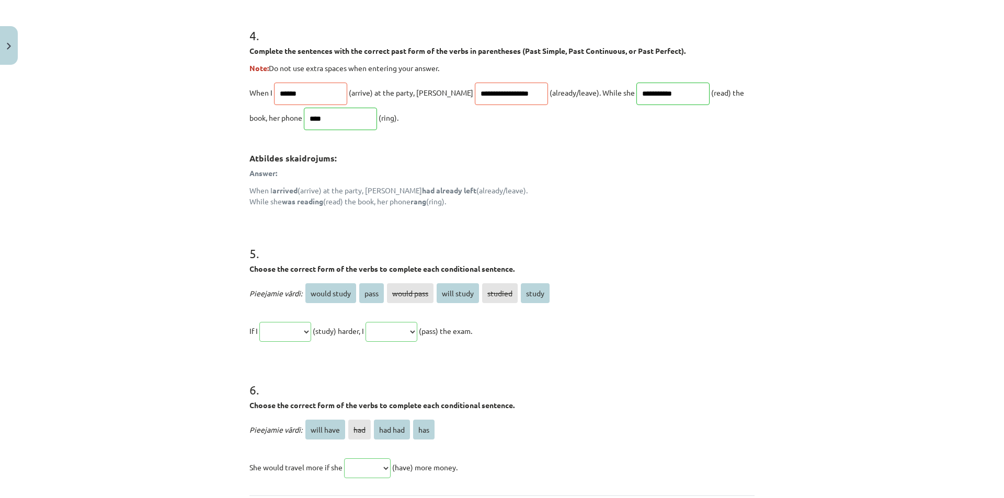
scroll to position [973, 0]
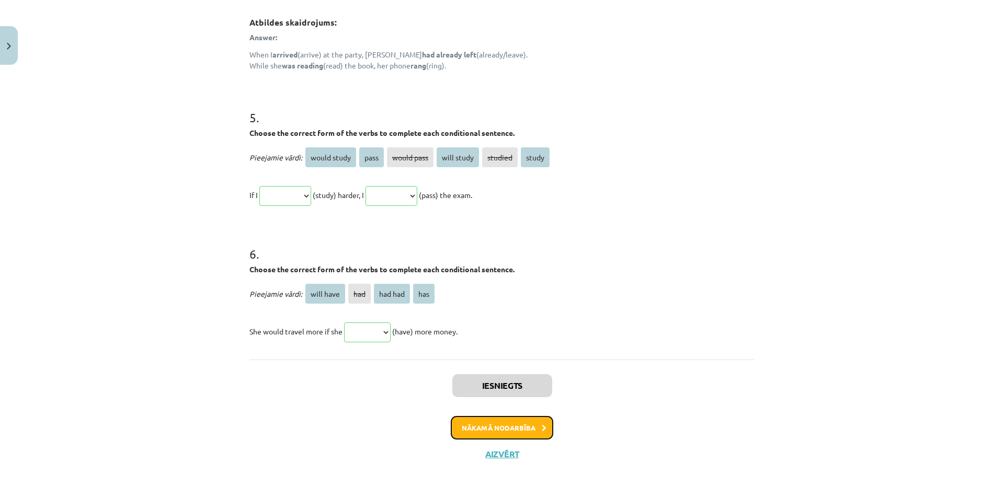
click at [516, 420] on button "Nākamā nodarbība" at bounding box center [502, 428] width 102 height 24
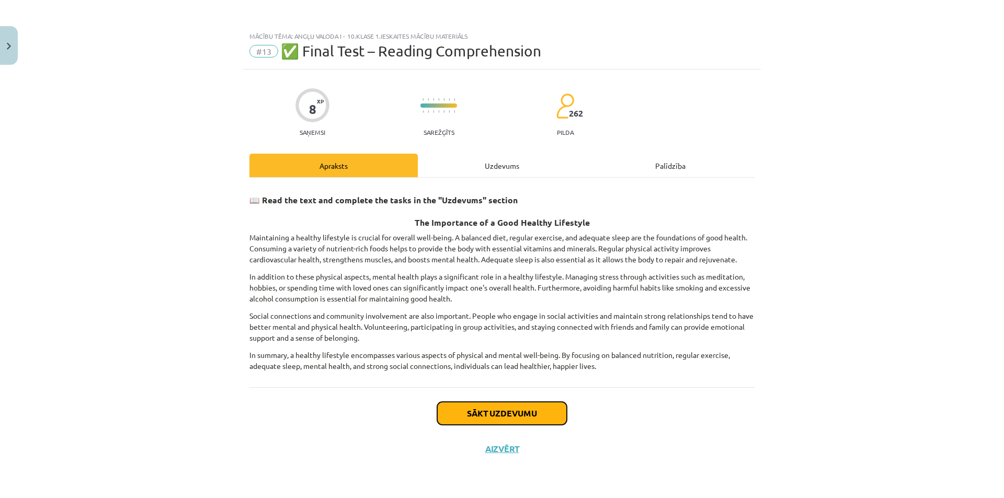
click at [478, 415] on button "Sākt uzdevumu" at bounding box center [502, 413] width 130 height 23
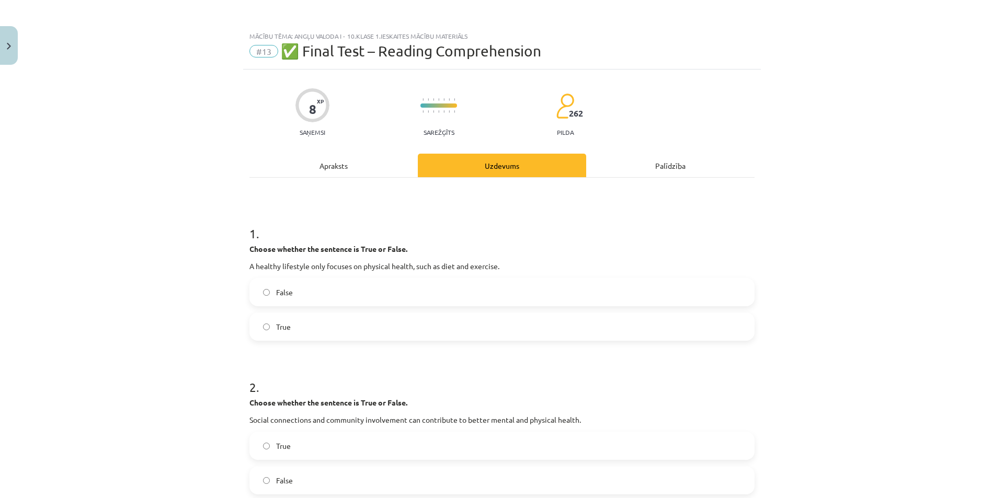
scroll to position [157, 0]
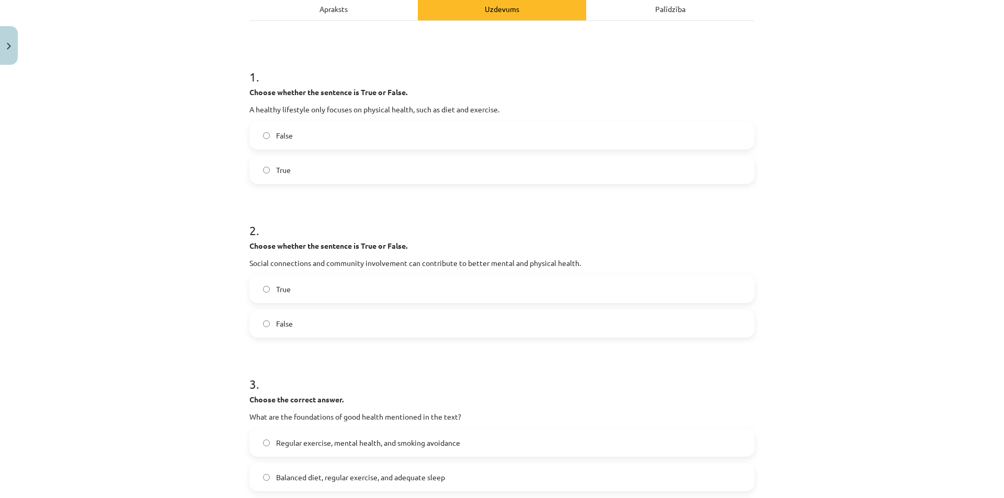
click at [276, 288] on span "True" at bounding box center [283, 289] width 15 height 11
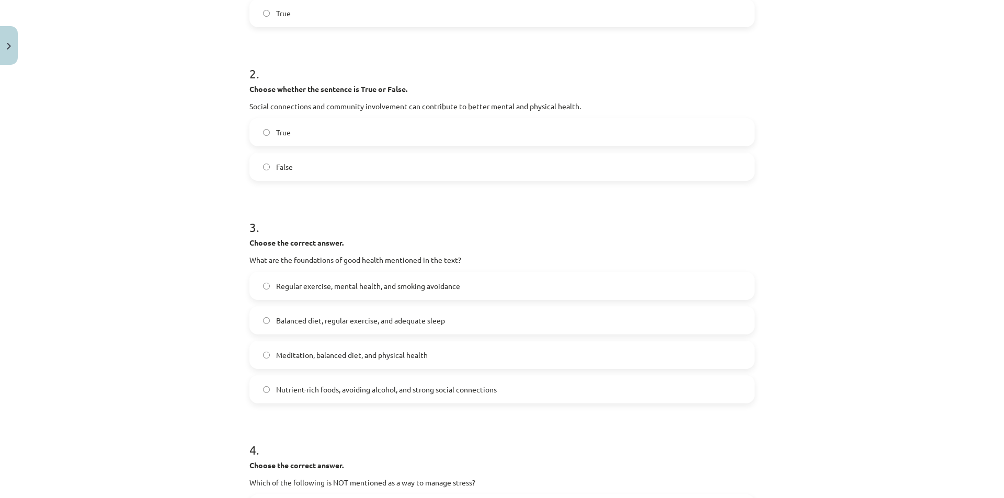
click at [280, 321] on span "Balanced diet, regular exercise, and adequate sleep" at bounding box center [360, 320] width 169 height 11
click at [261, 324] on label "Balanced diet, regular exercise, and adequate sleep" at bounding box center [501, 320] width 503 height 26
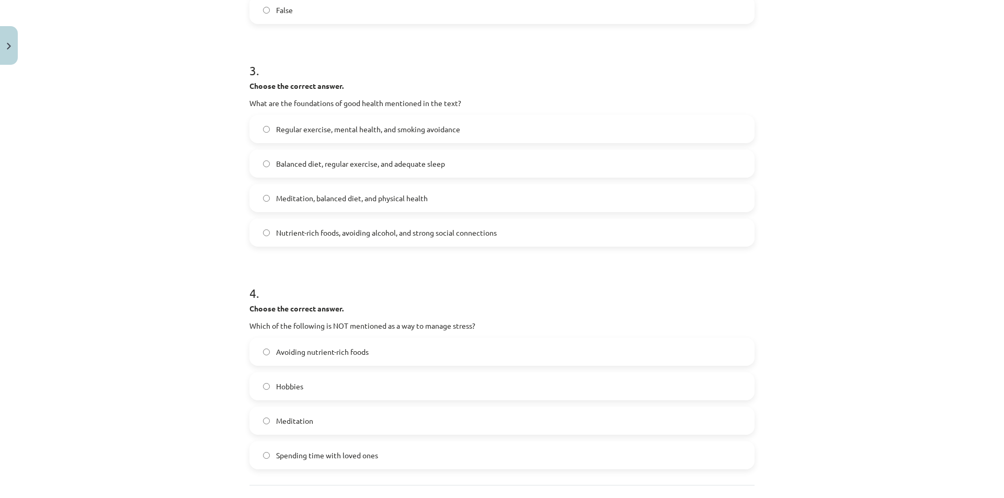
scroll to position [523, 0]
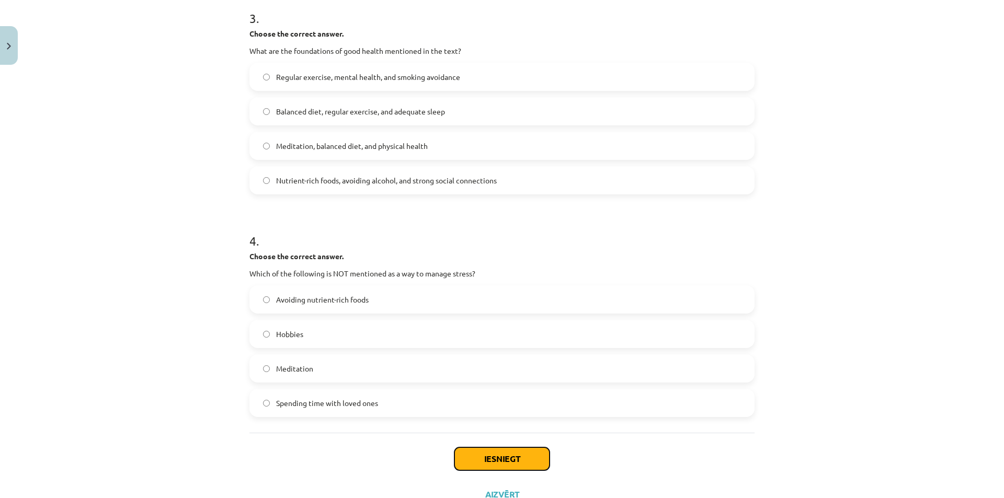
click at [481, 463] on button "Iesniegt" at bounding box center [501, 459] width 95 height 23
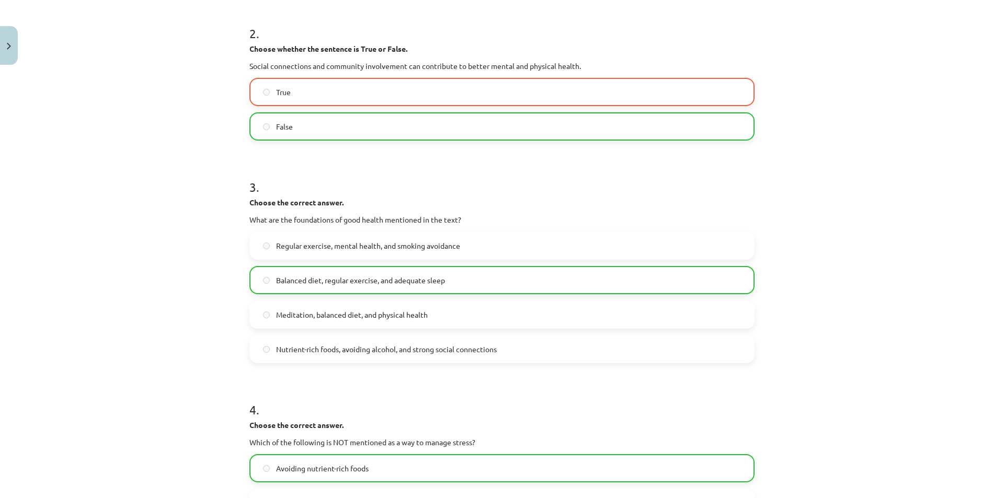
scroll to position [563, 0]
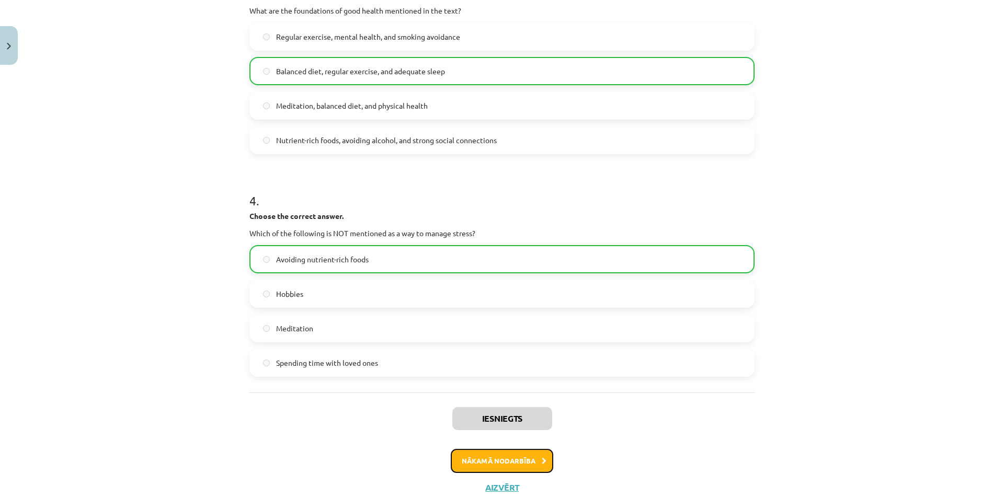
click at [500, 465] on button "Nākamā nodarbība" at bounding box center [502, 461] width 102 height 24
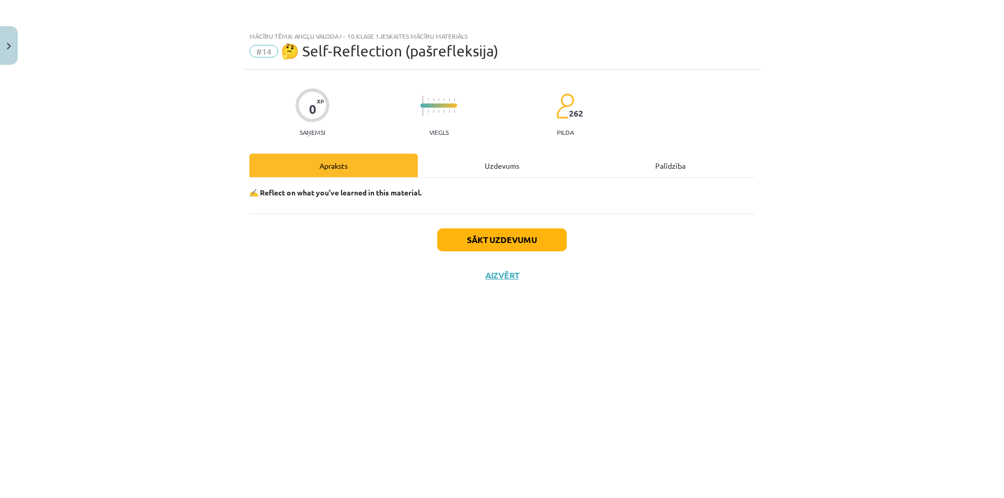
scroll to position [0, 0]
click at [480, 242] on button "Sākt uzdevumu" at bounding box center [502, 240] width 130 height 23
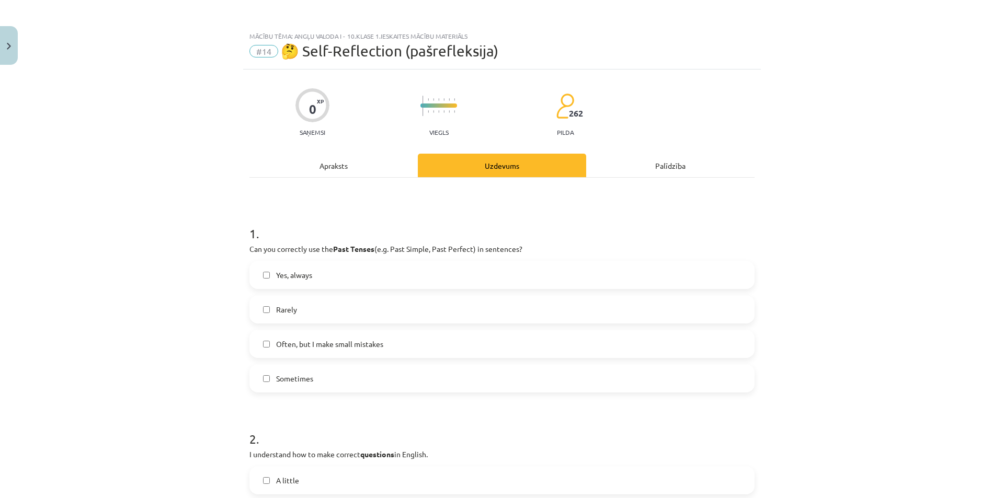
click at [267, 312] on label "Rarely" at bounding box center [501, 309] width 503 height 26
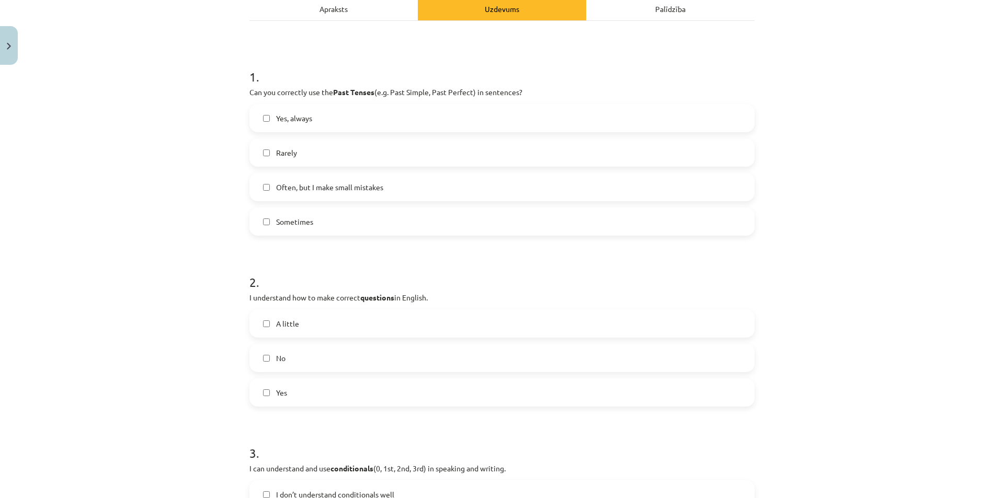
scroll to position [366, 0]
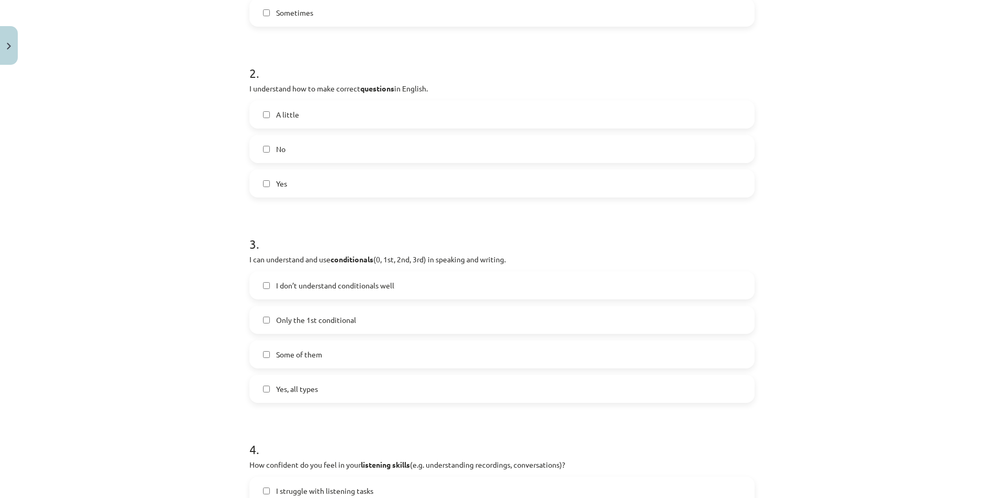
click at [268, 356] on label "Some of them" at bounding box center [501, 354] width 503 height 26
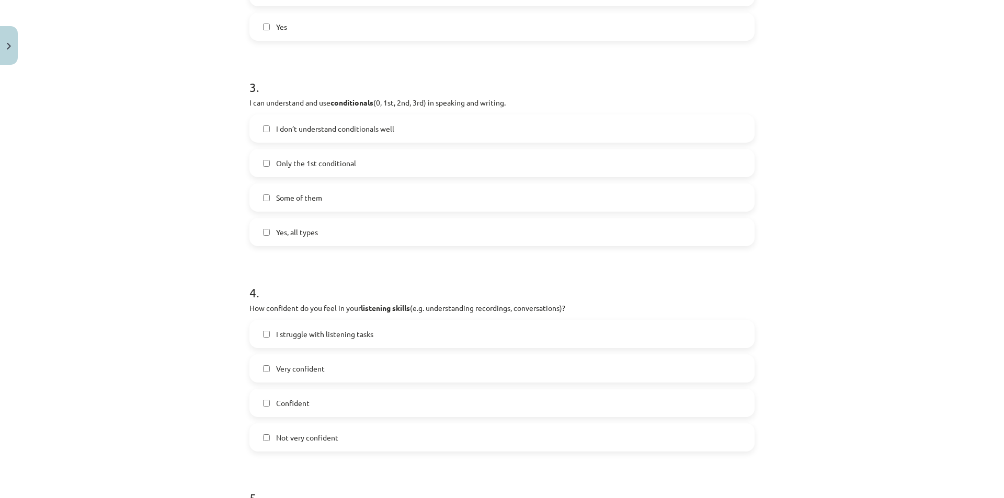
click at [263, 444] on label "Not very confident" at bounding box center [501, 438] width 503 height 26
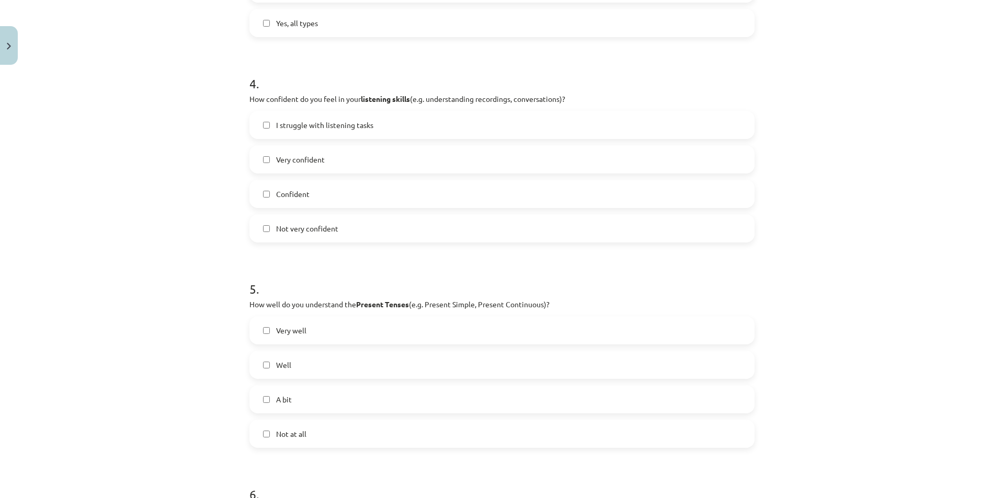
scroll to position [994, 0]
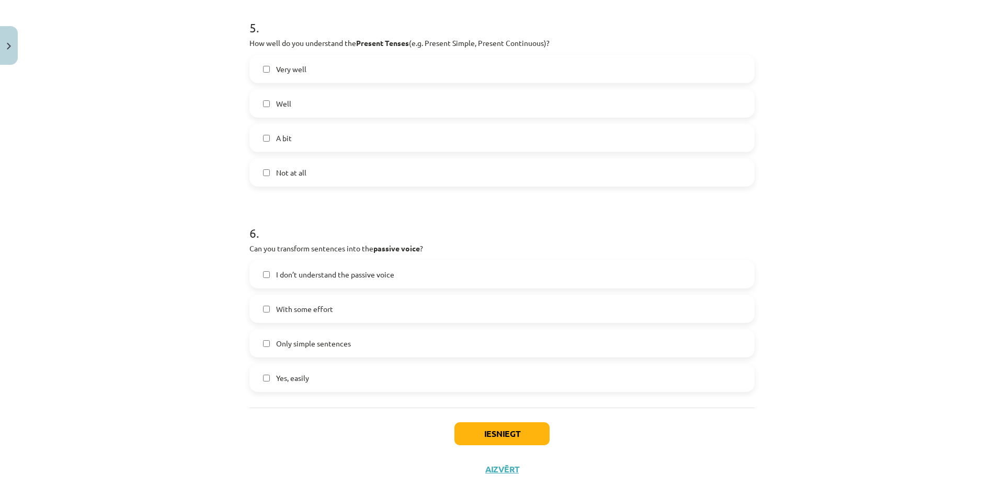
click at [267, 312] on label "With some effort" at bounding box center [501, 309] width 503 height 26
click at [268, 344] on label "Only simple sentences" at bounding box center [501, 343] width 503 height 26
click at [257, 313] on label "With some effort" at bounding box center [501, 309] width 503 height 26
click at [514, 433] on button "Iesniegt" at bounding box center [501, 434] width 95 height 23
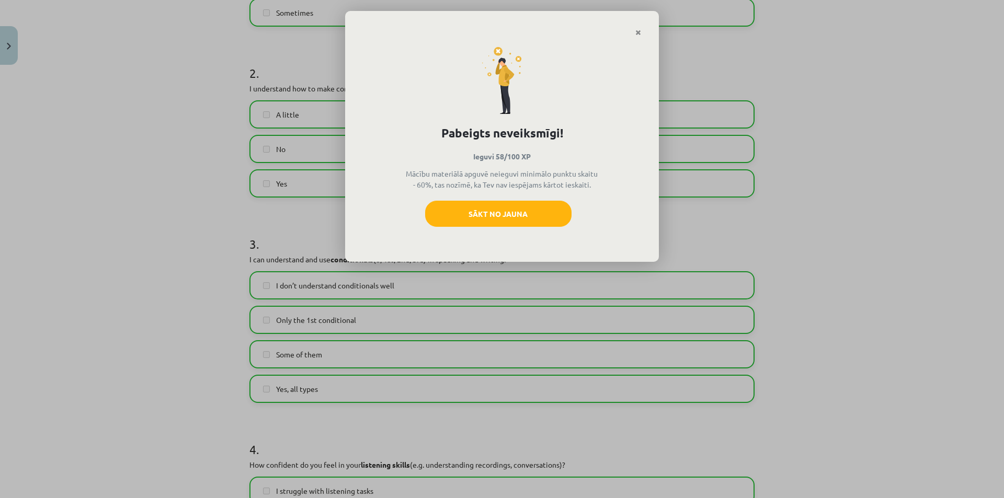
scroll to position [627, 0]
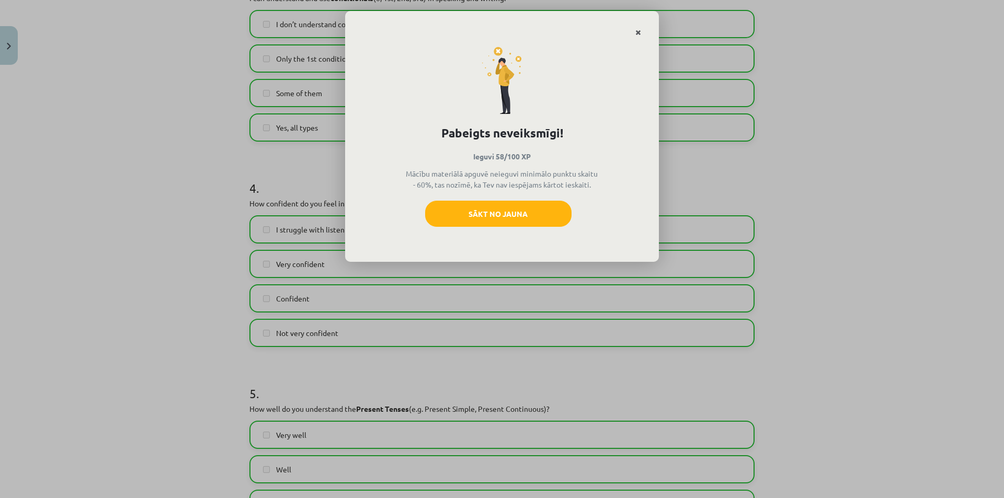
click at [642, 30] on link "Close" at bounding box center [638, 32] width 18 height 20
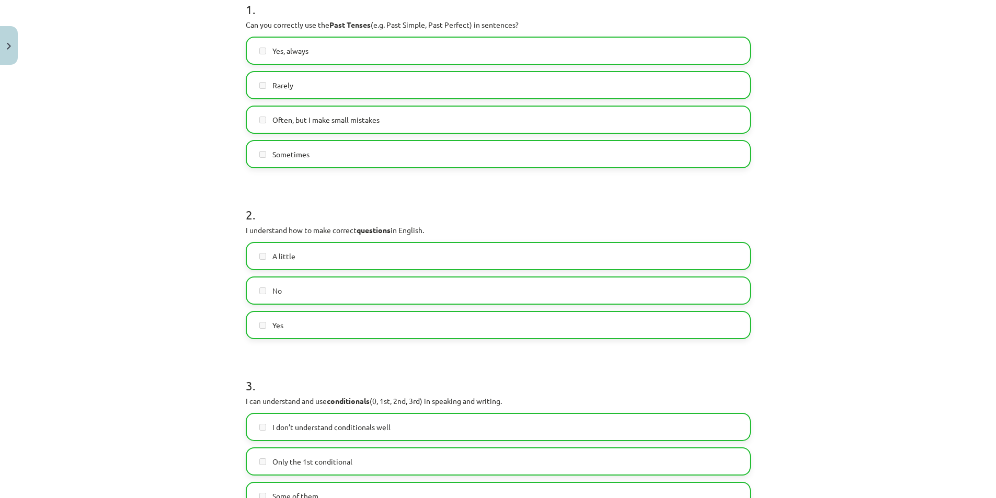
scroll to position [0, 0]
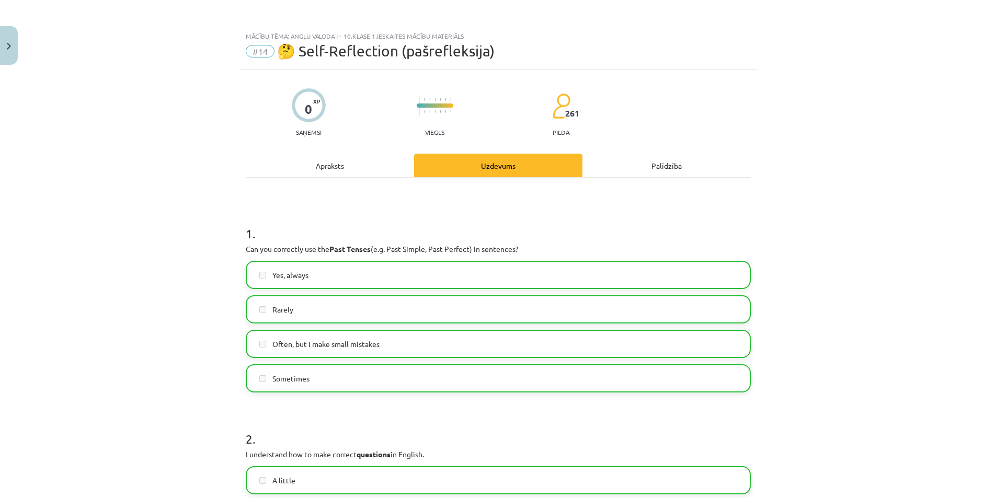
click at [512, 161] on div "Uzdevums" at bounding box center [498, 166] width 168 height 24
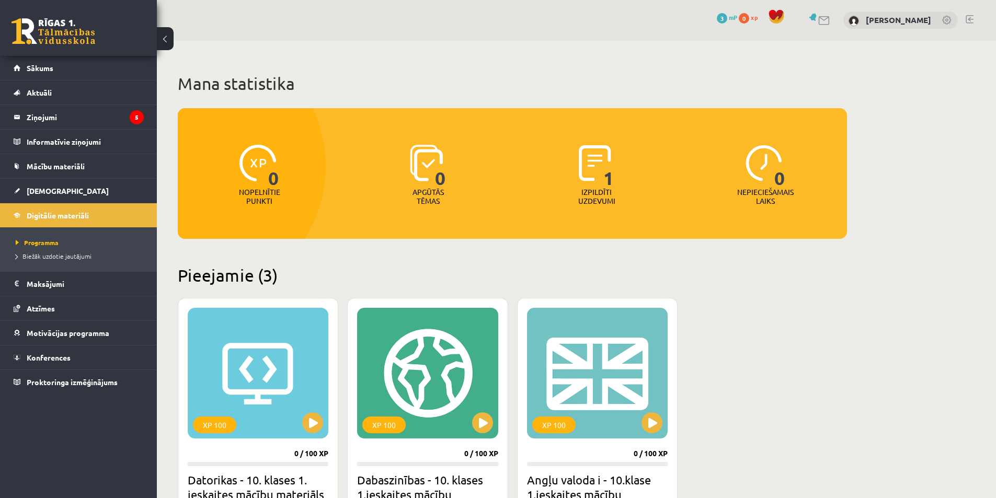
scroll to position [217, 0]
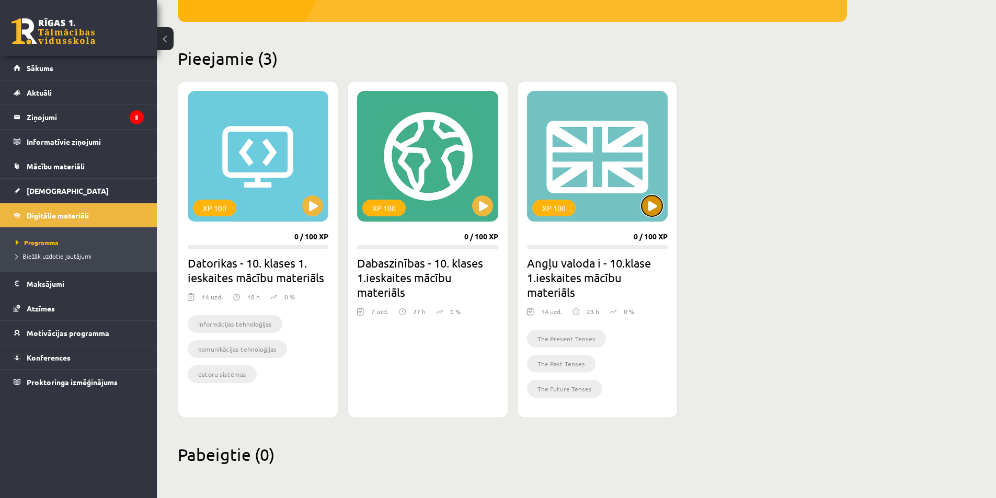
click at [651, 207] on button at bounding box center [652, 206] width 21 height 21
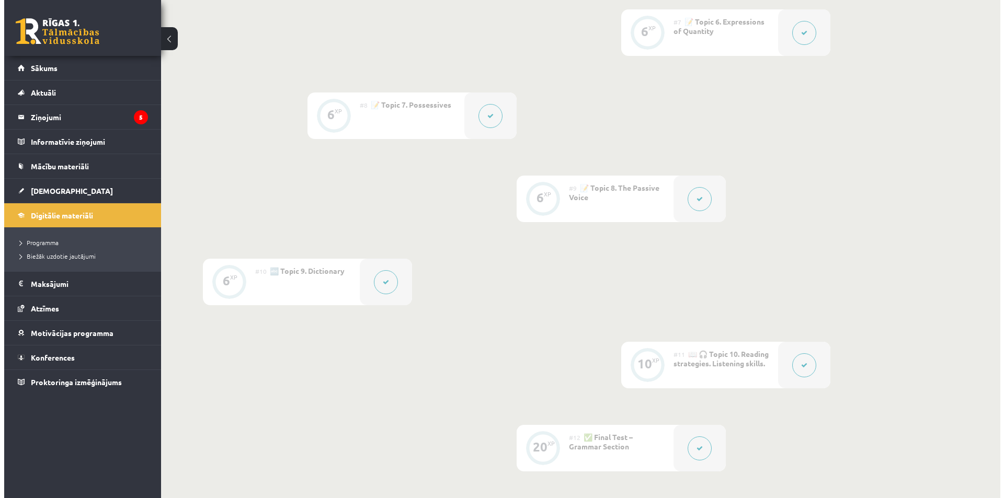
scroll to position [889, 0]
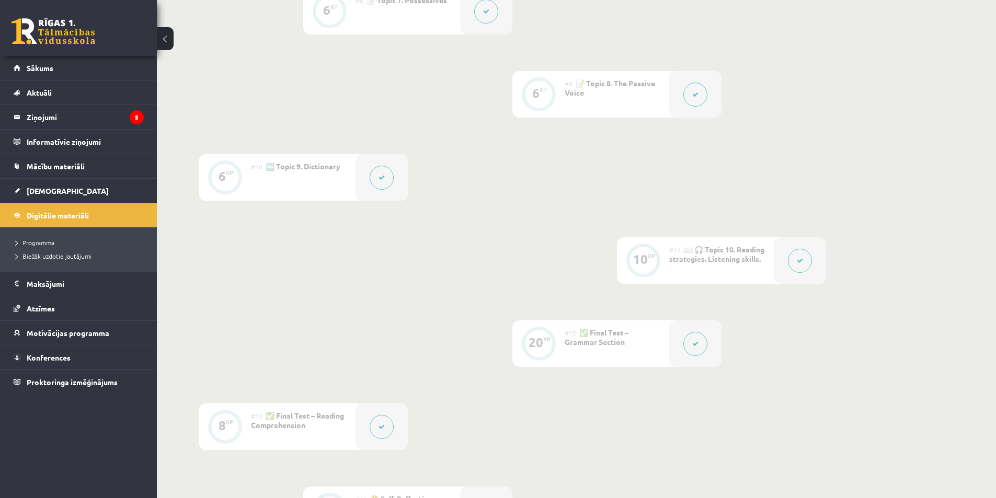
click at [706, 344] on button at bounding box center [695, 344] width 24 height 24
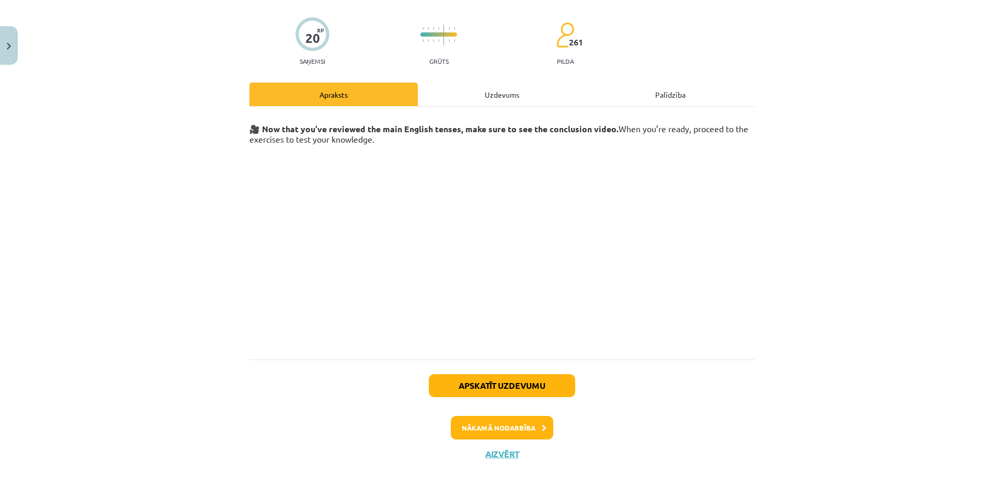
scroll to position [0, 0]
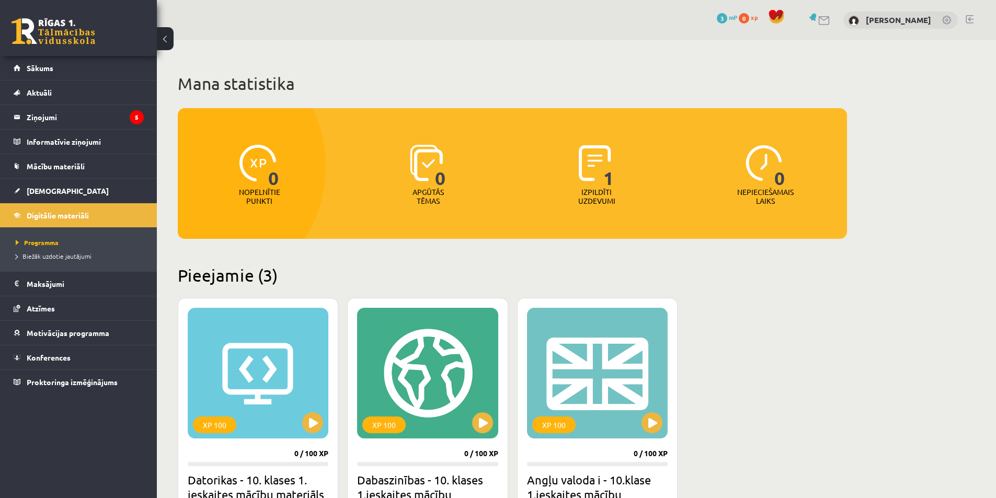
scroll to position [217, 0]
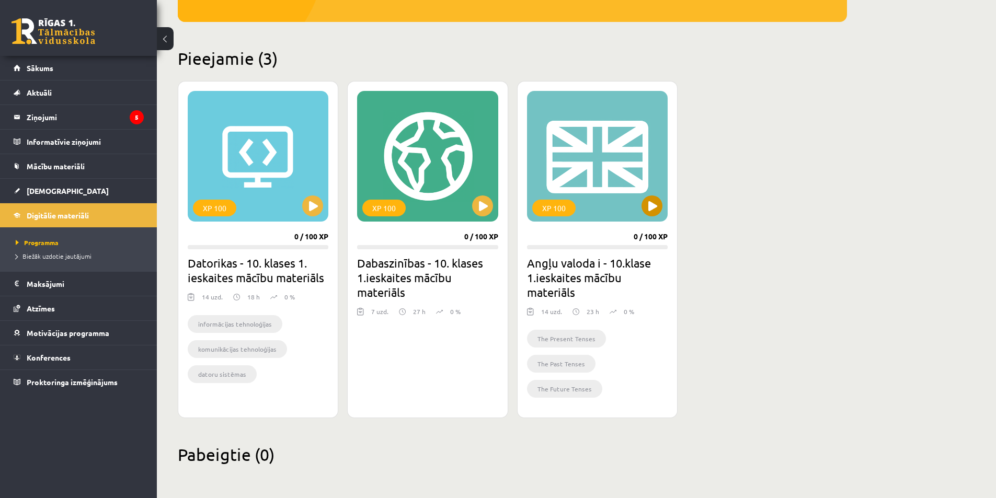
click at [557, 203] on div "XP 100" at bounding box center [553, 208] width 43 height 17
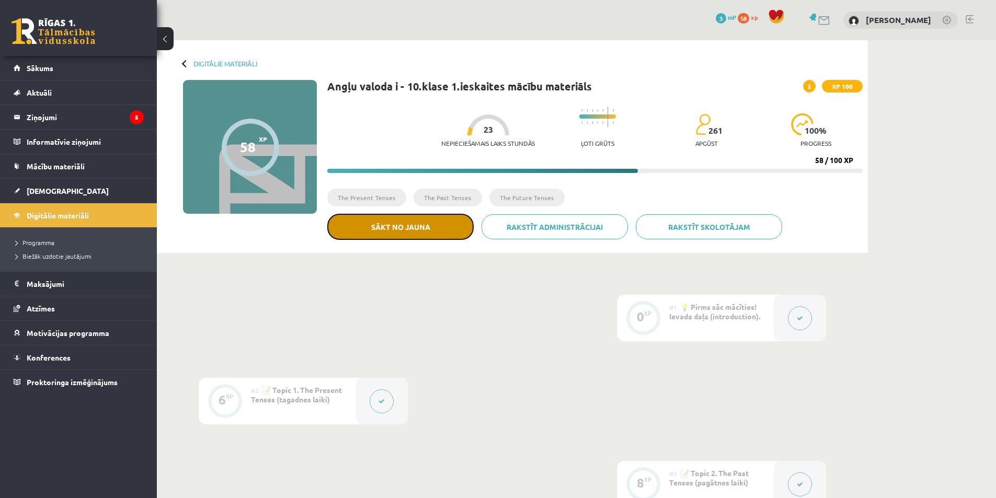
click at [383, 223] on button "Sākt no jauna" at bounding box center [400, 227] width 146 height 26
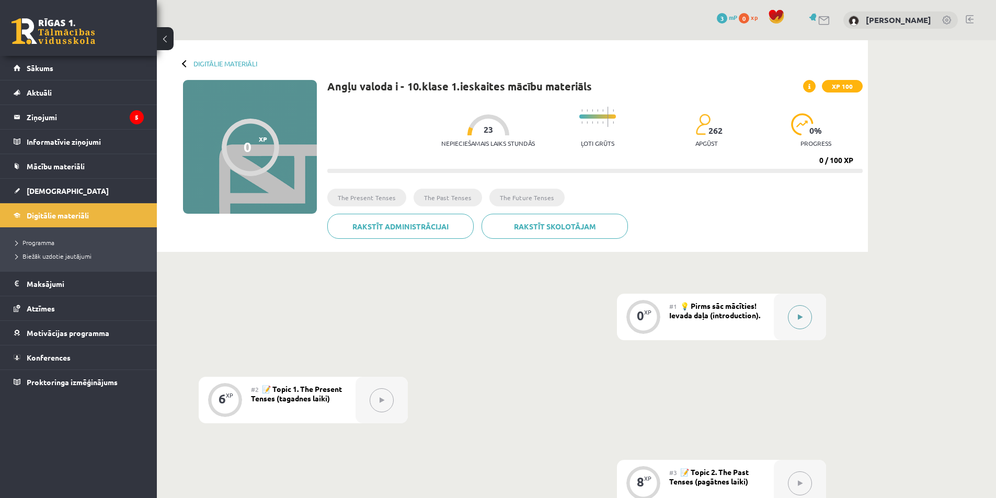
click at [800, 321] on button at bounding box center [800, 317] width 24 height 24
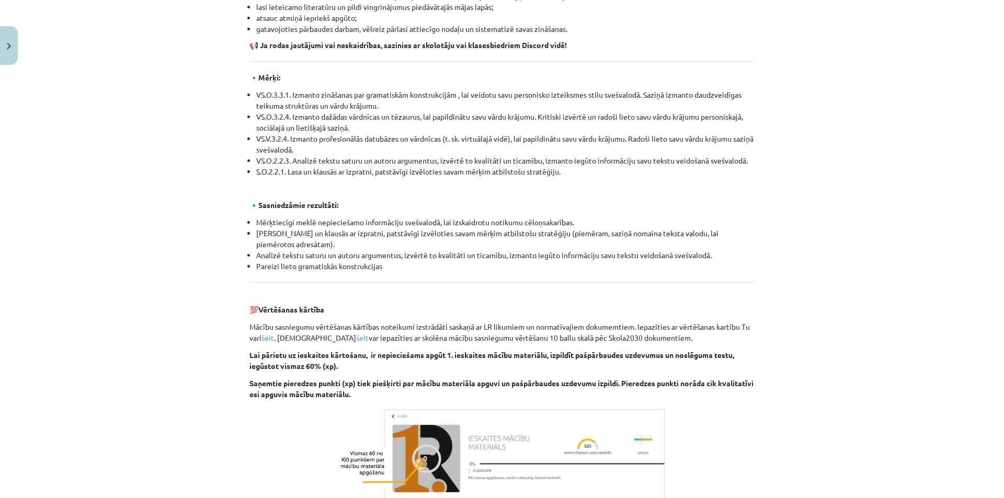
scroll to position [1063, 0]
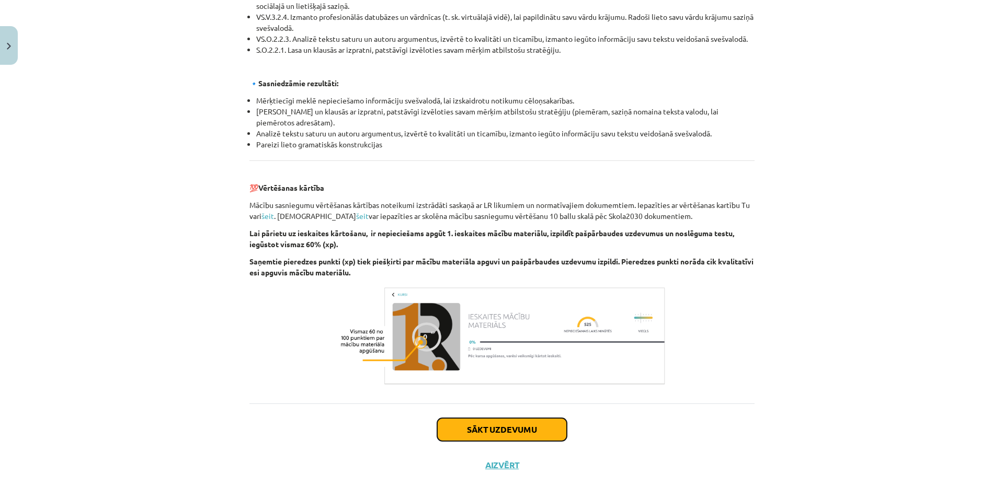
click at [515, 418] on button "Sākt uzdevumu" at bounding box center [502, 429] width 130 height 23
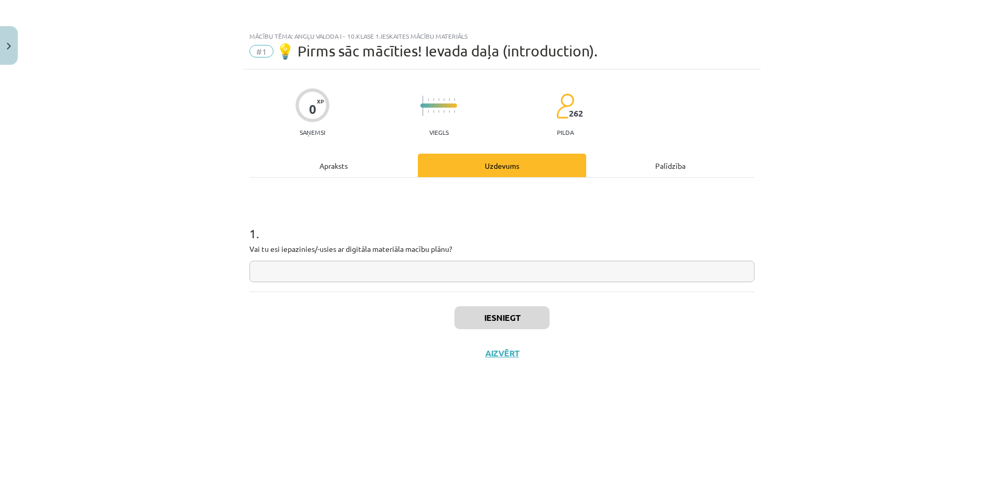
scroll to position [0, 0]
click at [359, 276] on input "text" at bounding box center [501, 271] width 505 height 21
type input "**"
click at [490, 310] on button "Iesniegt" at bounding box center [501, 317] width 95 height 23
click at [484, 358] on button "Nākamā nodarbība" at bounding box center [502, 360] width 102 height 24
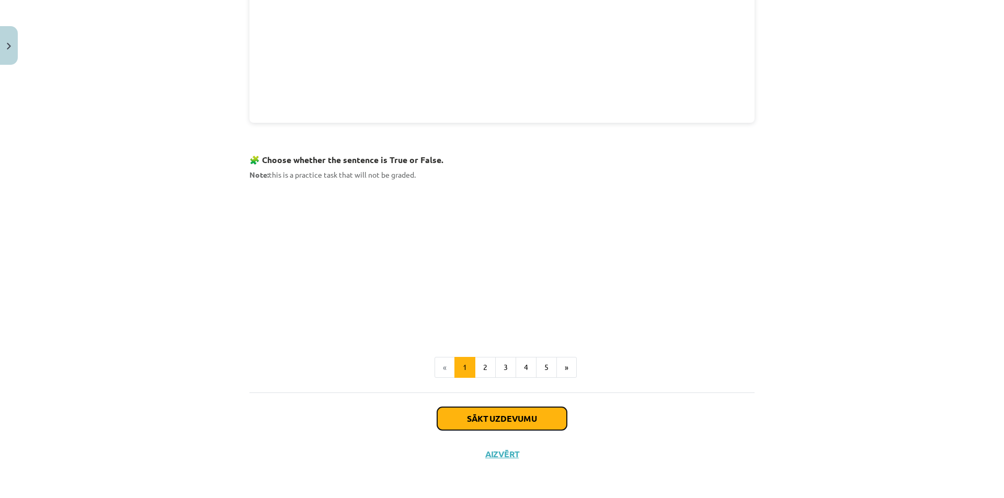
click at [505, 413] on button "Sākt uzdevumu" at bounding box center [502, 418] width 130 height 23
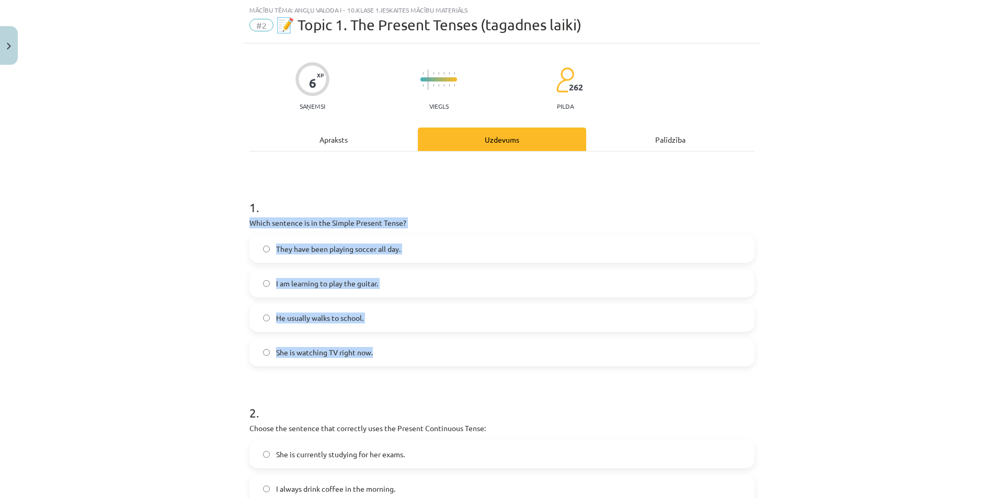
drag, startPoint x: 244, startPoint y: 223, endPoint x: 433, endPoint y: 343, distance: 223.5
click at [433, 343] on div "6 XP Saņemsi Viegls 262 pilda Apraksts Uzdevums Palīdzība 1 . Which sentence is…" at bounding box center [502, 457] width 518 height 829
copy div "Which sentence is in the Simple Present Tense? They have been playing soccer al…"
click at [269, 316] on label "He usually walks to school." at bounding box center [501, 318] width 503 height 26
click at [228, 306] on div "Mācību tēma: Angļu valoda i - 10.klase 1.ieskaites mācību materiāls #2 📝 Topic …" at bounding box center [502, 249] width 1004 height 498
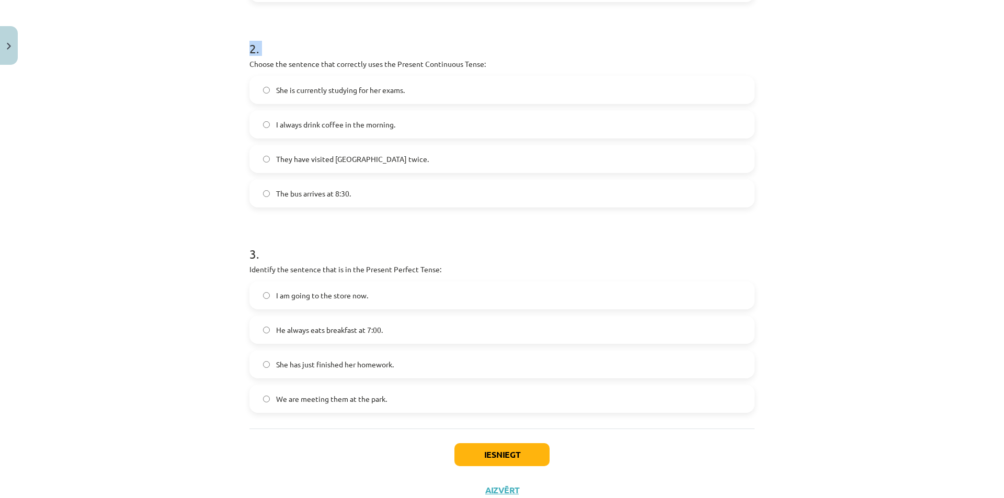
scroll to position [427, 0]
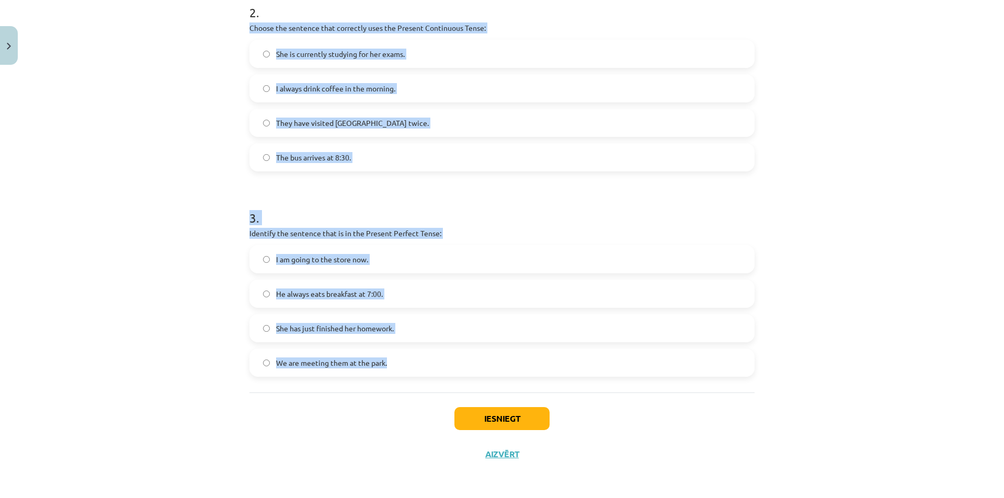
drag, startPoint x: 244, startPoint y: 323, endPoint x: 470, endPoint y: 363, distance: 229.0
click at [469, 369] on div "6 XP Saņemsi Viegls 262 pilda Apraksts Uzdevums Palīdzība 1 . Which sentence is…" at bounding box center [502, 57] width 518 height 829
copy form "Choose the sentence that correctly uses the Present Continuous Tense: She is cu…"
click at [165, 288] on div "Mācību tēma: Angļu valoda i - 10.klase 1.ieskaites mācību materiāls #2 📝 Topic …" at bounding box center [502, 249] width 1004 height 498
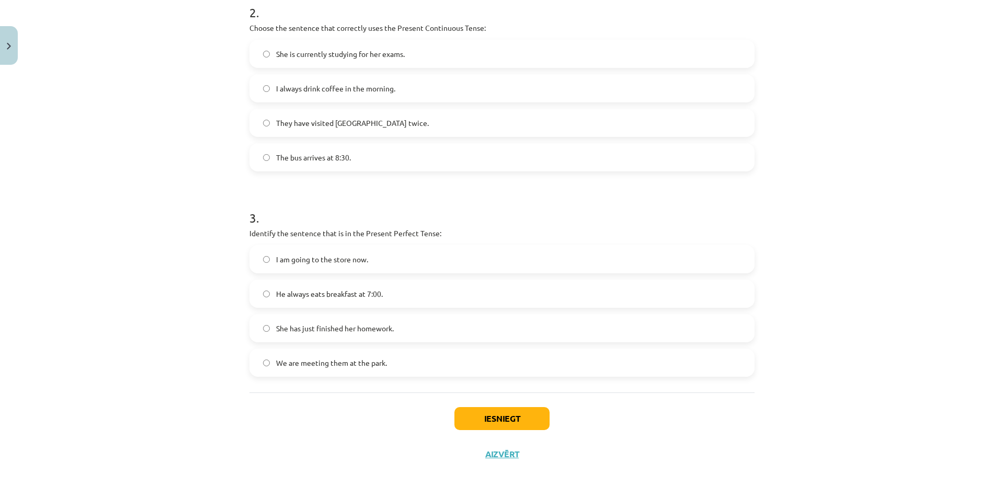
click at [263, 59] on label "She is currently studying for her exams." at bounding box center [501, 54] width 503 height 26
click at [269, 334] on label "She has just finished her homework." at bounding box center [501, 328] width 503 height 26
click at [501, 425] on button "Iesniegt" at bounding box center [501, 418] width 95 height 23
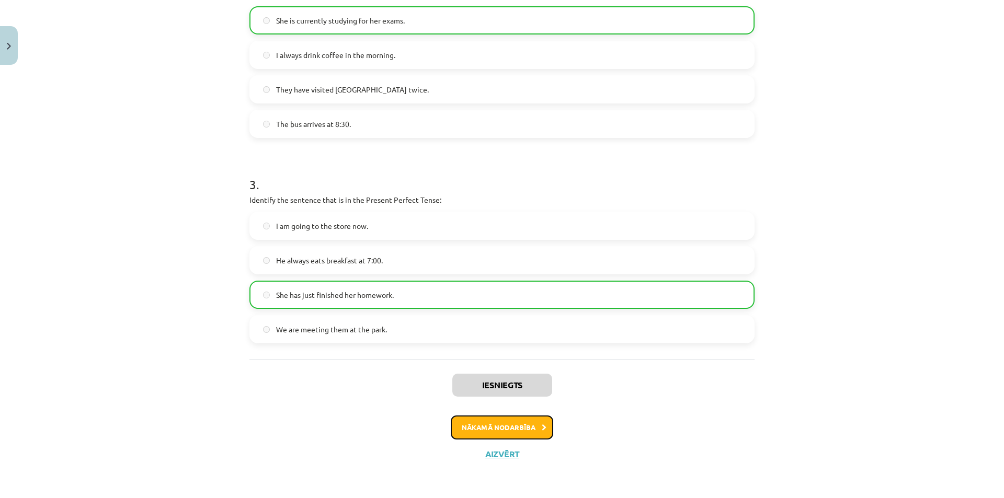
click at [492, 427] on button "Nākamā nodarbība" at bounding box center [502, 428] width 102 height 24
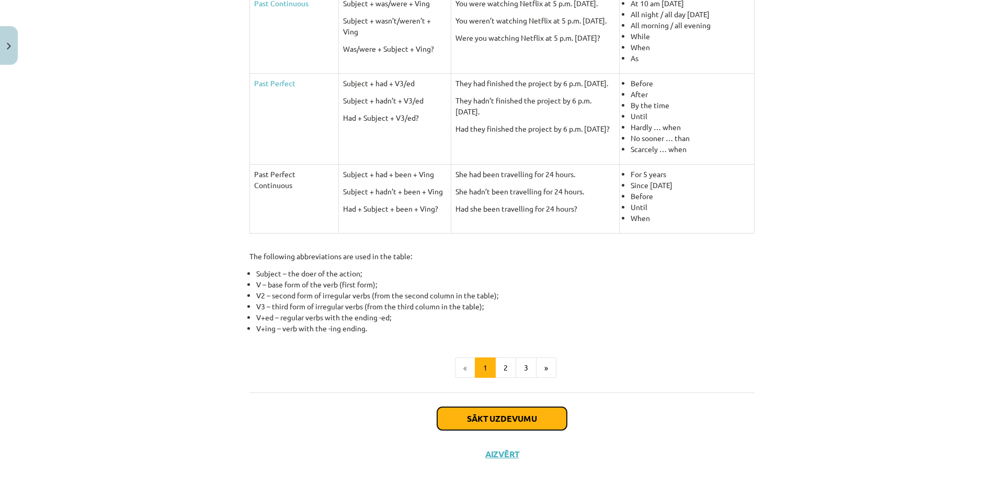
click at [493, 415] on button "Sākt uzdevumu" at bounding box center [502, 418] width 130 height 23
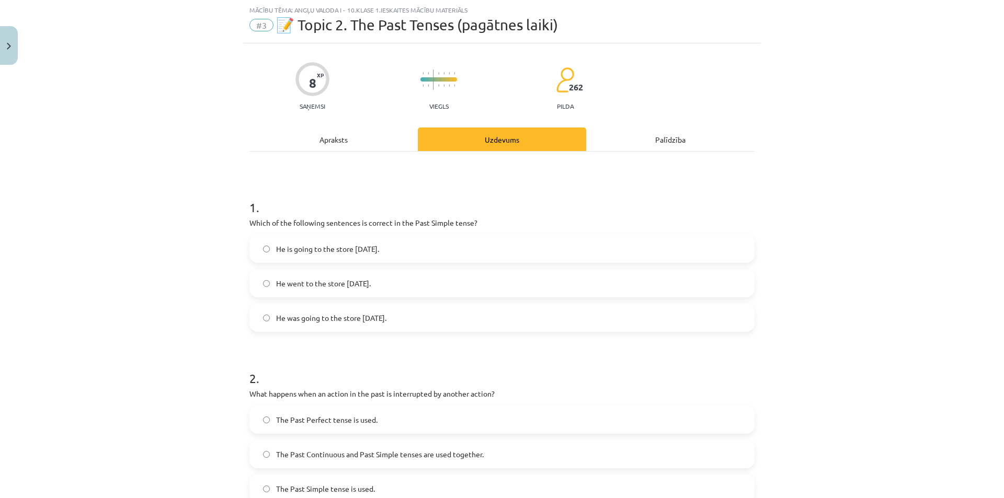
scroll to position [131, 0]
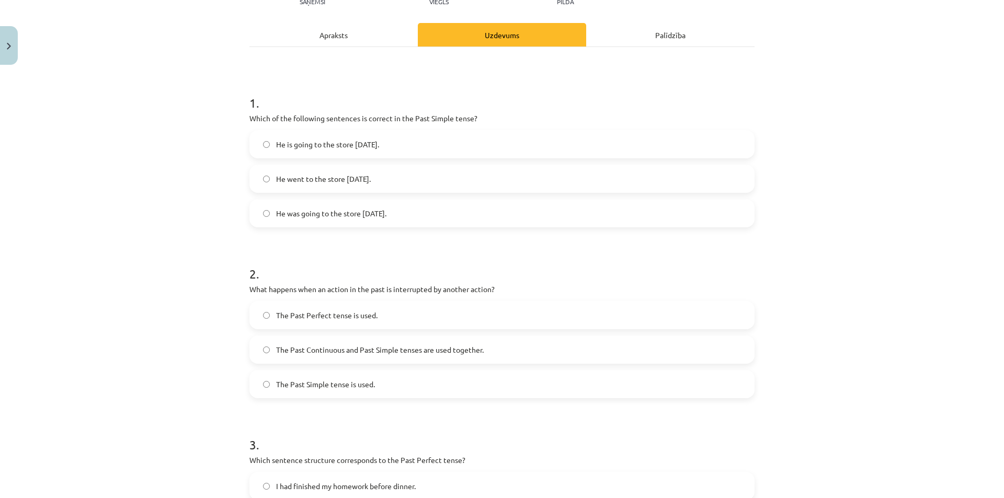
click at [276, 352] on span "The Past Continuous and Past Simple tenses are used together." at bounding box center [380, 350] width 208 height 11
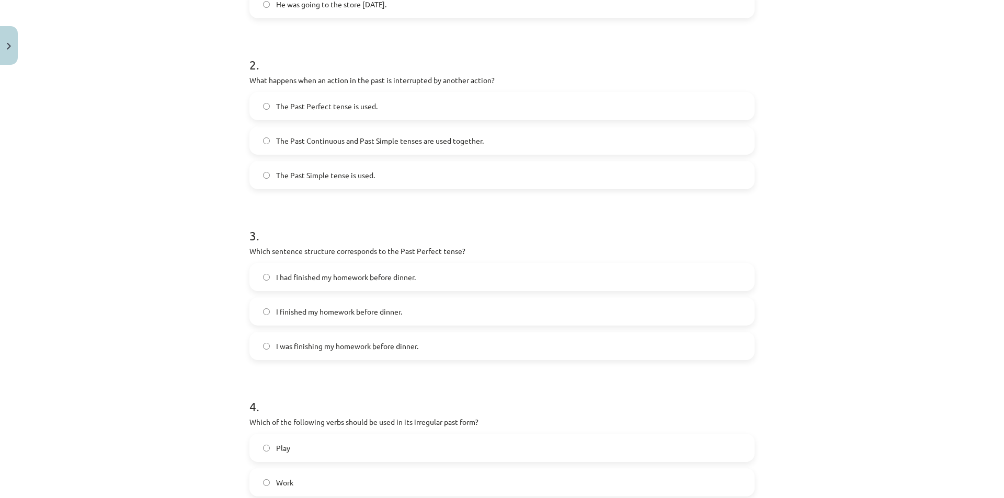
scroll to position [494, 0]
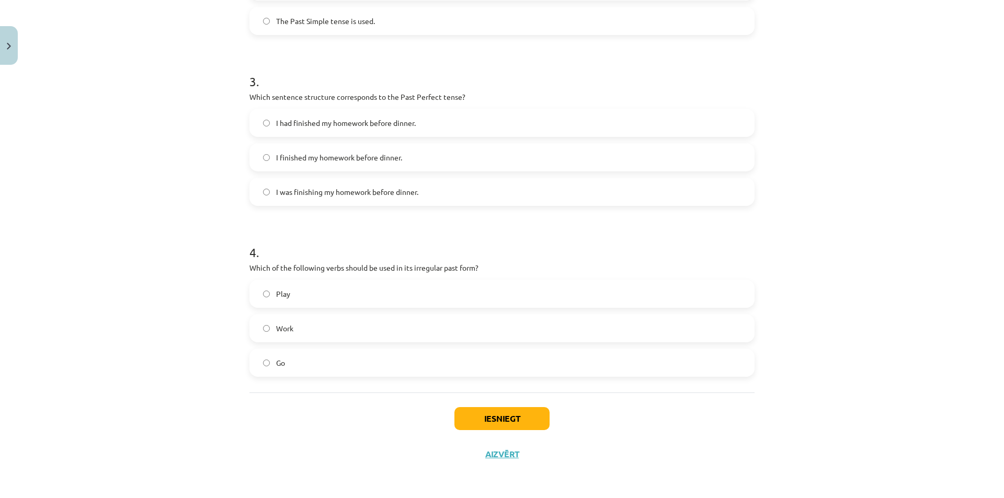
click at [267, 361] on label "Go" at bounding box center [501, 363] width 503 height 26
click at [502, 423] on button "Iesniegt" at bounding box center [501, 418] width 95 height 23
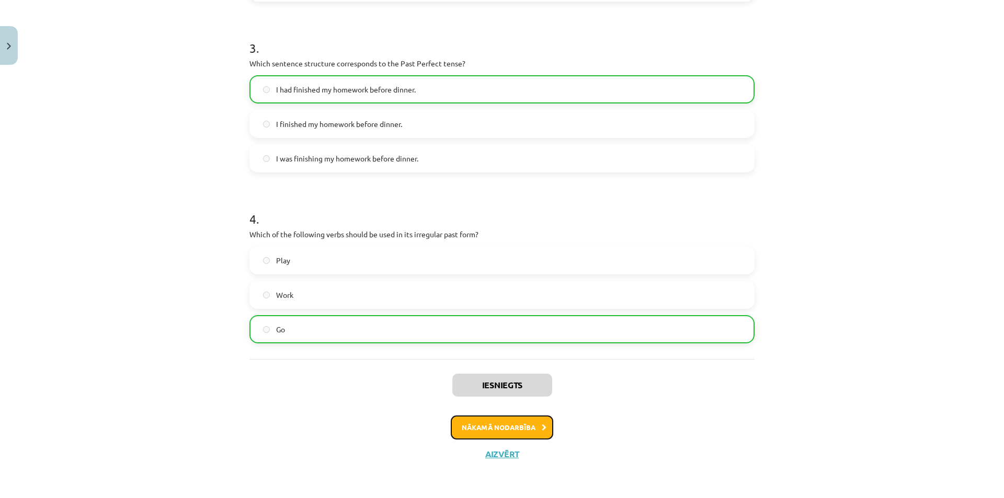
click at [517, 427] on button "Nākamā nodarbība" at bounding box center [502, 428] width 102 height 24
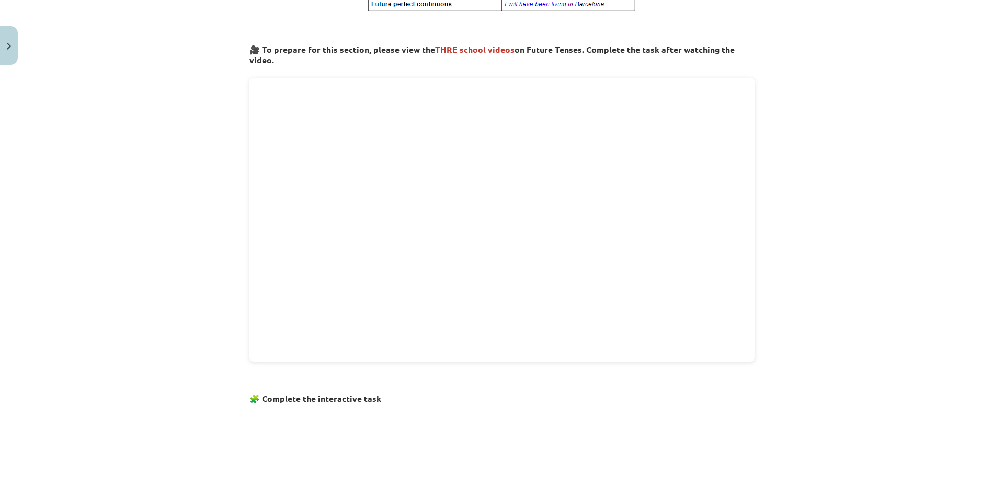
scroll to position [549, 0]
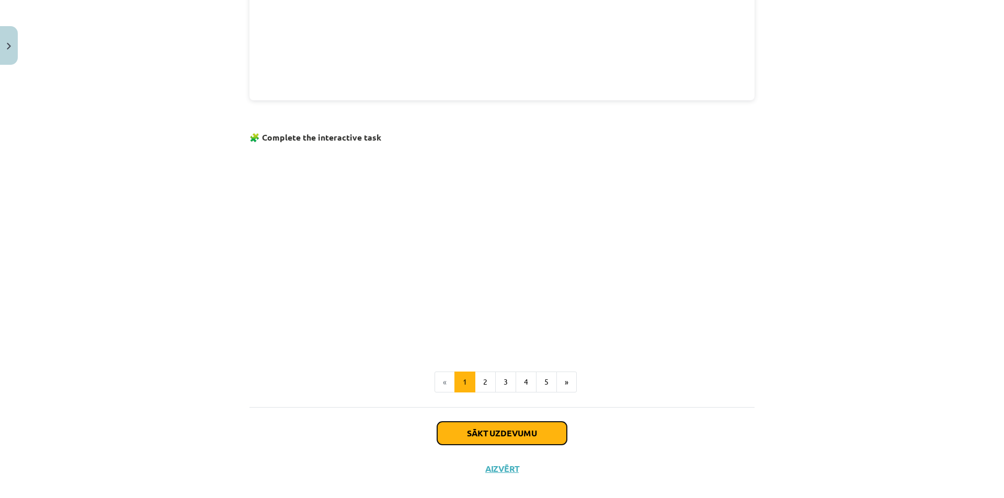
click at [503, 427] on button "Sākt uzdevumu" at bounding box center [502, 433] width 130 height 23
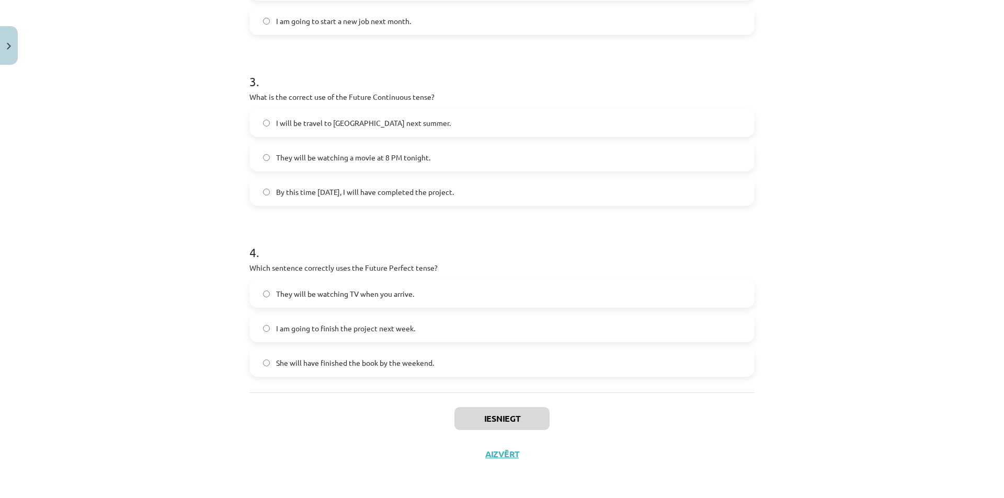
scroll to position [26, 0]
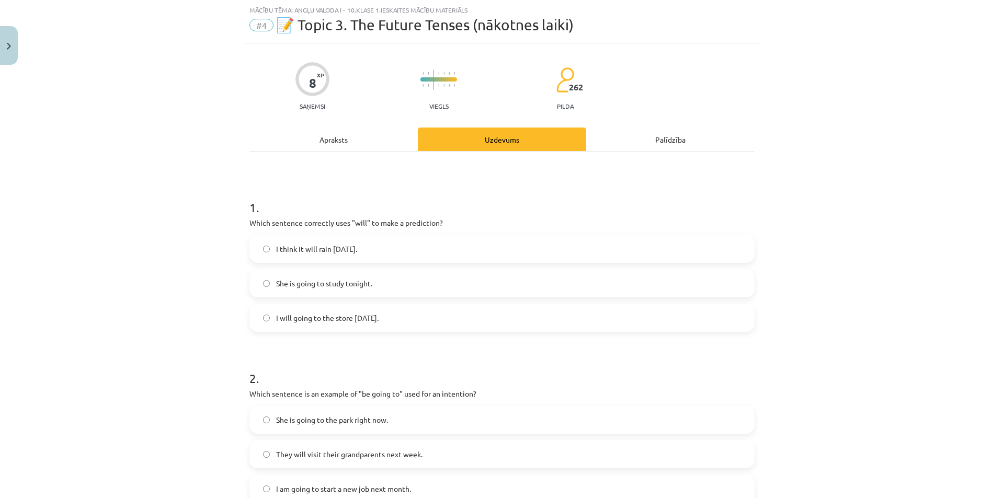
click at [265, 253] on label "I think it will rain tomorrow." at bounding box center [501, 249] width 503 height 26
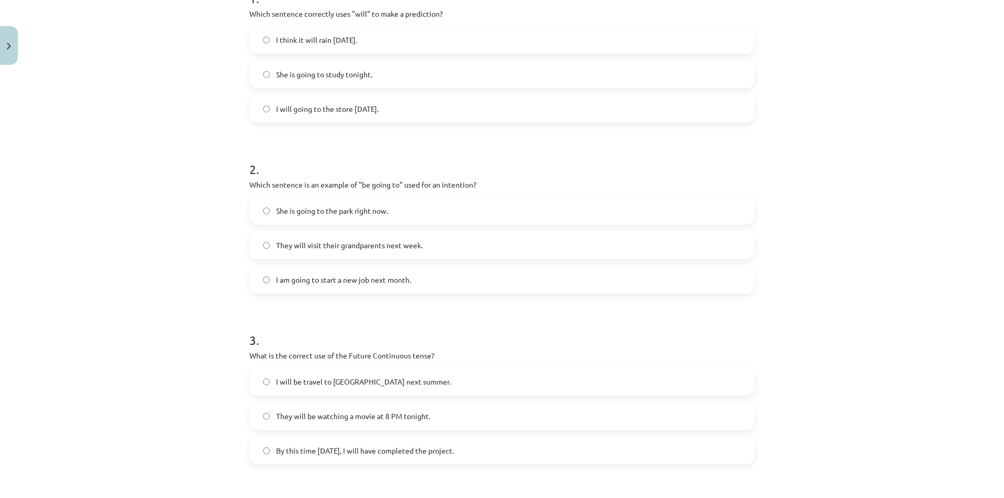
click at [271, 245] on label "They will visit their grandparents next week." at bounding box center [501, 245] width 503 height 26
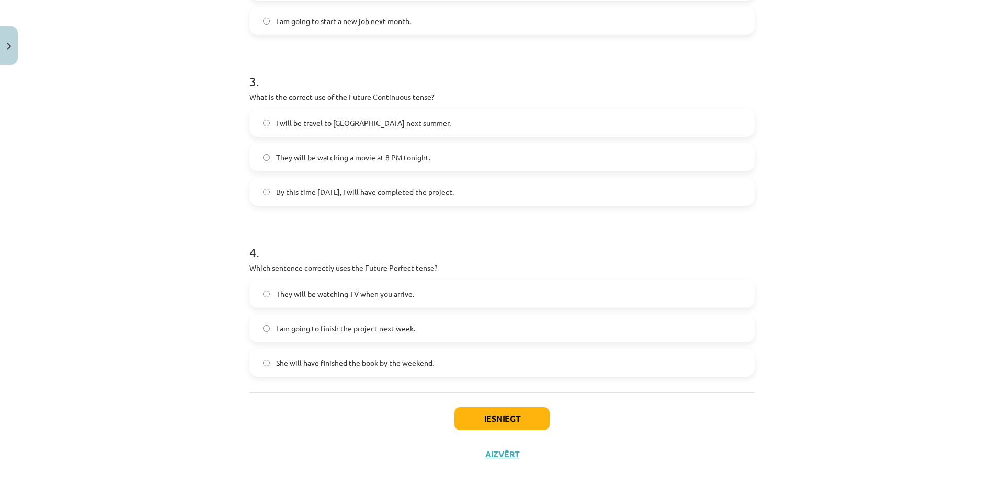
scroll to position [390, 0]
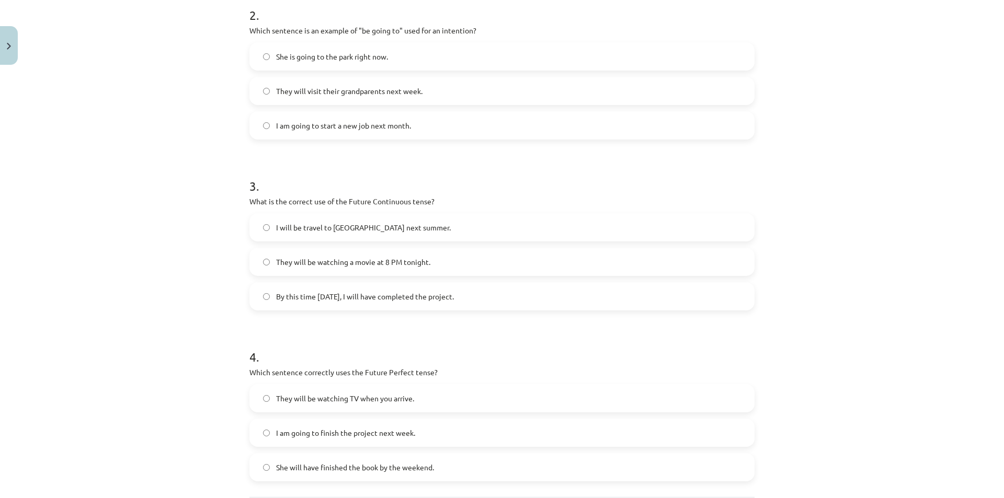
click at [270, 264] on label "They will be watching a movie at 8 PM tonight." at bounding box center [501, 262] width 503 height 26
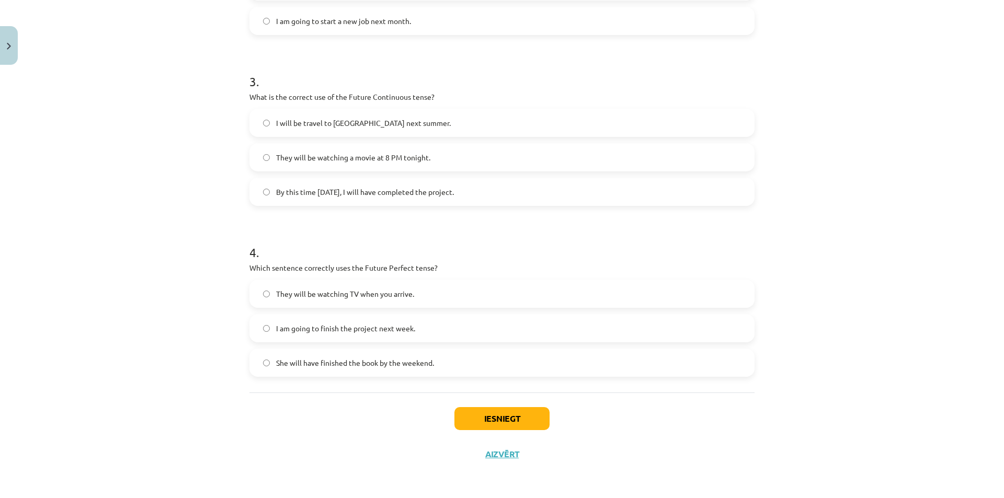
click at [267, 366] on label "She will have finished the book by the weekend." at bounding box center [501, 363] width 503 height 26
click at [487, 413] on button "Iesniegt" at bounding box center [501, 418] width 95 height 23
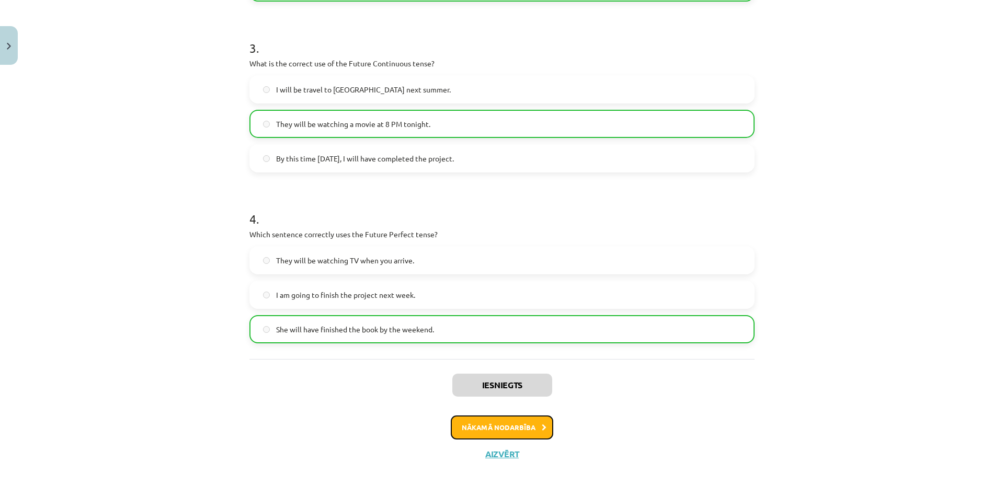
click at [510, 431] on button "Nākamā nodarbība" at bounding box center [502, 428] width 102 height 24
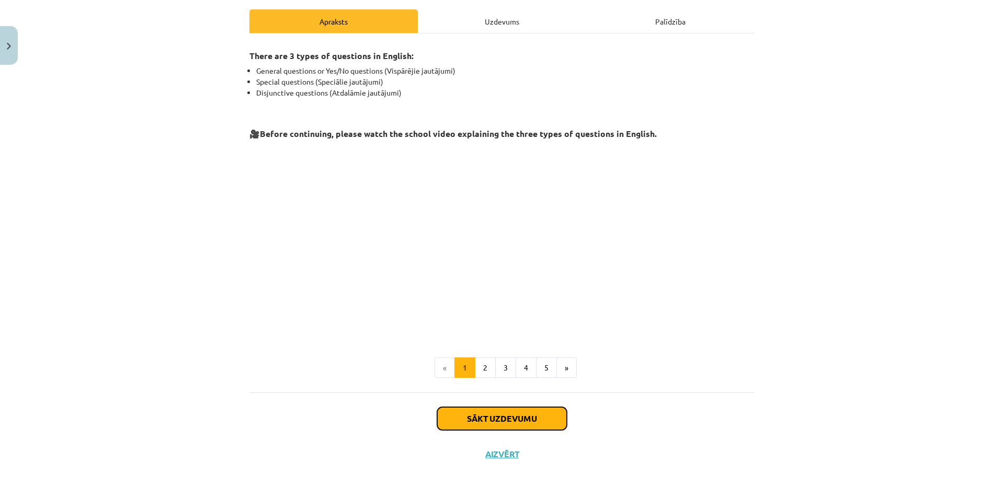
click at [493, 412] on button "Sākt uzdevumu" at bounding box center [502, 418] width 130 height 23
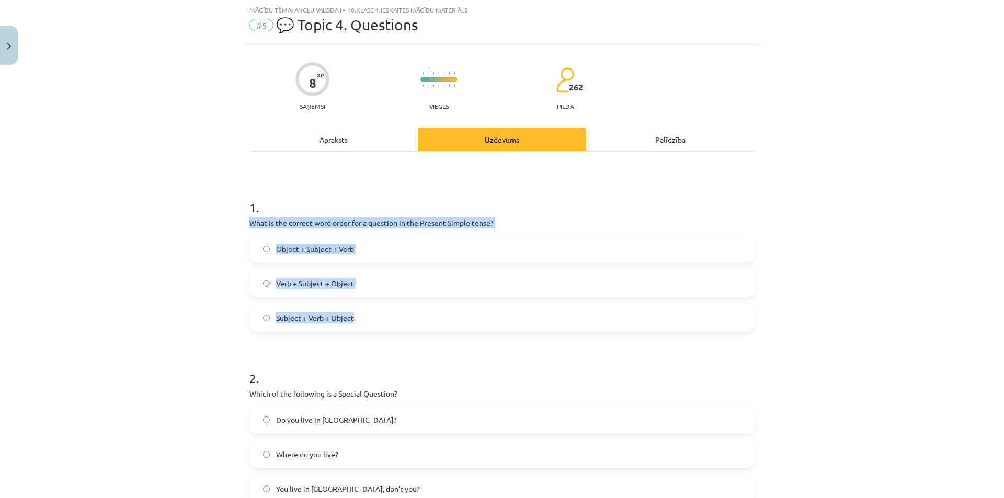
drag, startPoint x: 248, startPoint y: 224, endPoint x: 405, endPoint y: 309, distance: 178.3
click at [405, 309] on div "1 . What is the correct word order for a question in the Present Simple tense? …" at bounding box center [501, 257] width 505 height 150
copy div "What is the correct word order for a question in the Present Simple tense? Obje…"
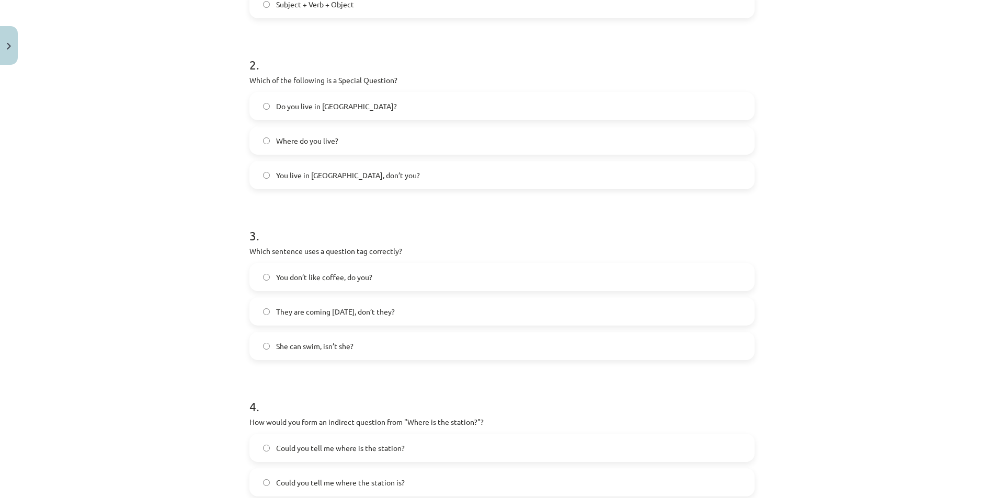
scroll to position [444, 0]
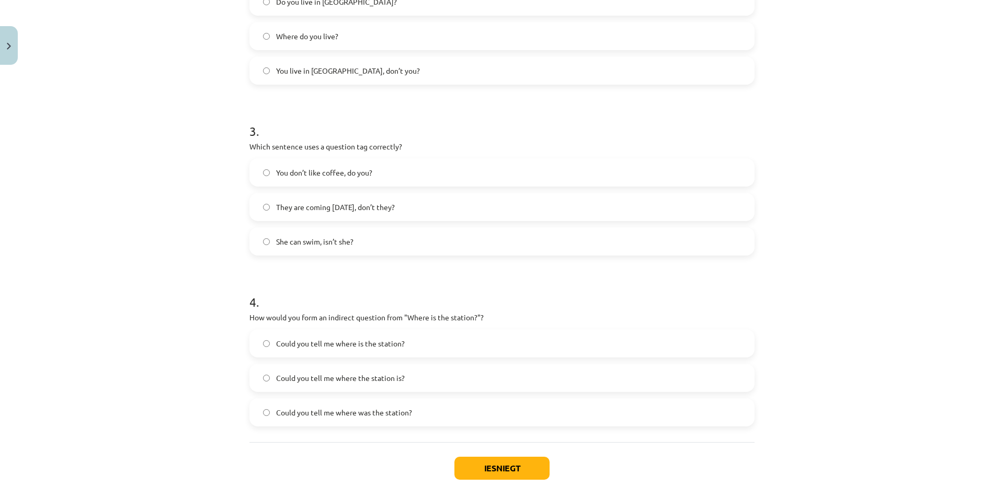
click at [269, 380] on label "Could you tell me where the station is?" at bounding box center [501, 378] width 503 height 26
click at [484, 461] on button "Iesniegt" at bounding box center [501, 468] width 95 height 23
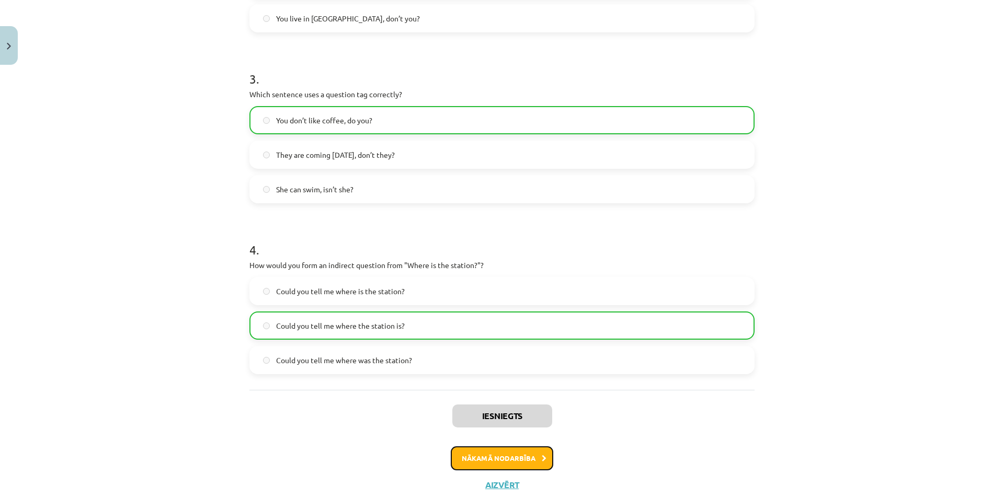
click at [520, 463] on button "Nākamā nodarbība" at bounding box center [502, 459] width 102 height 24
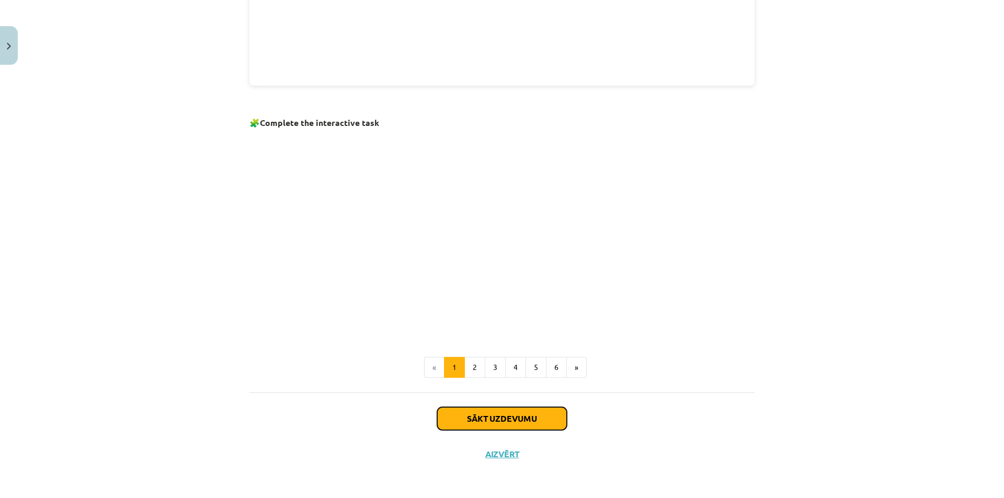
click at [524, 416] on button "Sākt uzdevumu" at bounding box center [502, 418] width 130 height 23
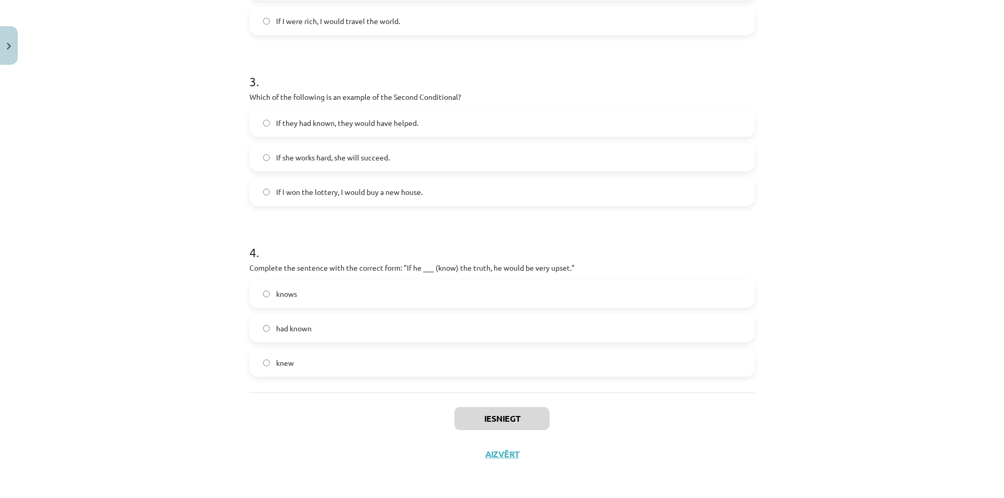
scroll to position [26, 0]
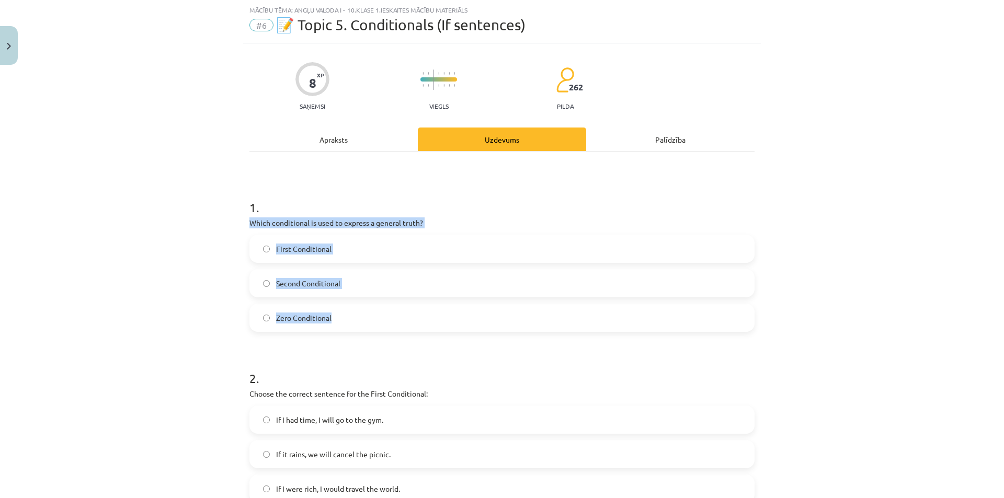
drag, startPoint x: 248, startPoint y: 223, endPoint x: 399, endPoint y: 317, distance: 178.0
click at [399, 317] on div "1 . Which conditional is used to express a general truth? First Conditional Sec…" at bounding box center [501, 257] width 505 height 150
copy div "Which conditional is used to express a general truth? First Conditional Second …"
click at [258, 322] on label "Zero Conditional" at bounding box center [501, 318] width 503 height 26
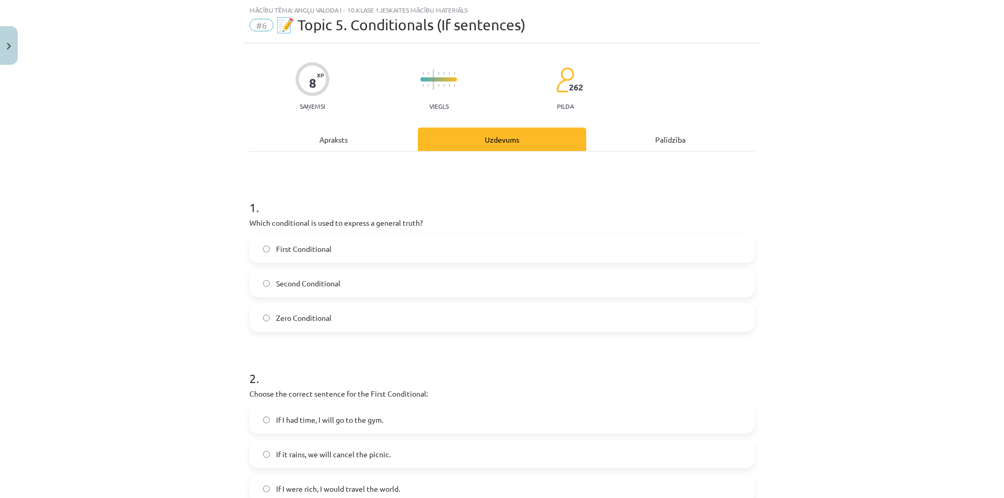
scroll to position [183, 0]
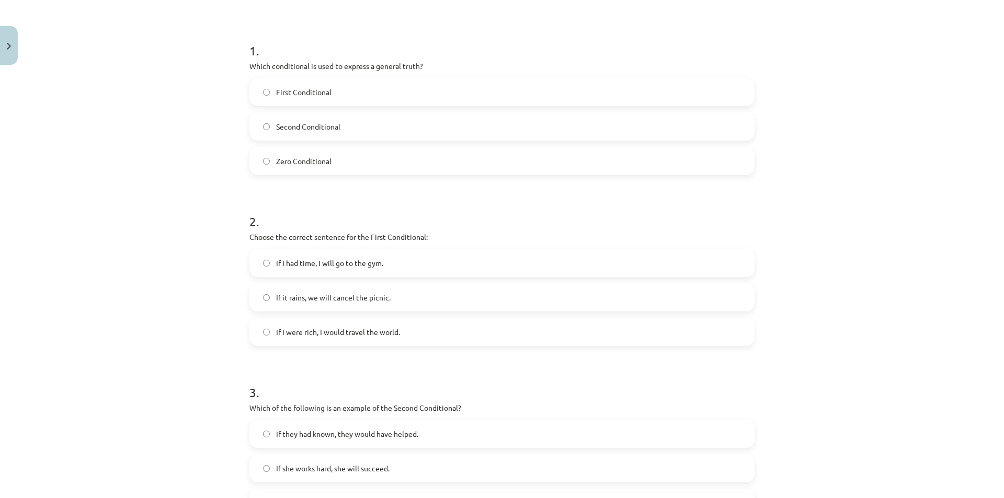
click at [268, 337] on label "If I were rich, I would travel the world." at bounding box center [501, 332] width 503 height 26
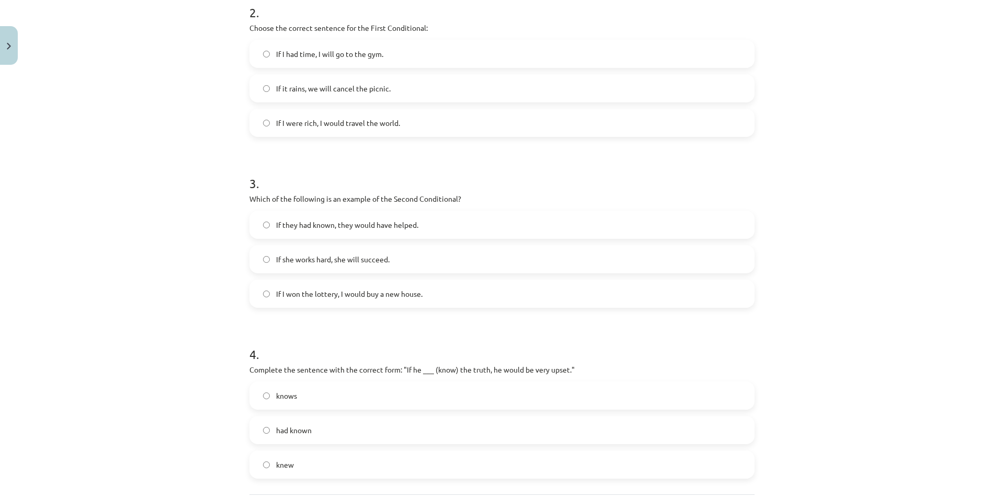
scroll to position [494, 0]
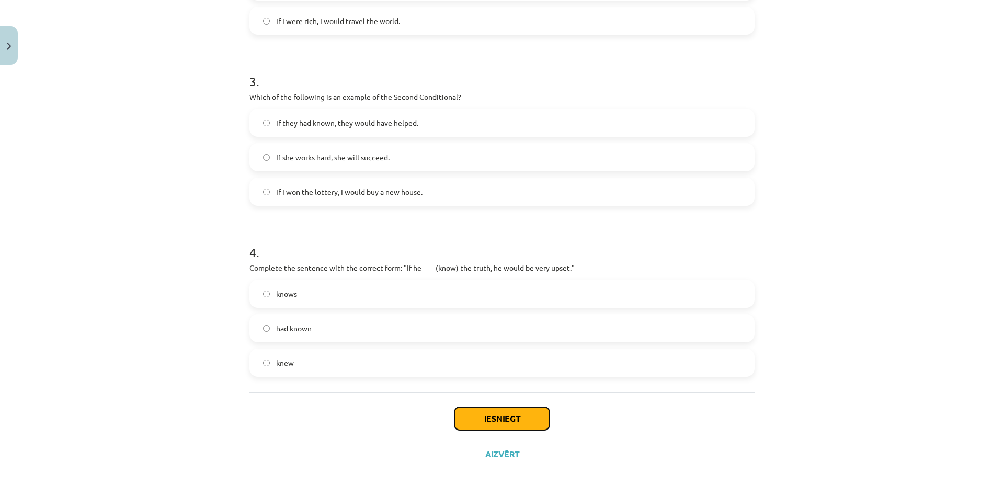
click at [512, 423] on button "Iesniegt" at bounding box center [501, 418] width 95 height 23
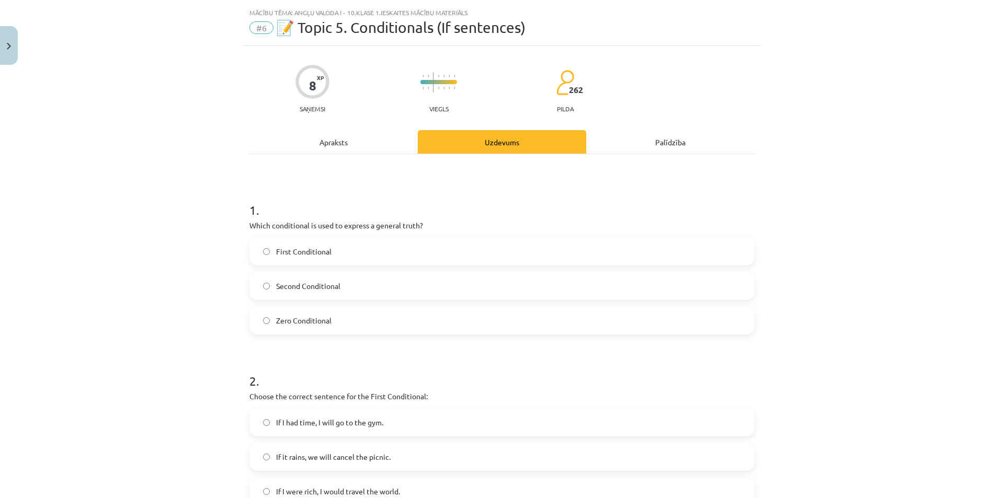
scroll to position [0, 0]
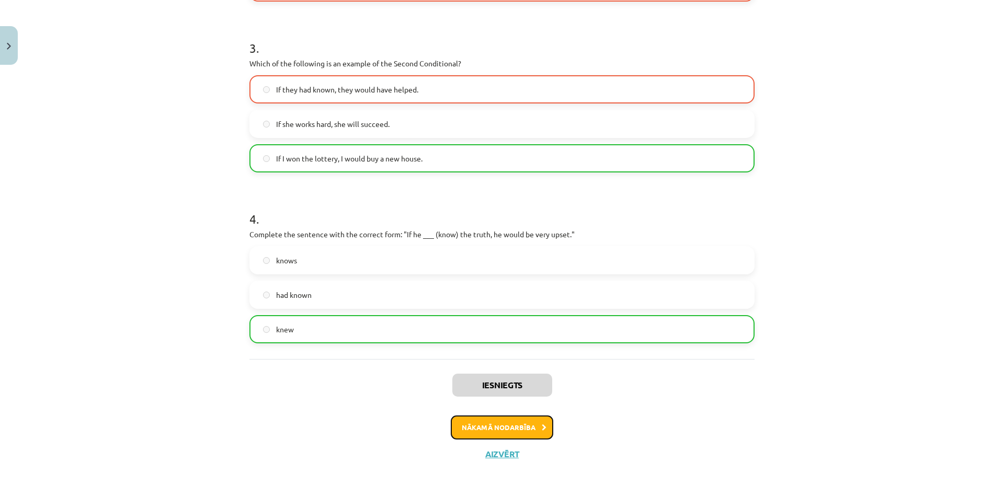
click at [517, 428] on button "Nākamā nodarbība" at bounding box center [502, 428] width 102 height 24
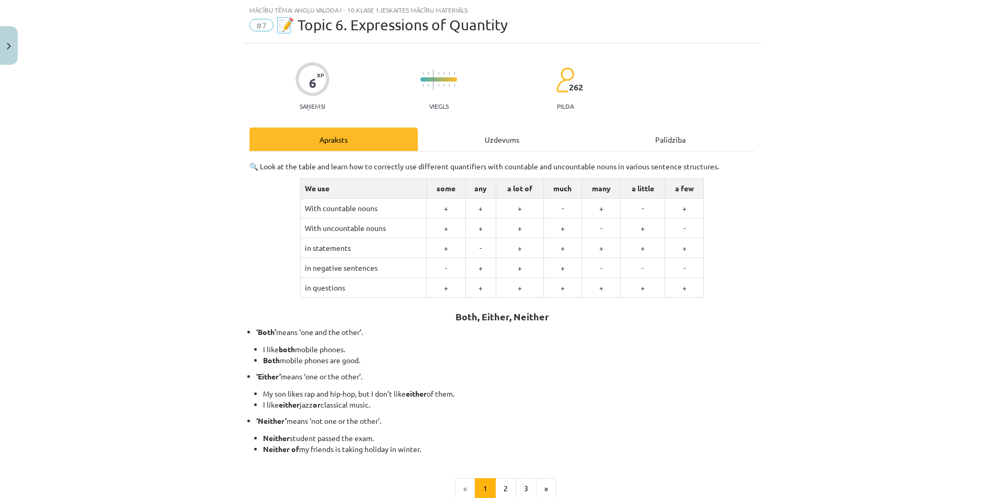
scroll to position [147, 0]
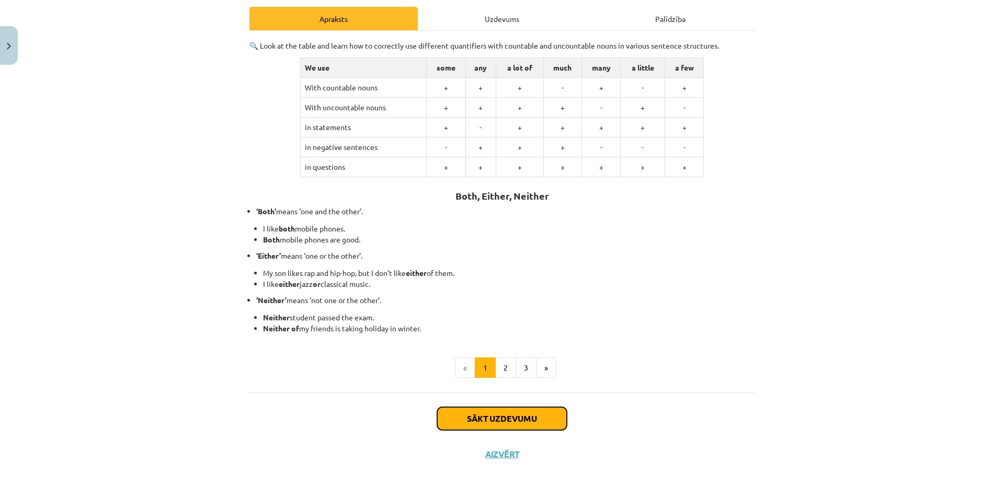
click at [522, 423] on button "Sākt uzdevumu" at bounding box center [502, 418] width 130 height 23
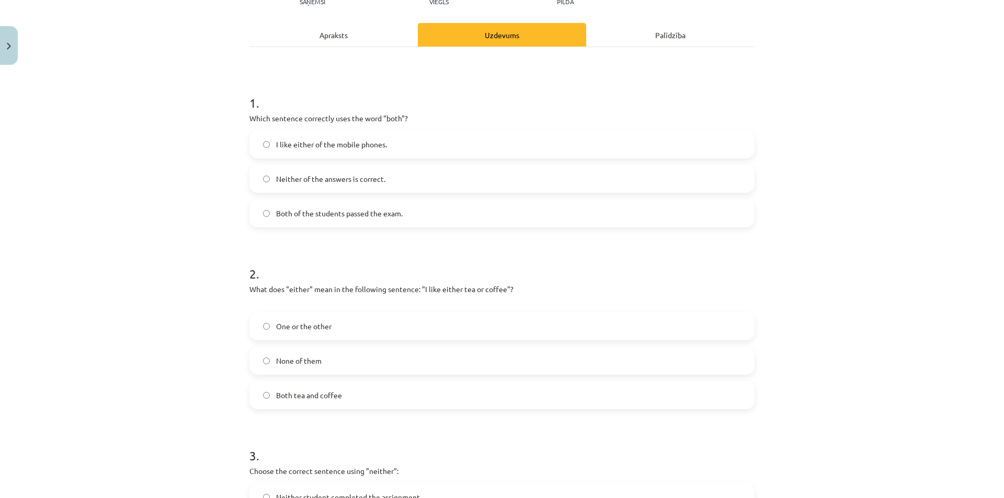
scroll to position [288, 0]
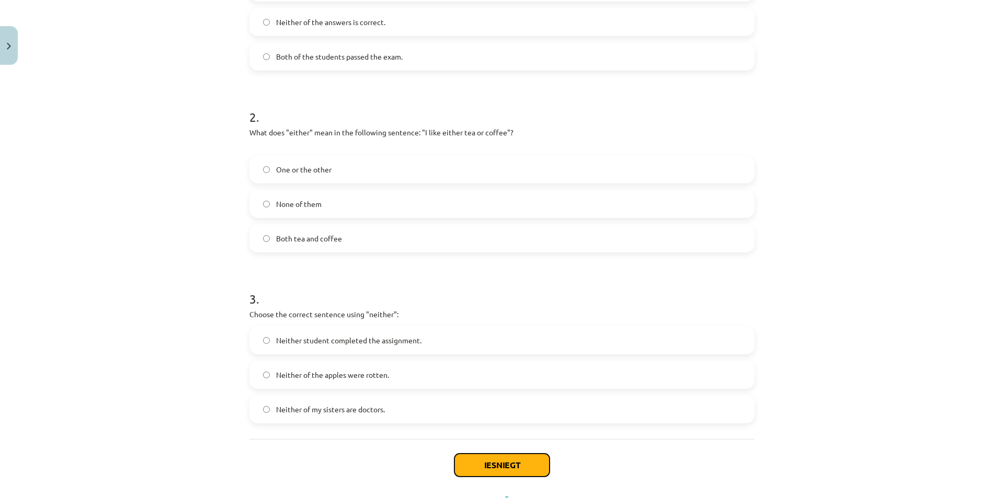
click at [484, 474] on button "Iesniegt" at bounding box center [501, 465] width 95 height 23
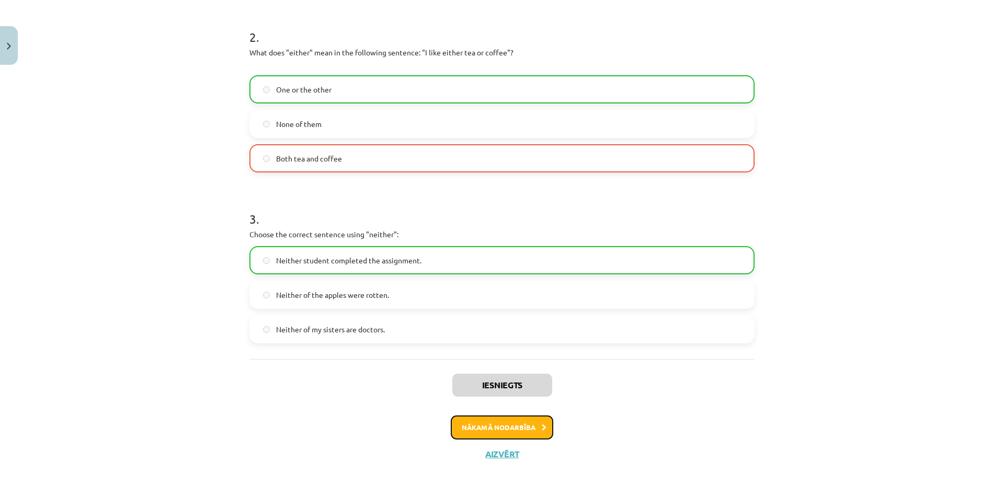
click at [489, 432] on button "Nākamā nodarbība" at bounding box center [502, 428] width 102 height 24
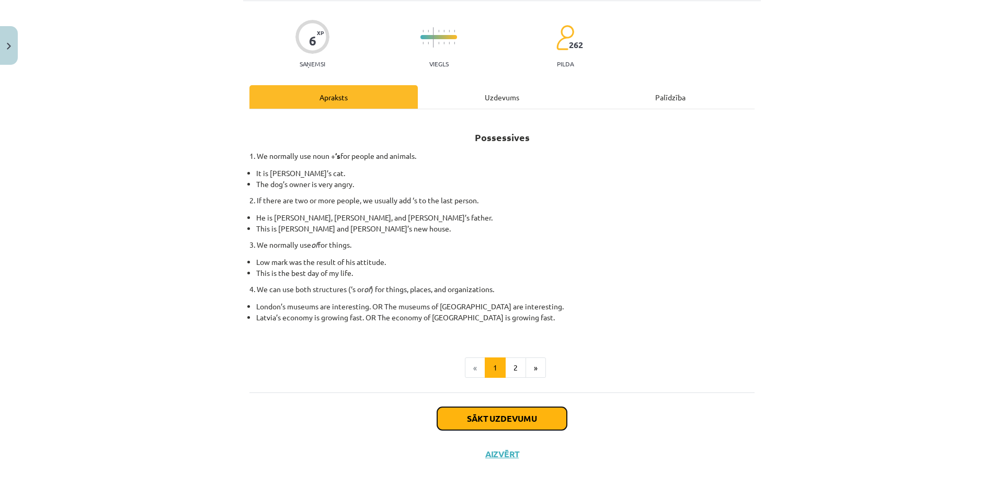
click at [494, 421] on button "Sākt uzdevumu" at bounding box center [502, 418] width 130 height 23
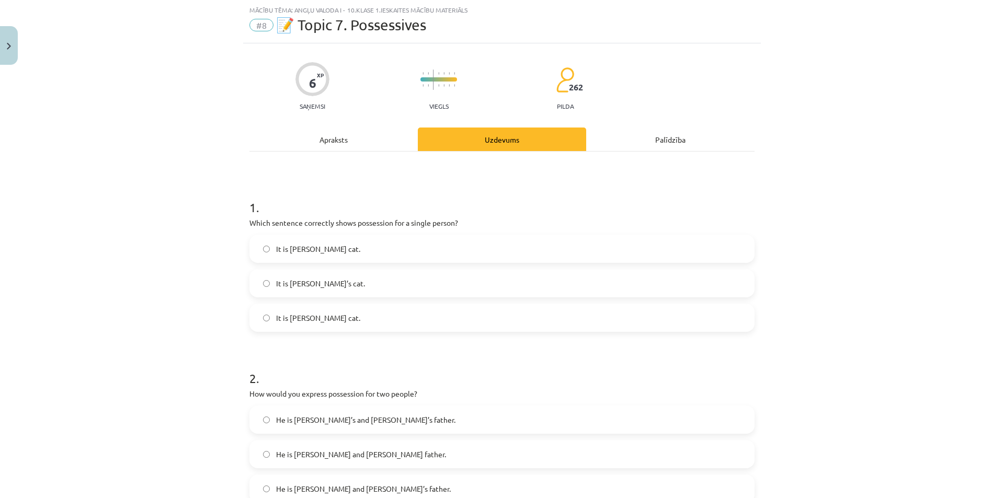
click at [266, 250] on label "It is Janes cat." at bounding box center [501, 249] width 503 height 26
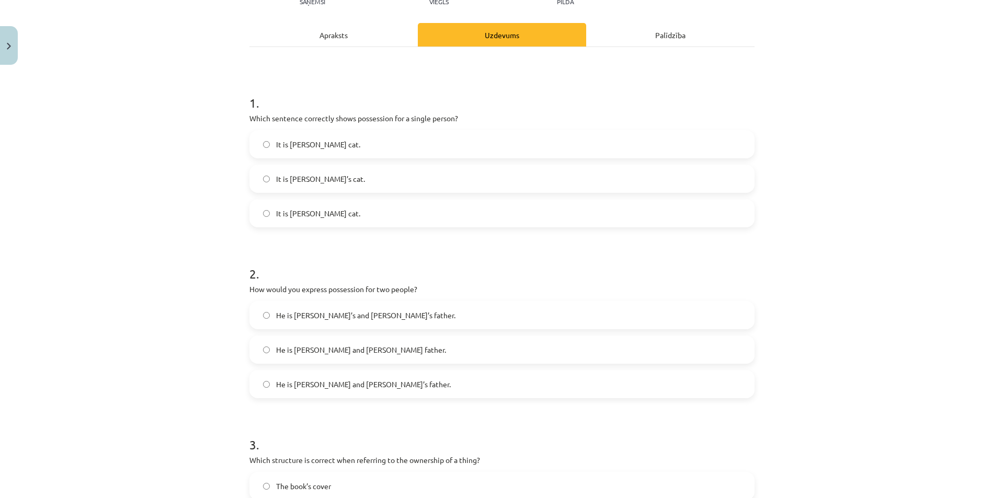
scroll to position [235, 0]
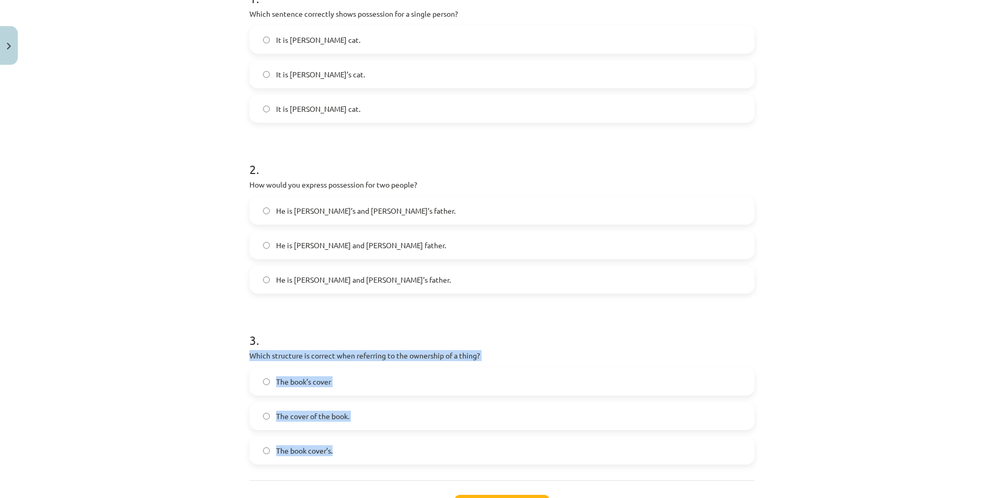
drag, startPoint x: 246, startPoint y: 353, endPoint x: 460, endPoint y: 444, distance: 232.4
click at [460, 444] on div "3 . Which structure is correct when referring to the ownership of a thing? The …" at bounding box center [501, 390] width 505 height 150
copy div "Which structure is correct when referring to the ownership of a thing? The book…"
click at [271, 381] on label "The book’s cover" at bounding box center [501, 382] width 503 height 26
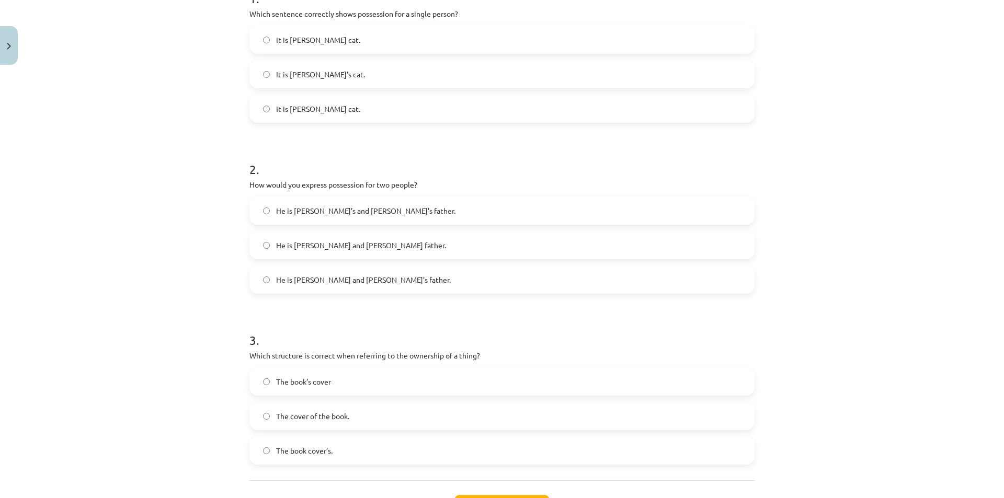
scroll to position [323, 0]
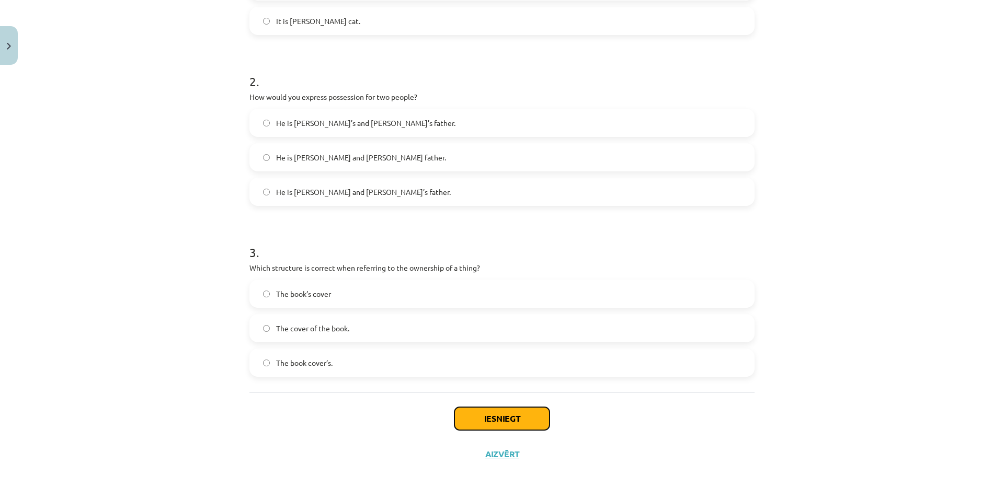
click at [531, 420] on button "Iesniegt" at bounding box center [501, 418] width 95 height 23
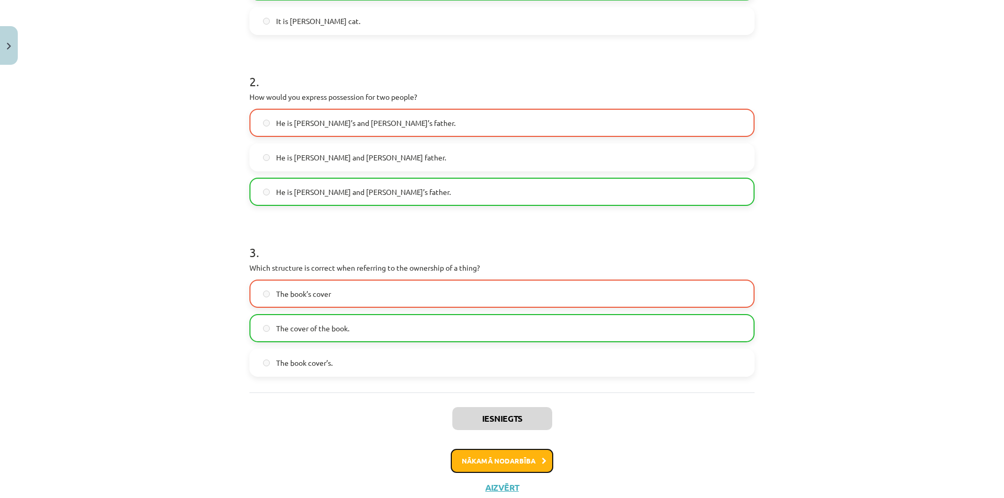
click at [520, 465] on button "Nākamā nodarbība" at bounding box center [502, 461] width 102 height 24
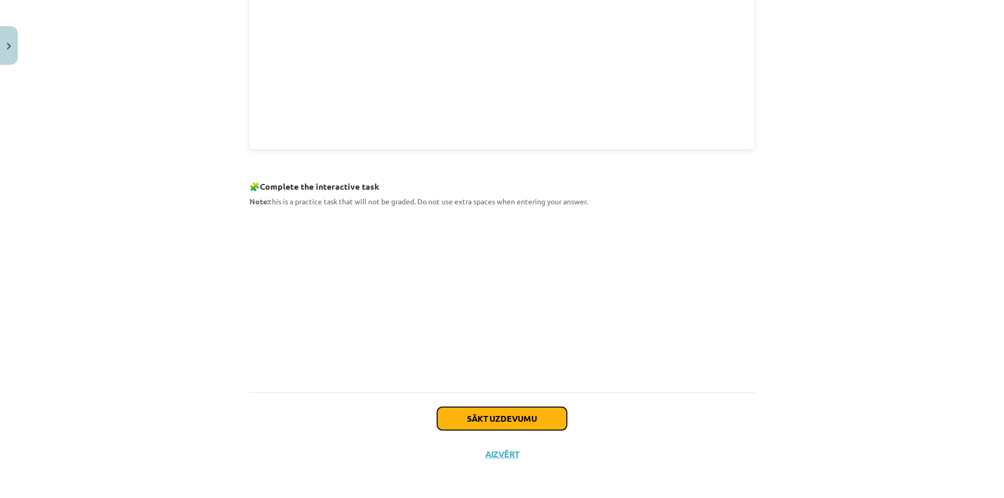
click at [508, 423] on button "Sākt uzdevumu" at bounding box center [502, 418] width 130 height 23
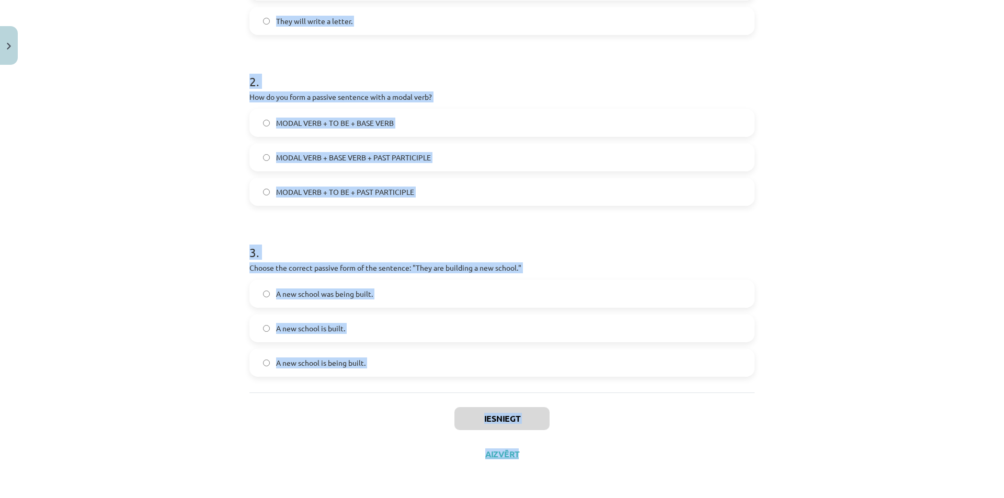
drag, startPoint x: 244, startPoint y: 222, endPoint x: 489, endPoint y: 430, distance: 321.6
click at [520, 496] on div "Mācību tēma: Angļu valoda i - 10.klase 1.ieskaites mācību materiāls #9 📝 Topic …" at bounding box center [502, 249] width 1004 height 498
click at [356, 398] on div "Iesniegt Aizvērt" at bounding box center [501, 429] width 505 height 73
copy div "Which of the following sentences is in the passive voice? The letter was writte…"
click at [188, 194] on div "Mācību tēma: Angļu valoda i - 10.klase 1.ieskaites mācību materiāls #9 📝 Topic …" at bounding box center [502, 249] width 1004 height 498
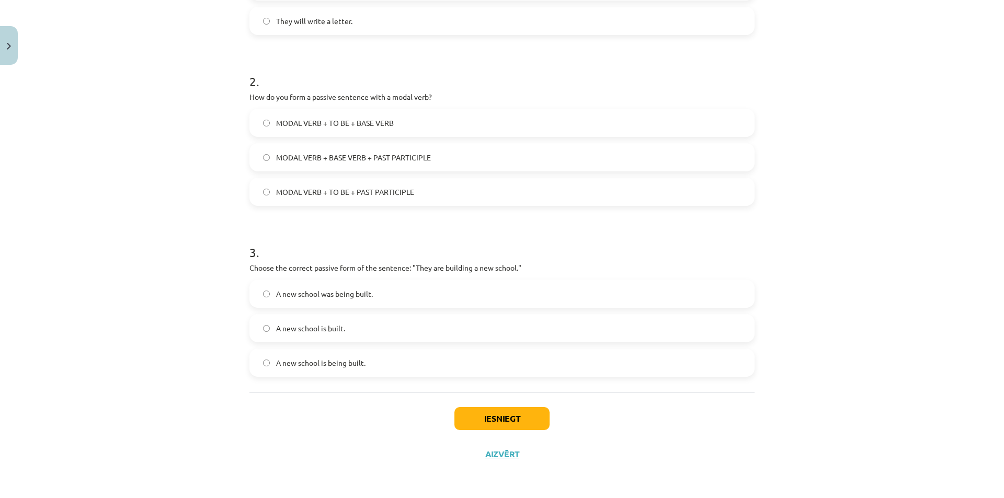
click at [265, 368] on label "A new school is being built." at bounding box center [501, 363] width 503 height 26
click at [470, 427] on button "Iesniegt" at bounding box center [501, 418] width 95 height 23
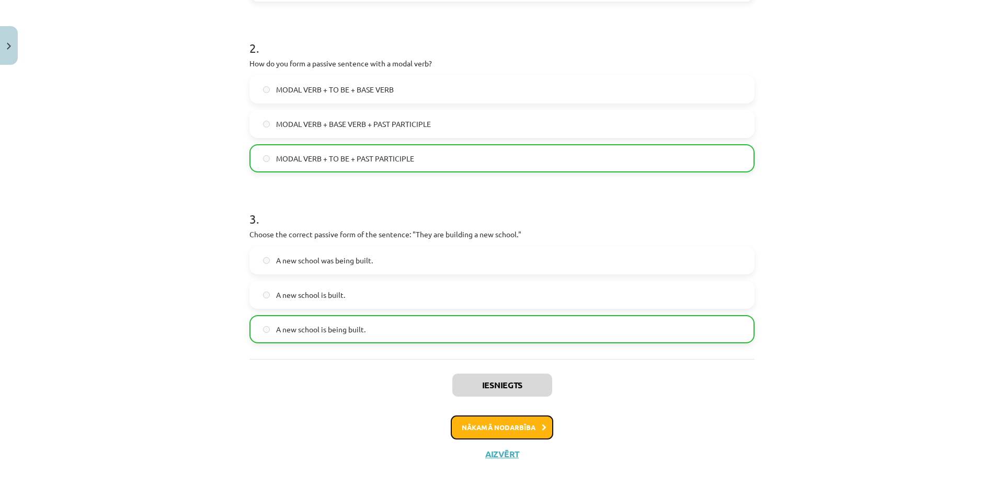
click at [495, 427] on button "Nākamā nodarbība" at bounding box center [502, 428] width 102 height 24
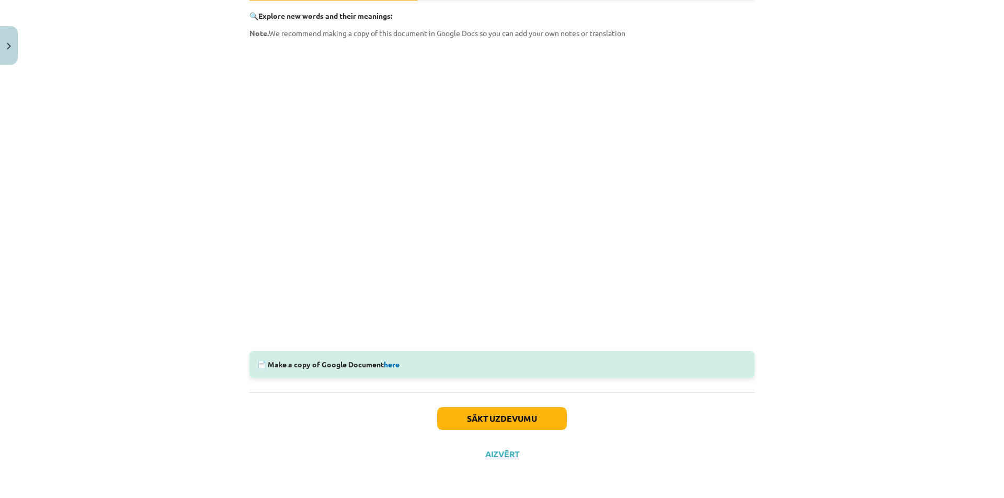
scroll to position [26, 0]
click at [508, 424] on button "Sākt uzdevumu" at bounding box center [502, 418] width 130 height 23
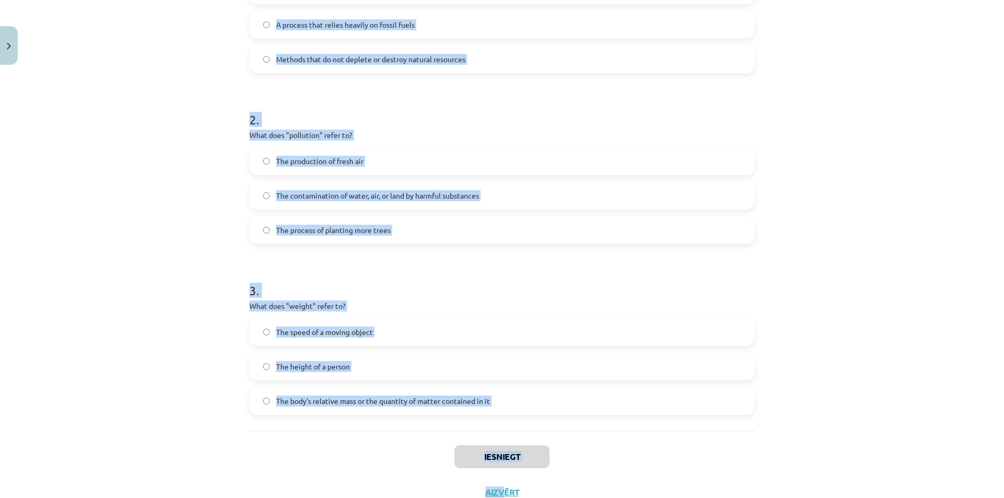
scroll to position [323, 0]
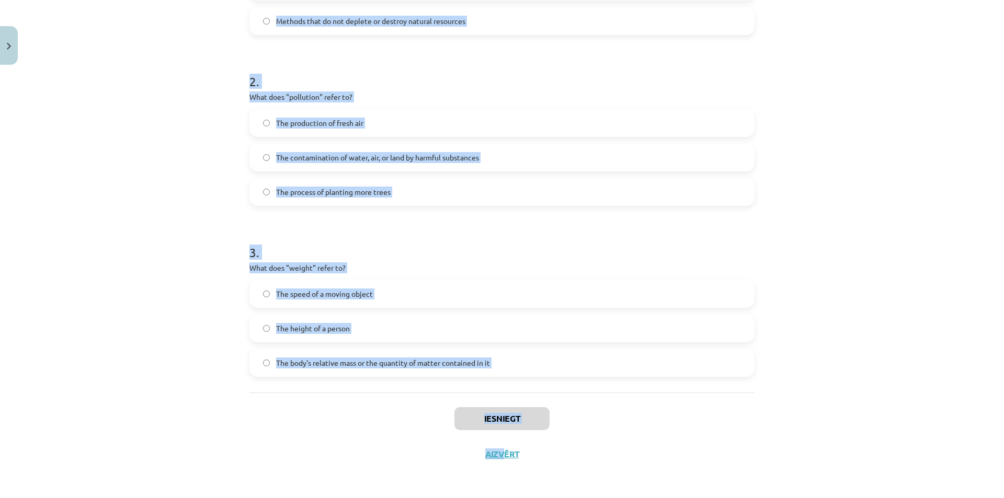
drag, startPoint x: 247, startPoint y: 224, endPoint x: 501, endPoint y: 418, distance: 319.7
click at [502, 486] on div "Mācību tēma: Angļu valoda i - 10.klase 1.ieskaites mācību materiāls #10 🔤 Topic…" at bounding box center [502, 249] width 1004 height 498
copy div "What does "sustainable" mean? Something that uses up natural resources quickly …"
click at [497, 75] on h1 "2 ." at bounding box center [501, 72] width 505 height 32
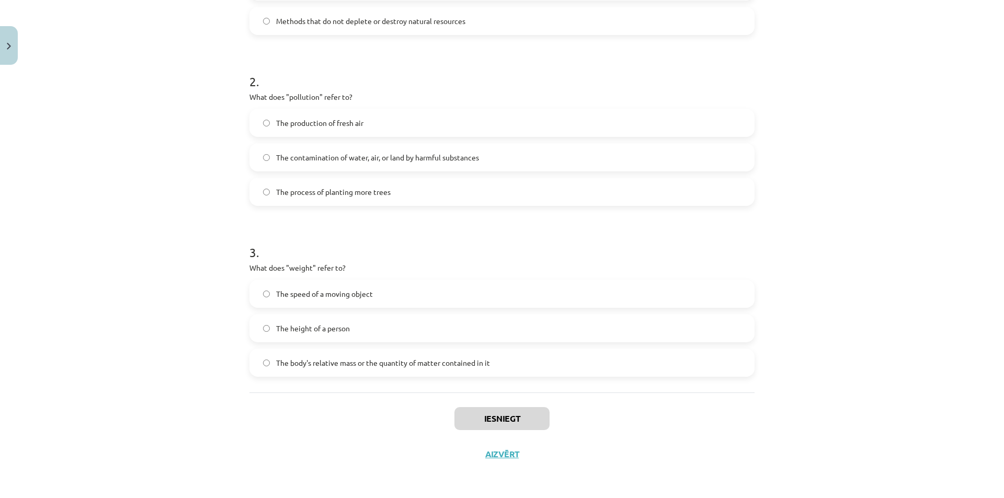
scroll to position [219, 0]
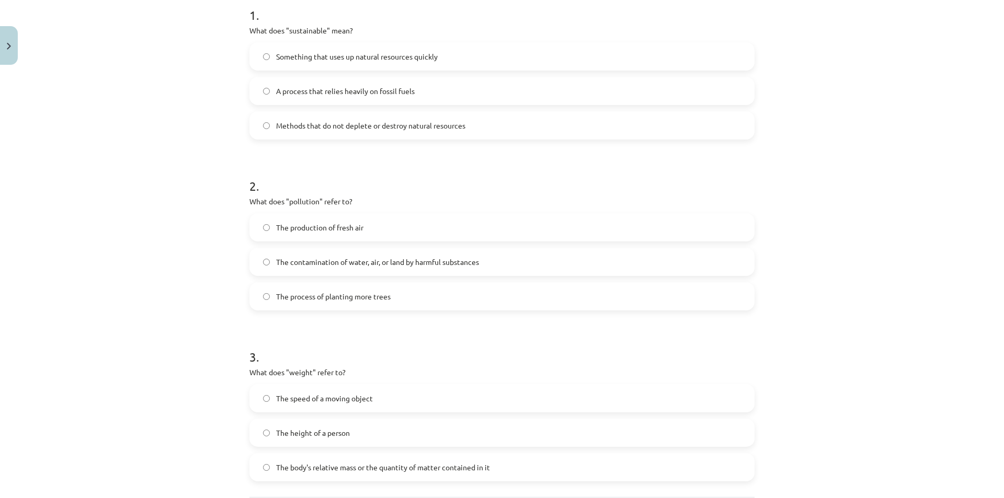
click at [270, 257] on label "The contamination of water, air, or land by harmful substances" at bounding box center [501, 262] width 503 height 26
click at [276, 465] on span "The body's relative mass or the quantity of matter contained in it" at bounding box center [383, 467] width 214 height 11
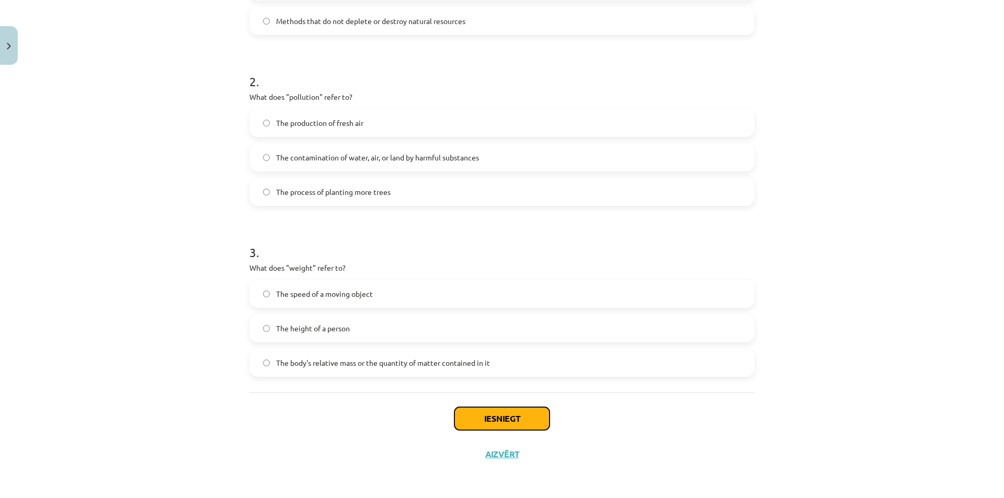
click at [493, 418] on button "Iesniegt" at bounding box center [501, 418] width 95 height 23
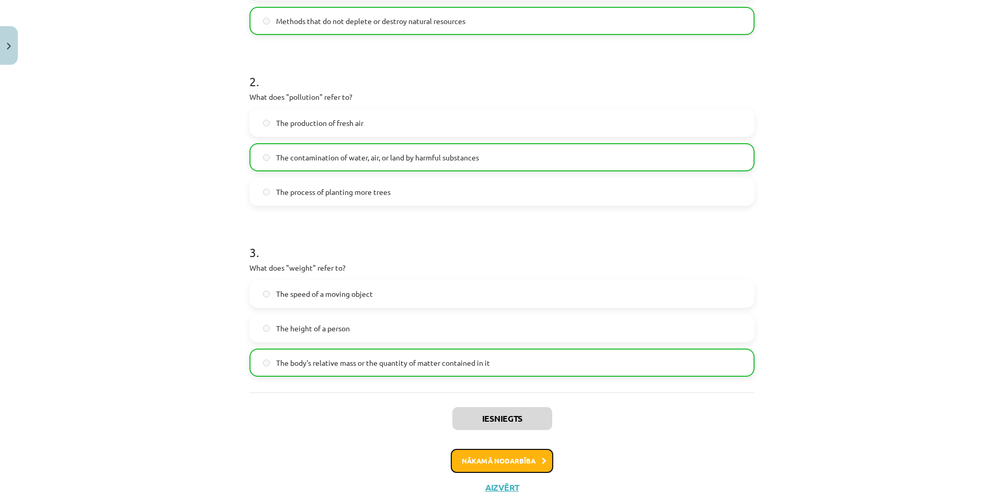
click at [484, 457] on button "Nākamā nodarbība" at bounding box center [502, 461] width 102 height 24
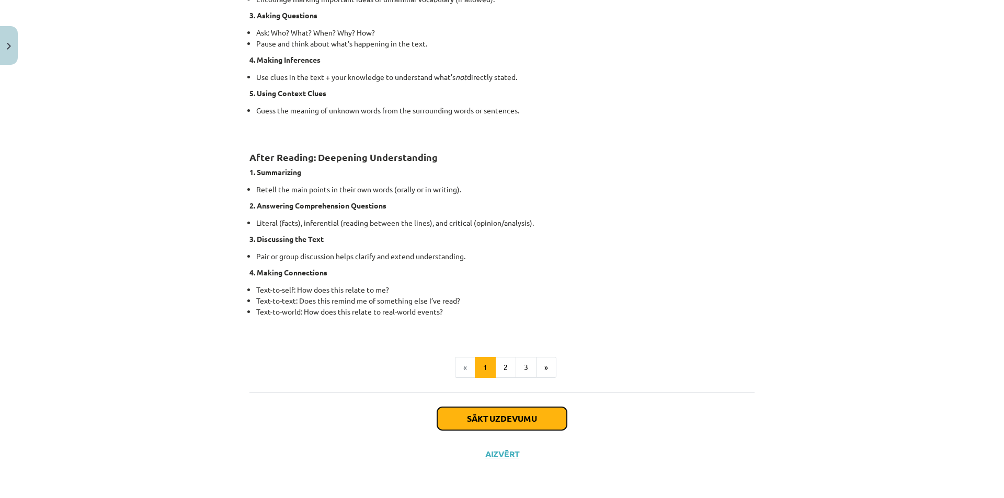
click at [510, 427] on button "Sākt uzdevumu" at bounding box center [502, 418] width 130 height 23
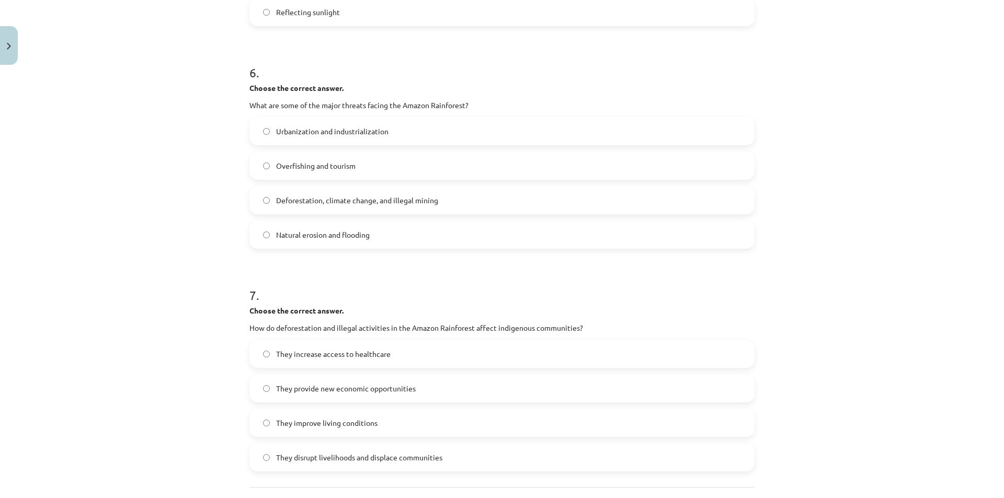
scroll to position [1093, 0]
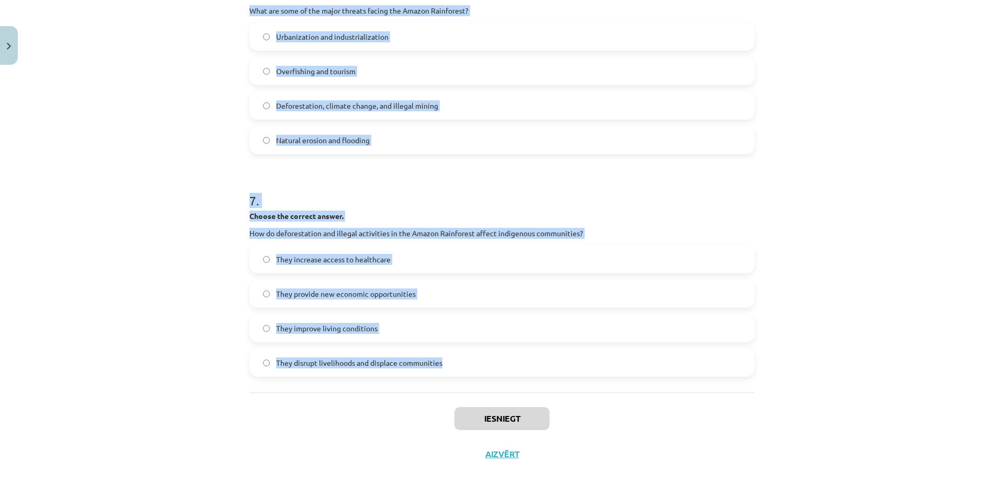
drag, startPoint x: 245, startPoint y: 222, endPoint x: 532, endPoint y: 386, distance: 330.5
copy form "Choose whether the sentence is True or False. The Amazon Rainforest is often ca…"
click at [155, 109] on div "Mācību tēma: Angļu valoda i - 10.klase 1.ieskaites mācību materiāls #11 📖 🎧 Top…" at bounding box center [502, 249] width 1004 height 498
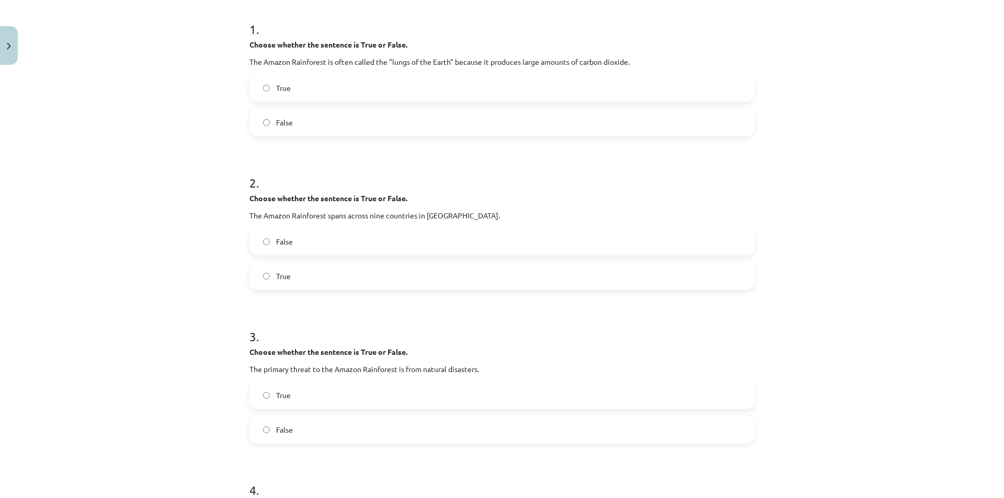
scroll to position [48, 0]
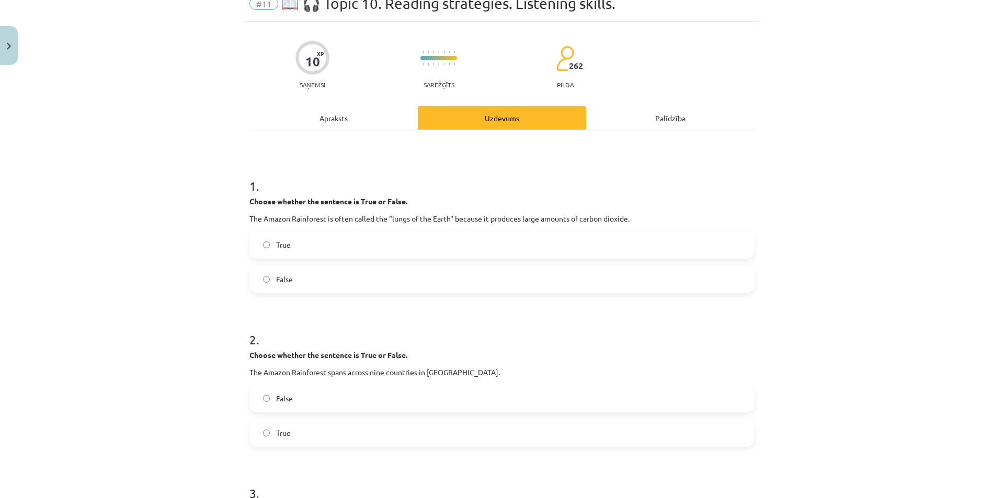
click at [264, 273] on label "False" at bounding box center [501, 279] width 503 height 26
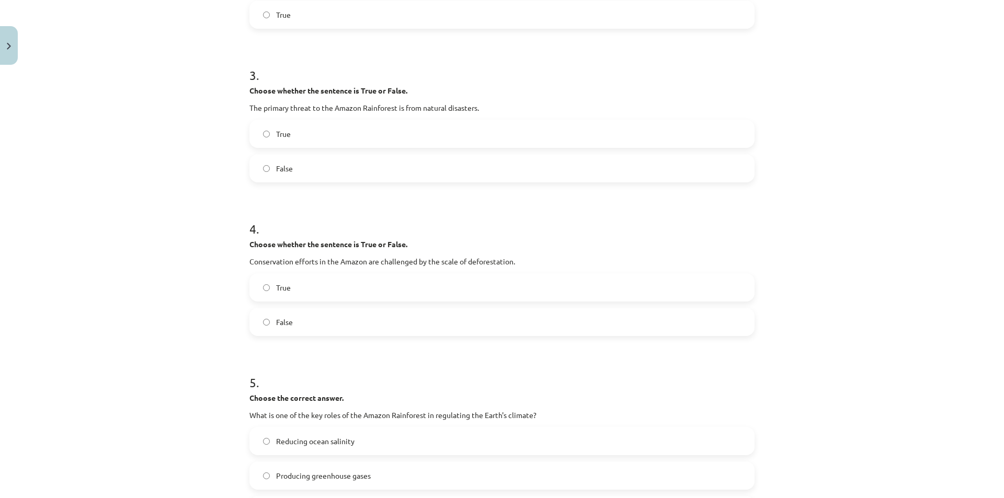
scroll to position [675, 0]
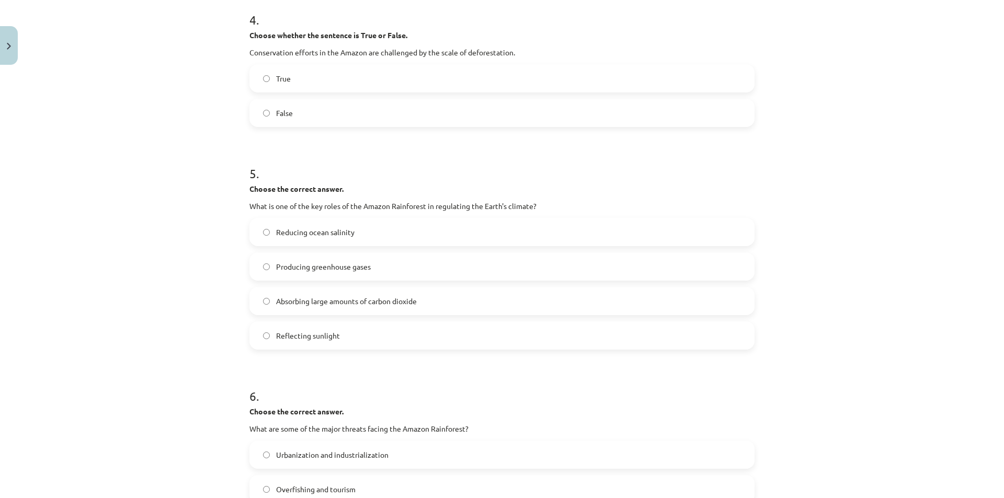
click at [267, 303] on label "Absorbing large amounts of carbon dioxide" at bounding box center [501, 301] width 503 height 26
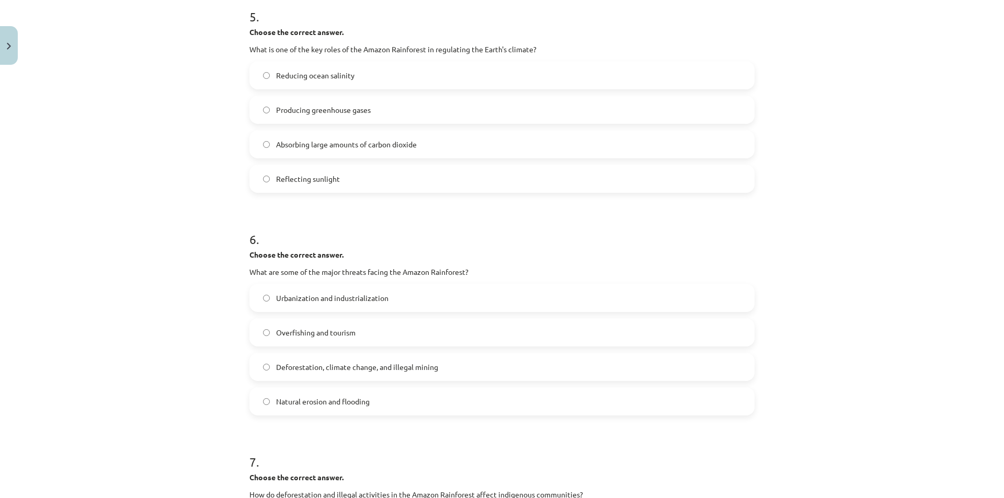
scroll to position [1093, 0]
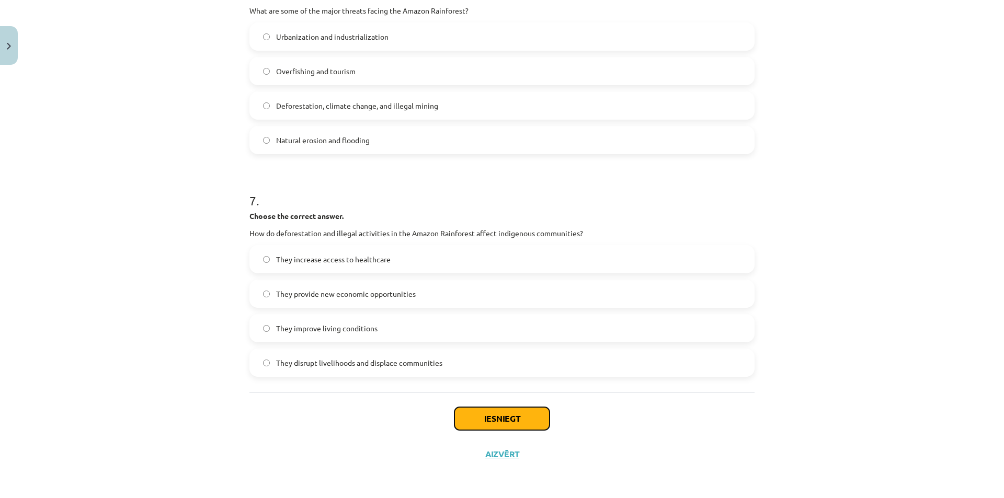
click at [490, 421] on button "Iesniegt" at bounding box center [501, 418] width 95 height 23
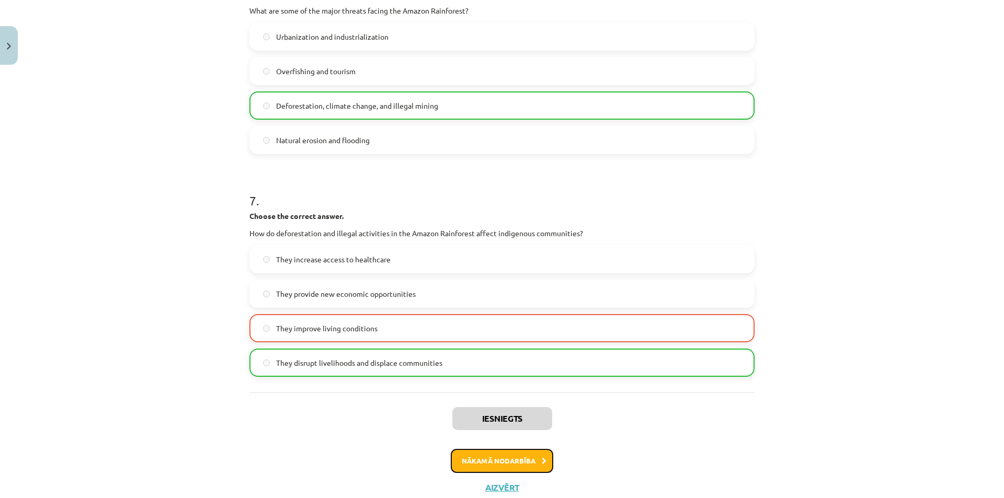
click at [539, 456] on button "Nākamā nodarbība" at bounding box center [502, 461] width 102 height 24
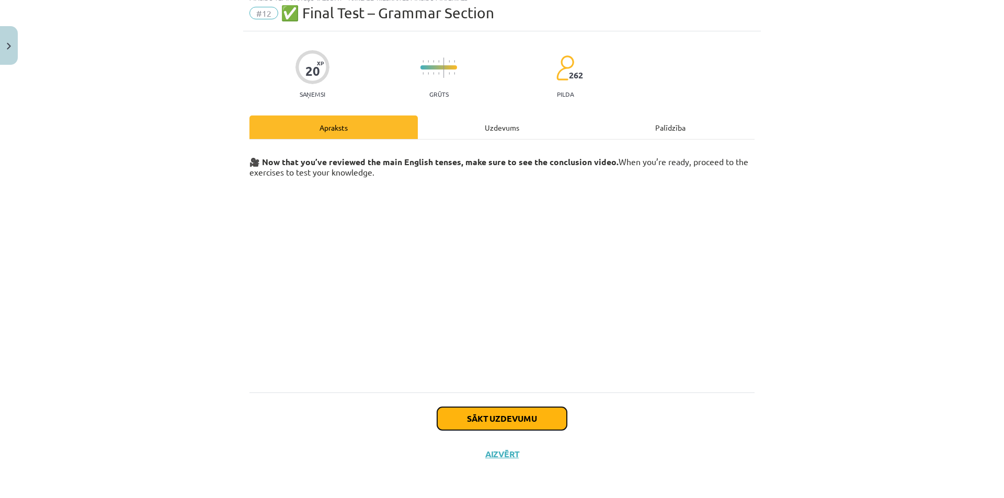
click at [524, 408] on button "Sākt uzdevumu" at bounding box center [502, 418] width 130 height 23
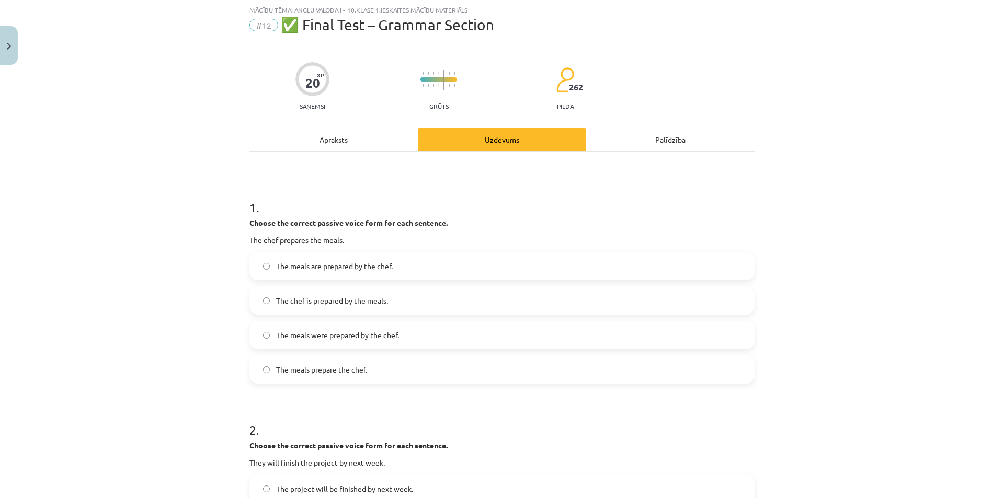
click at [262, 261] on label "The meals are prepared by the chef." at bounding box center [501, 266] width 503 height 26
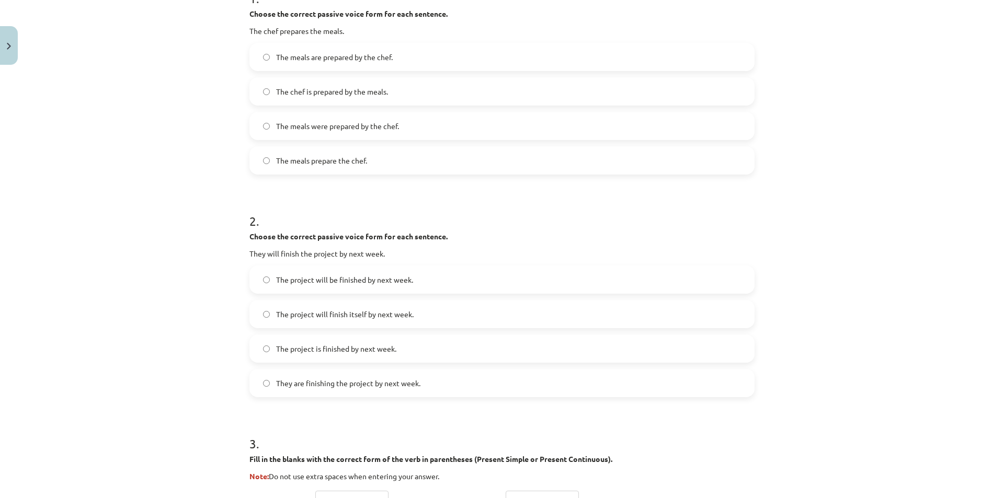
scroll to position [444, 0]
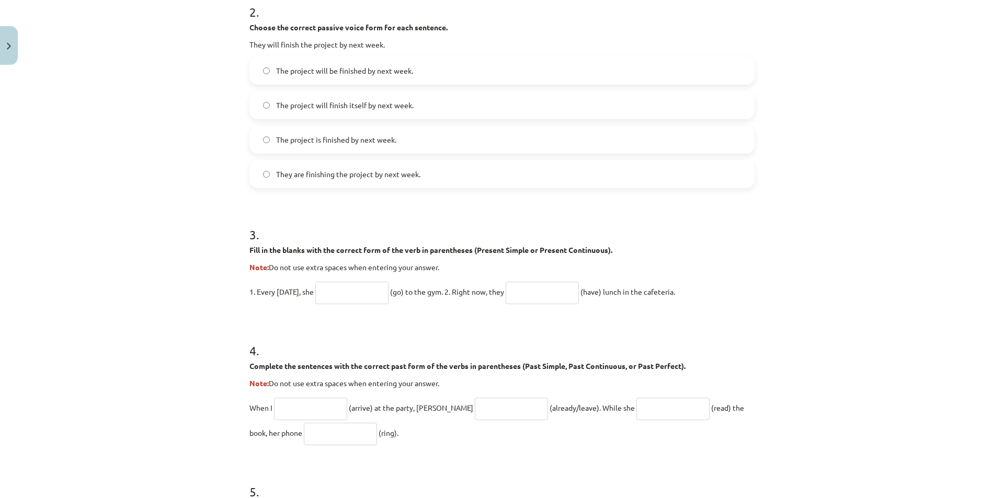
click at [341, 299] on input "text" at bounding box center [351, 293] width 73 height 22
type input "****"
click at [552, 296] on input "text" at bounding box center [542, 293] width 73 height 22
type input "**********"
click at [308, 409] on input "text" at bounding box center [310, 409] width 73 height 22
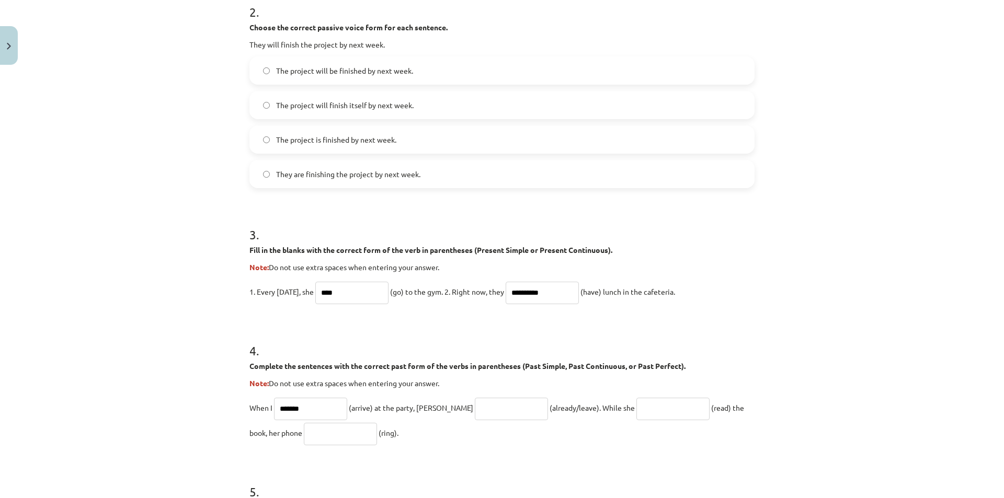
type input "*******"
click at [475, 410] on input "text" at bounding box center [511, 409] width 73 height 22
type input "**********"
click at [636, 411] on input "text" at bounding box center [672, 409] width 73 height 22
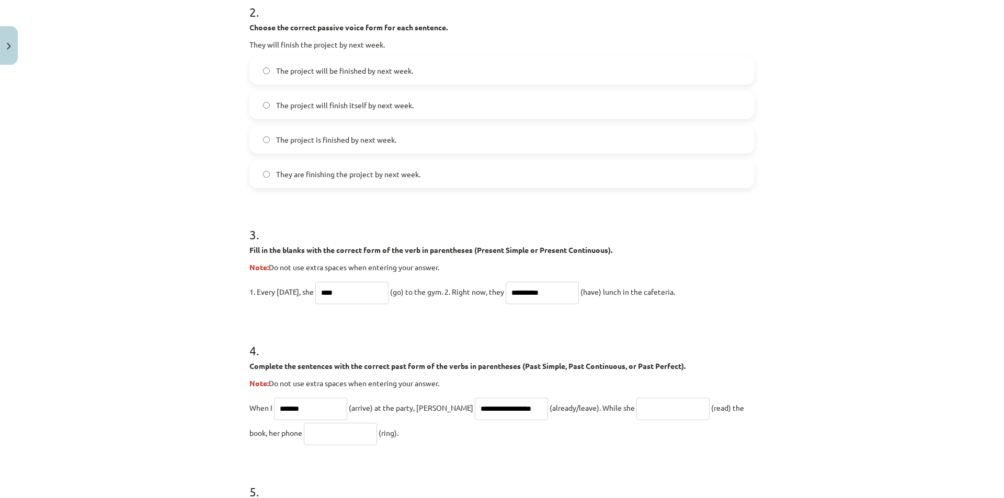
scroll to position [0, 0]
type input "**********"
click at [304, 438] on input "text" at bounding box center [340, 434] width 73 height 22
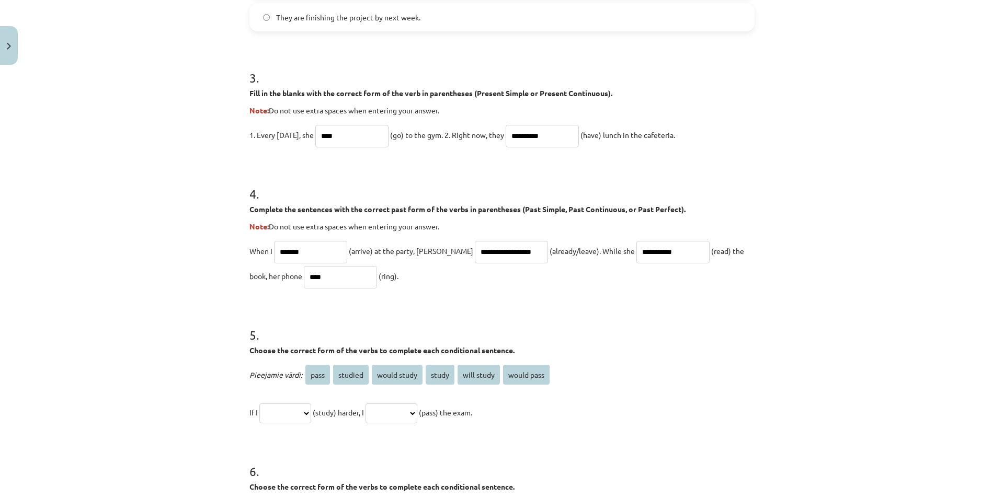
scroll to position [706, 0]
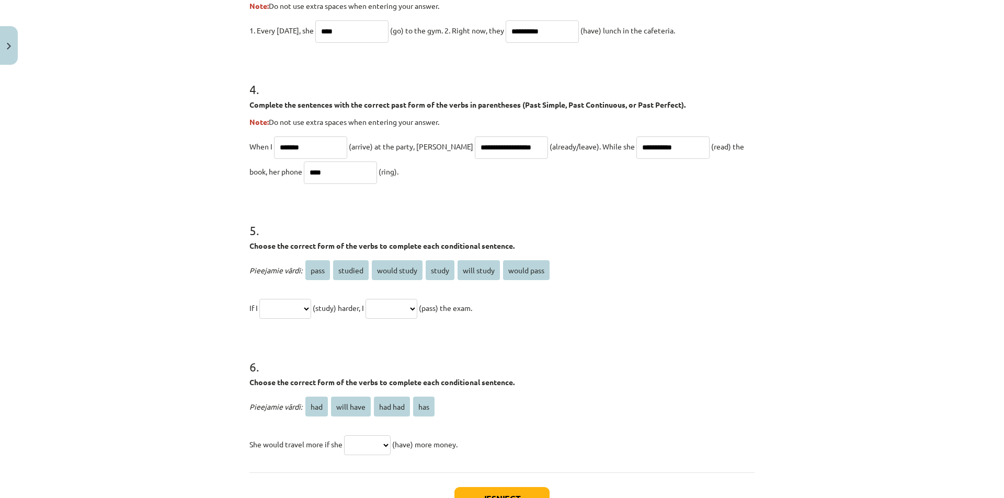
type input "****"
click at [303, 309] on select "**********" at bounding box center [285, 309] width 52 height 20
select select "*******"
click at [259, 299] on select "**********" at bounding box center [285, 309] width 52 height 20
click at [396, 311] on select "**********" at bounding box center [392, 309] width 52 height 20
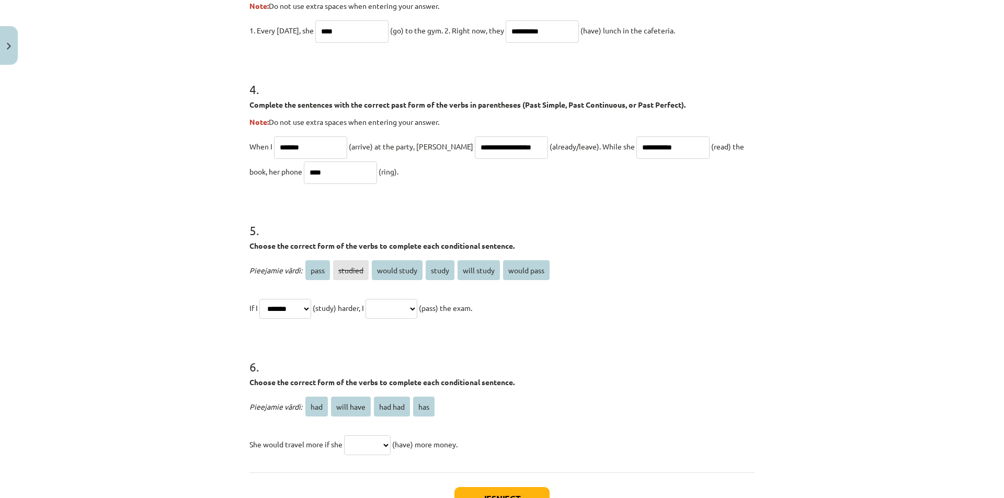
select select "**********"
click at [374, 299] on select "**********" at bounding box center [392, 309] width 52 height 20
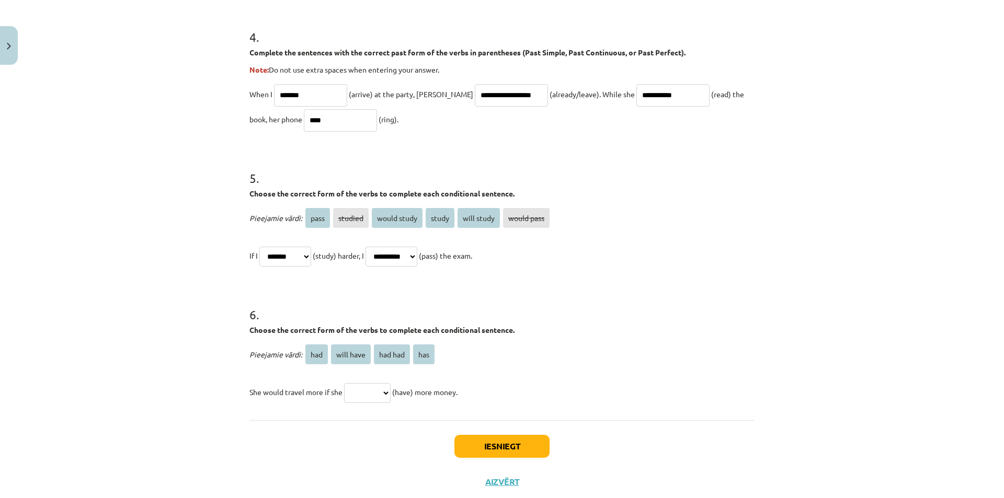
click at [361, 394] on select "*** ********* ******* ***" at bounding box center [367, 393] width 47 height 20
select select "***"
click at [344, 383] on select "*** ********* ******* ***" at bounding box center [367, 393] width 47 height 20
click at [485, 446] on button "Iesniegt" at bounding box center [501, 446] width 95 height 23
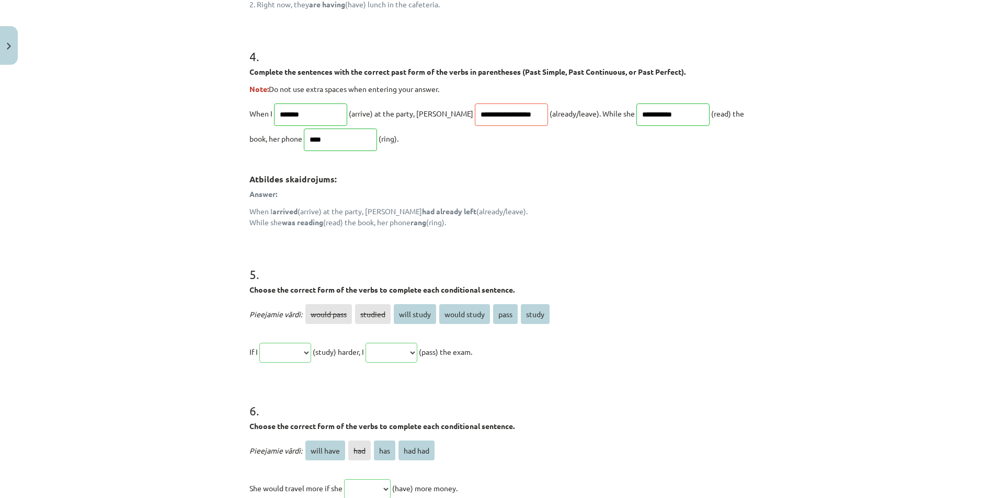
scroll to position [973, 0]
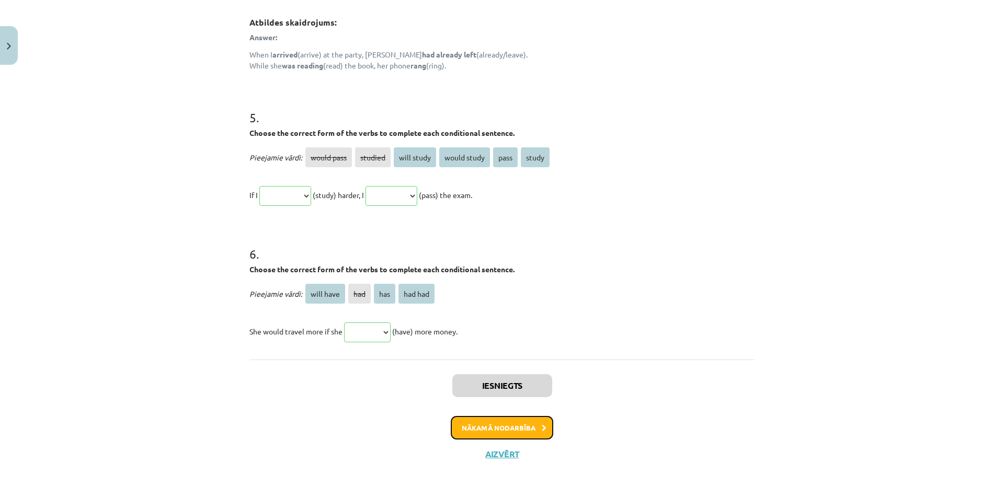
click at [506, 424] on button "Nākamā nodarbība" at bounding box center [502, 428] width 102 height 24
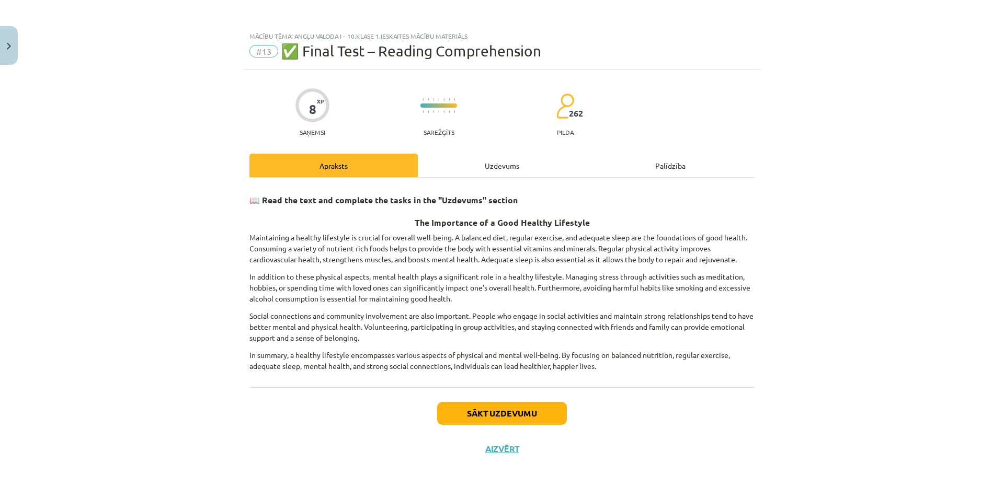
scroll to position [0, 0]
click at [497, 413] on button "Sākt uzdevumu" at bounding box center [502, 413] width 130 height 23
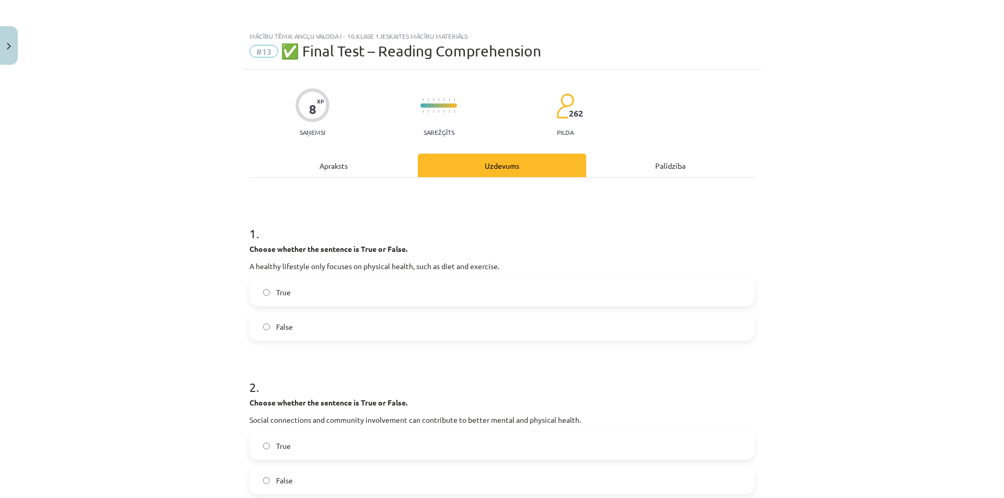
click at [267, 298] on label "True" at bounding box center [501, 292] width 503 height 26
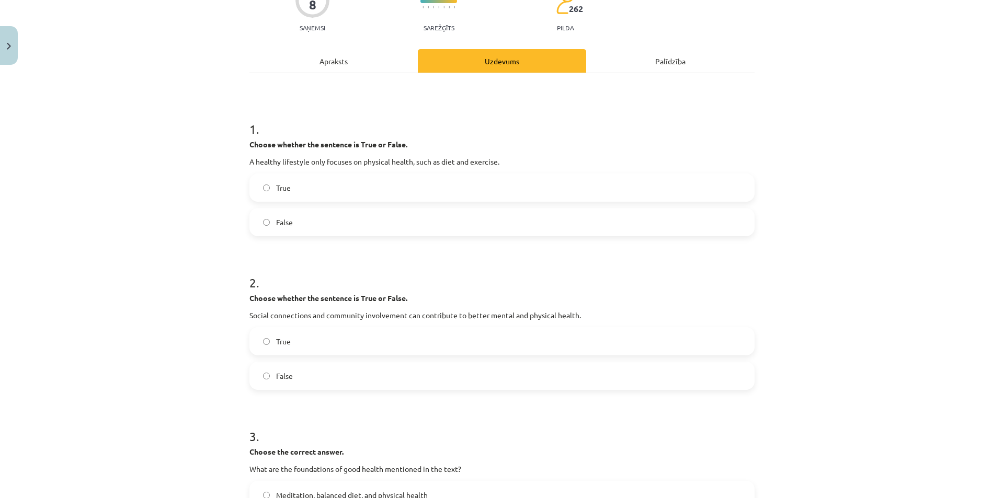
click at [258, 379] on label "False" at bounding box center [501, 376] width 503 height 26
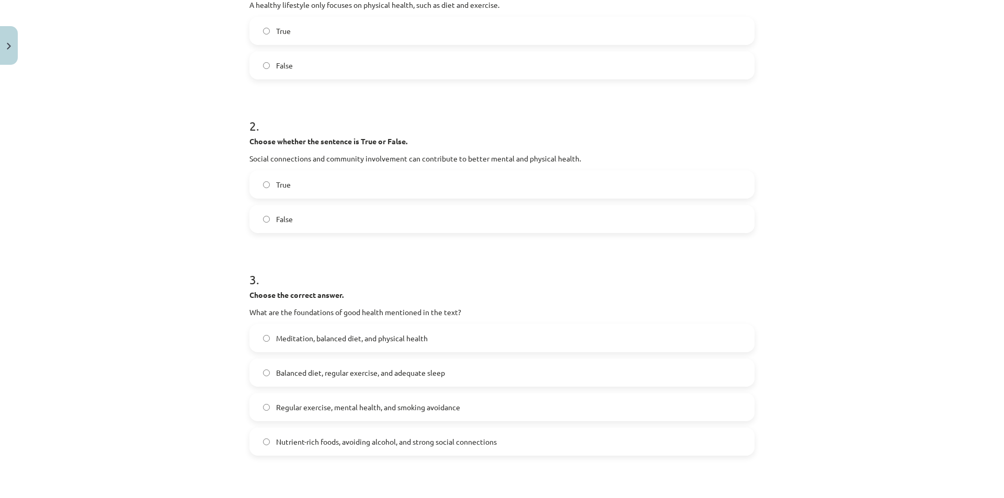
click at [268, 373] on label "Balanced diet, regular exercise, and adequate sleep" at bounding box center [501, 373] width 503 height 26
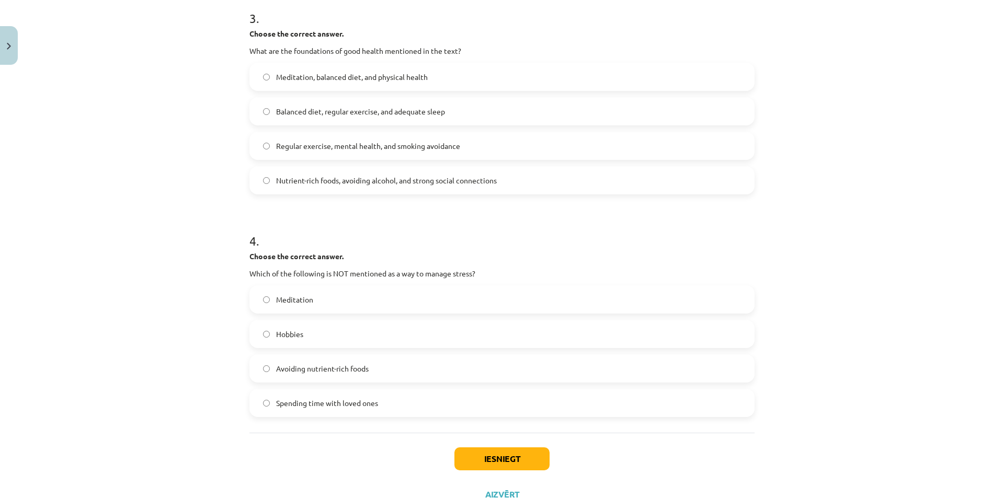
scroll to position [563, 0]
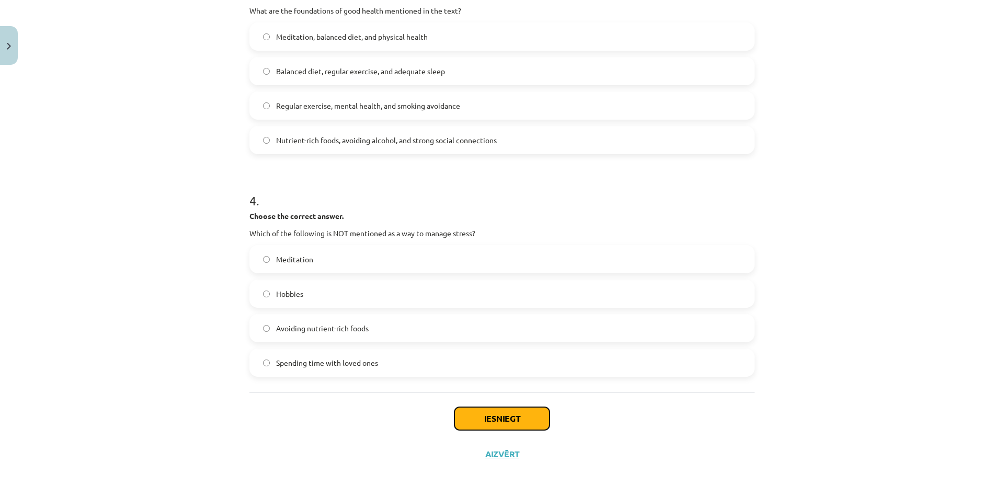
click at [496, 421] on button "Iesniegt" at bounding box center [501, 418] width 95 height 23
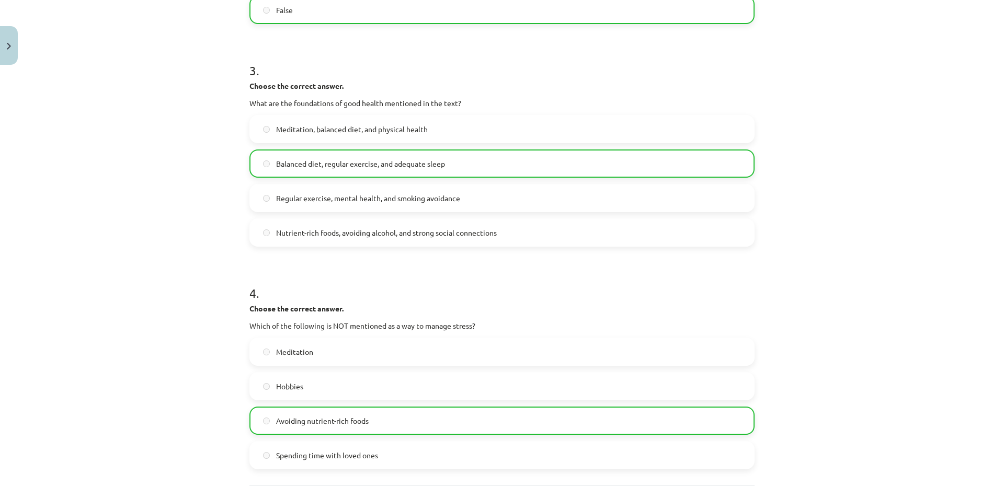
scroll to position [597, 0]
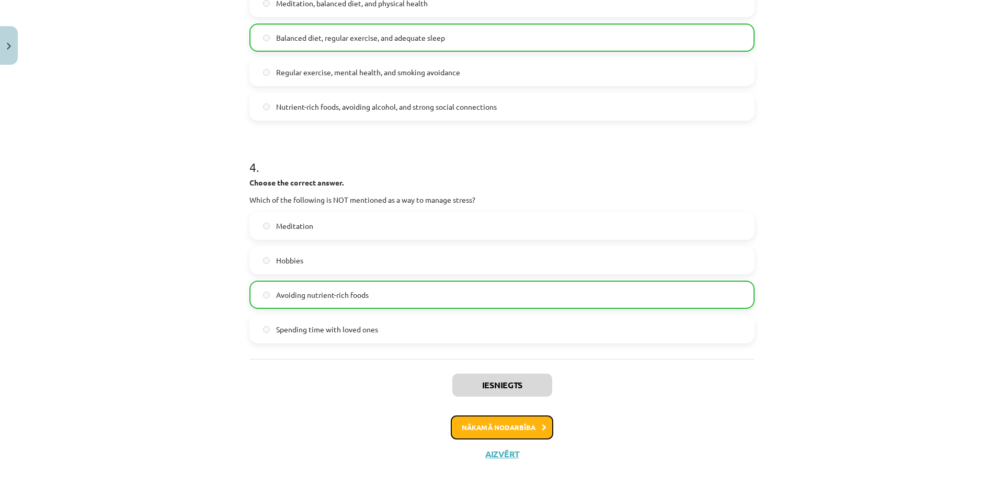
click at [513, 431] on button "Nākamā nodarbība" at bounding box center [502, 428] width 102 height 24
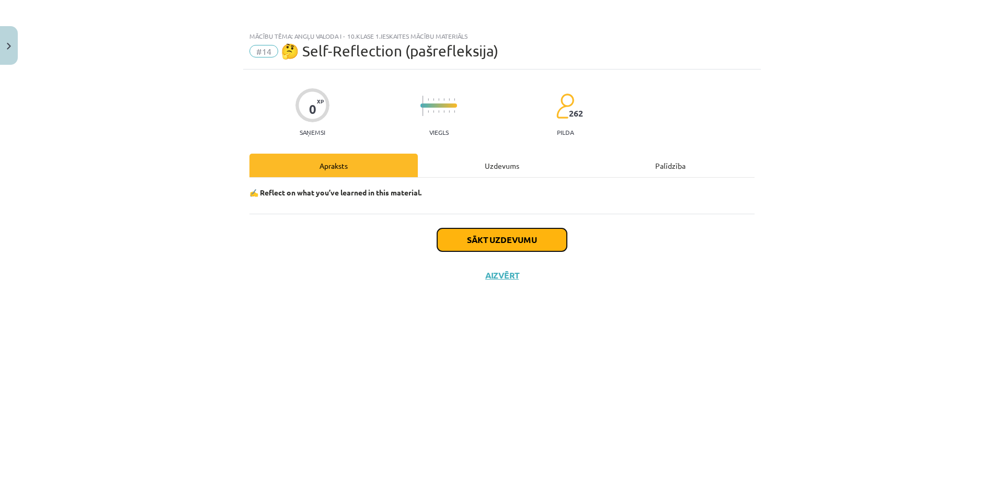
click at [500, 248] on button "Sākt uzdevumu" at bounding box center [502, 240] width 130 height 23
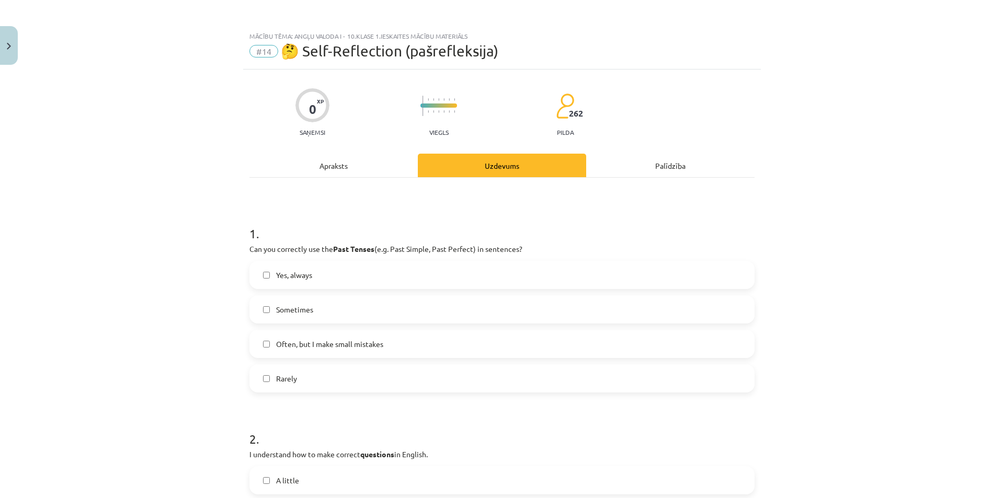
click at [269, 277] on label "Yes, always" at bounding box center [501, 275] width 503 height 26
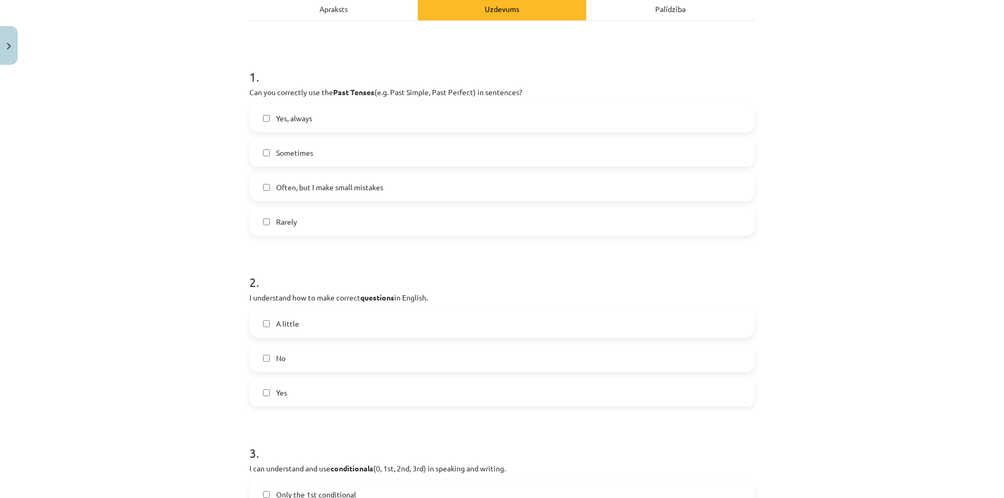
click at [266, 118] on label "Yes, always" at bounding box center [501, 118] width 503 height 26
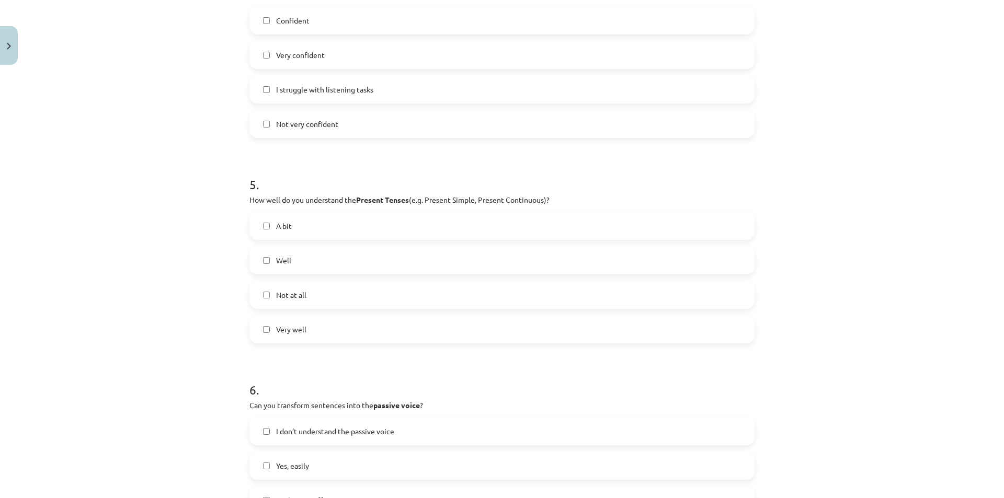
scroll to position [941, 0]
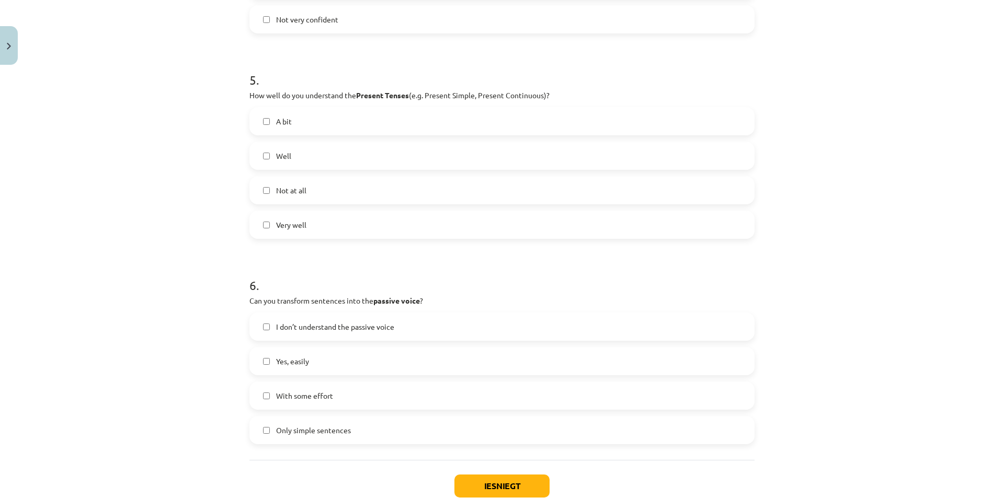
click at [268, 361] on label "Yes, easily" at bounding box center [501, 361] width 503 height 26
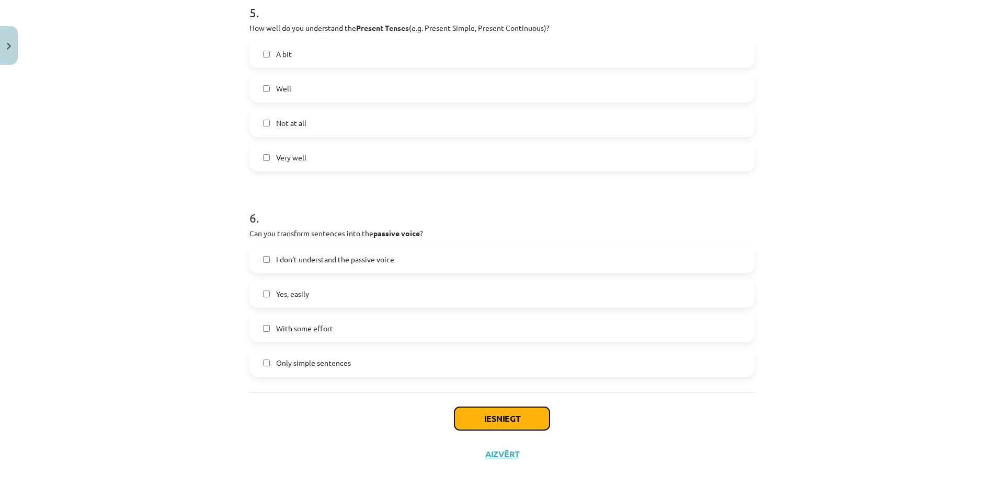
click at [497, 412] on button "Iesniegt" at bounding box center [501, 418] width 95 height 23
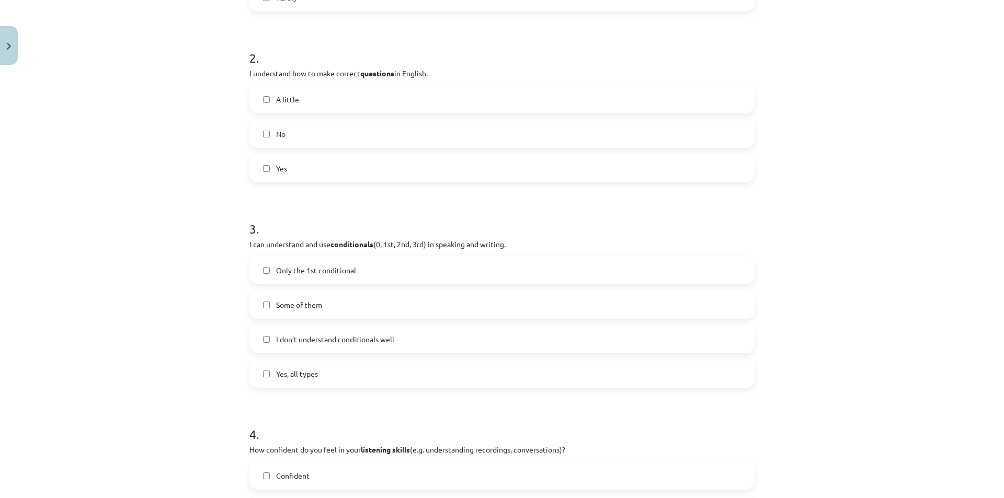
scroll to position [120, 0]
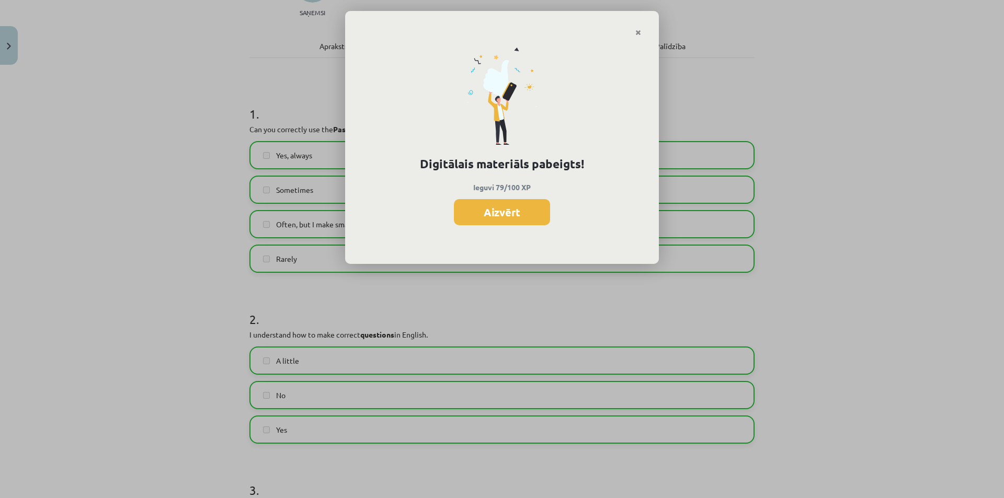
click at [517, 218] on button "Aizvērt" at bounding box center [502, 212] width 96 height 26
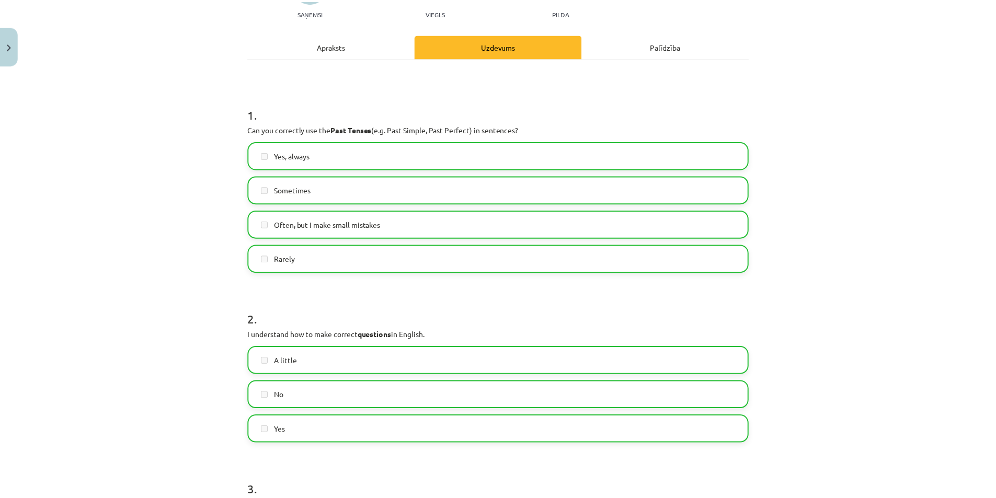
scroll to position [0, 0]
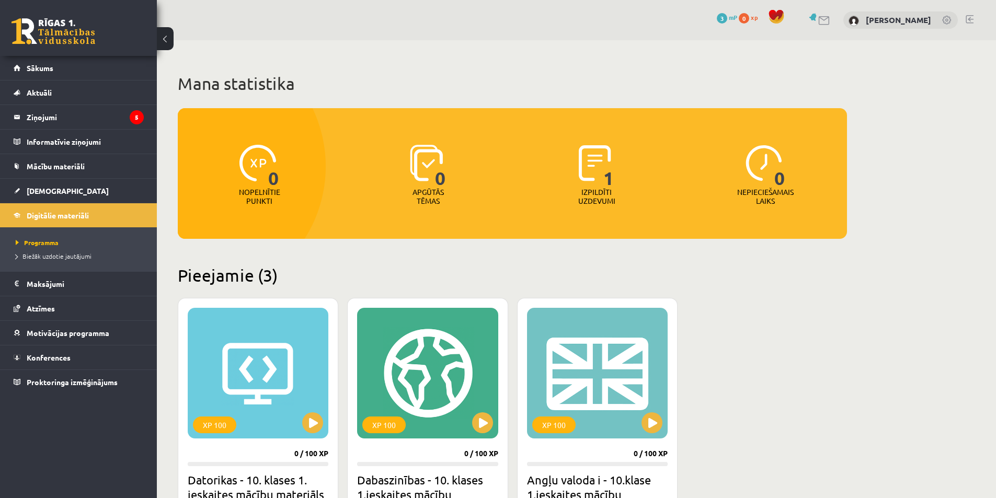
scroll to position [217, 0]
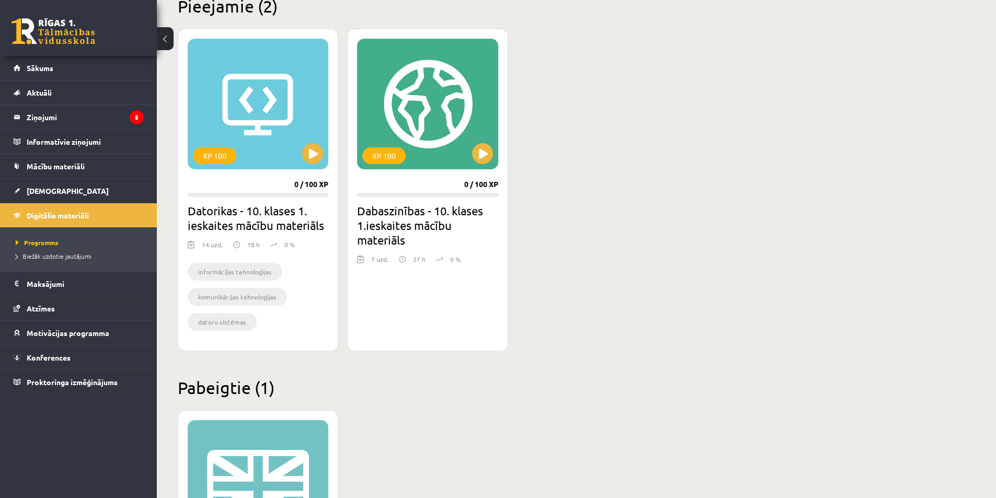
scroll to position [217, 0]
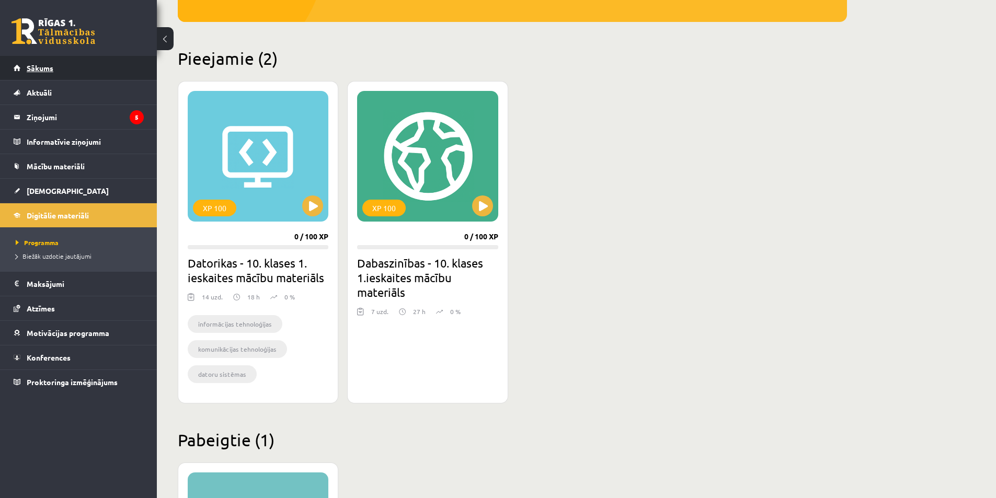
click at [55, 77] on link "Sākums" at bounding box center [79, 68] width 130 height 24
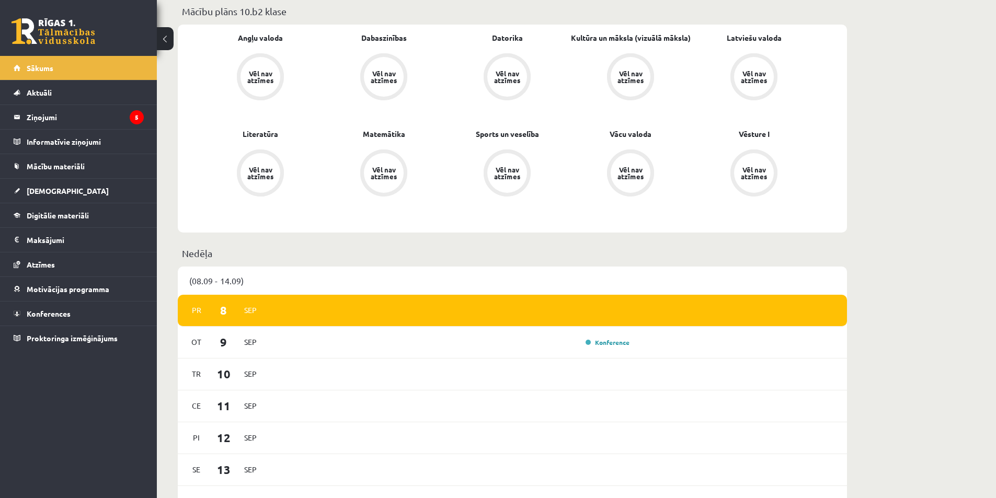
scroll to position [366, 0]
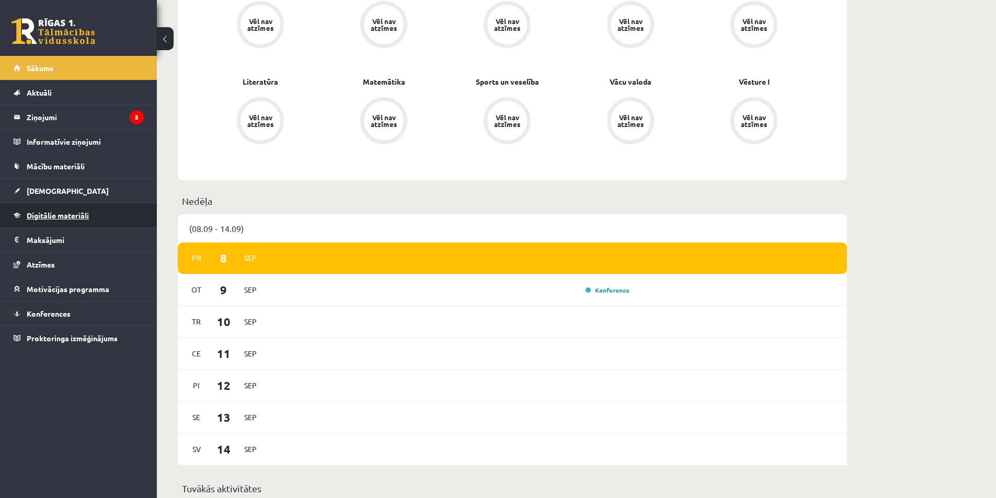
click at [98, 215] on link "Digitālie materiāli" at bounding box center [79, 215] width 130 height 24
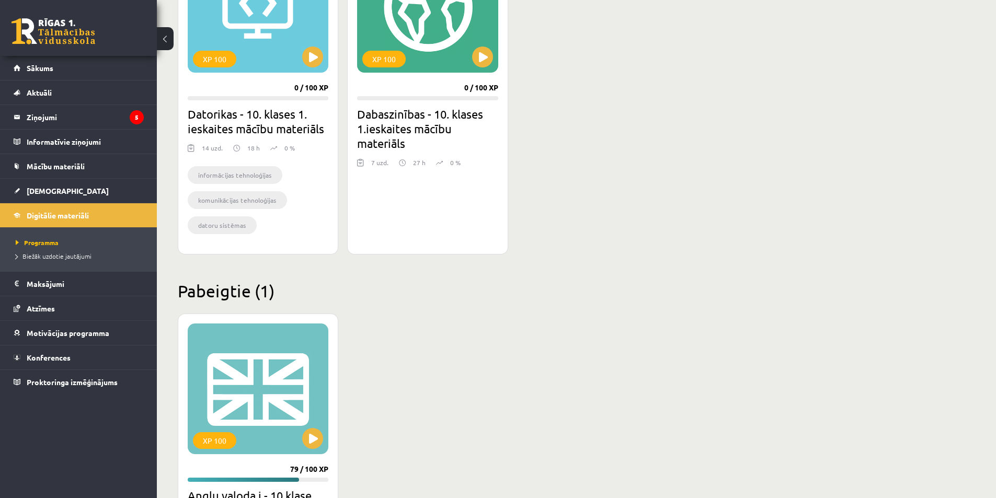
scroll to position [523, 0]
